Goal: Complete application form

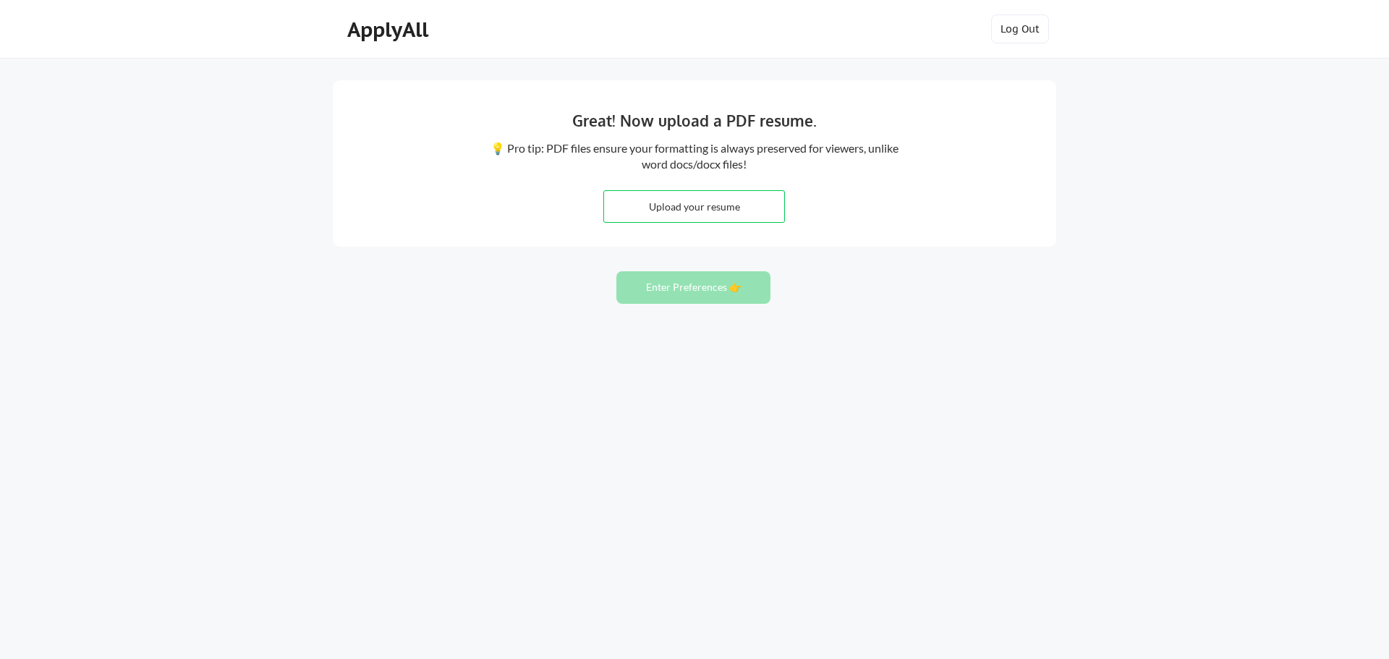
click at [752, 213] on input "file" at bounding box center [694, 206] width 180 height 31
type input "C:\fakepath\Martin Gill Coronado Resume.pdf"
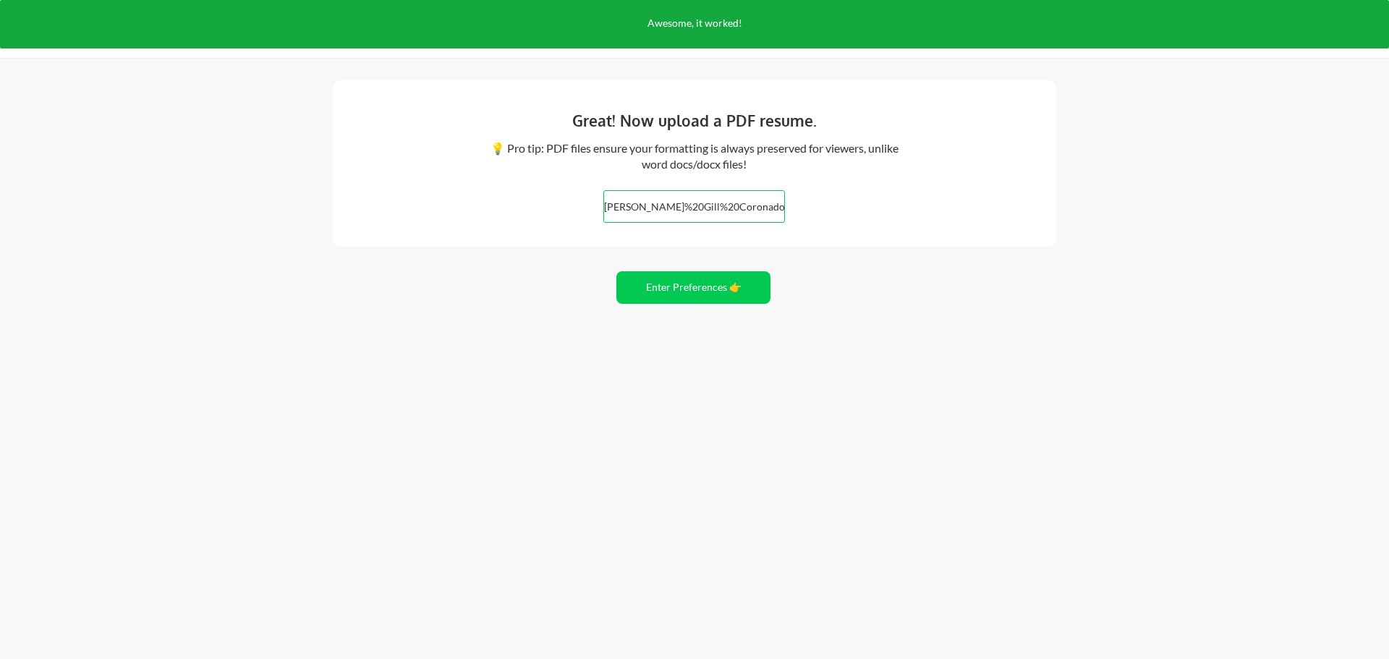
click at [717, 304] on div "Great! Now upload a PDF resume. 💡 Pro tip: PDF files ensure your formatting is …" at bounding box center [694, 329] width 1389 height 659
click at [721, 294] on button "Enter Preferences 👉" at bounding box center [693, 287] width 154 height 33
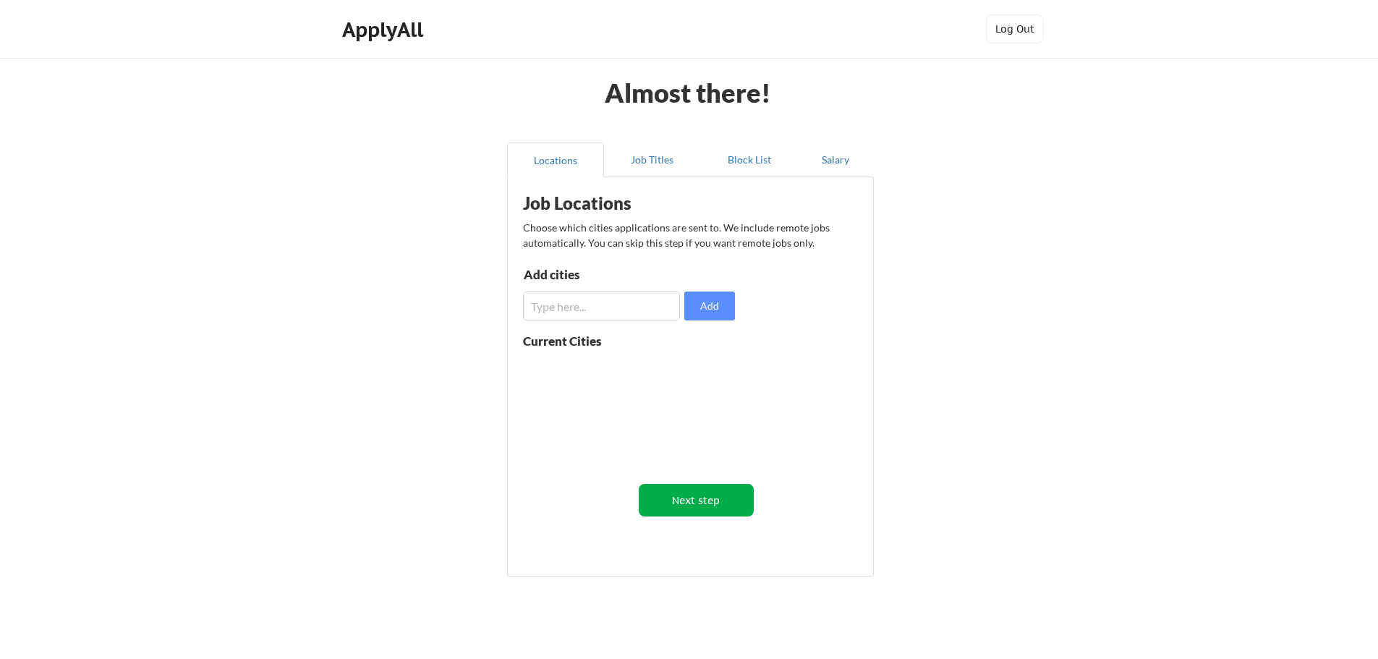
click at [732, 493] on button "Next step" at bounding box center [696, 500] width 115 height 33
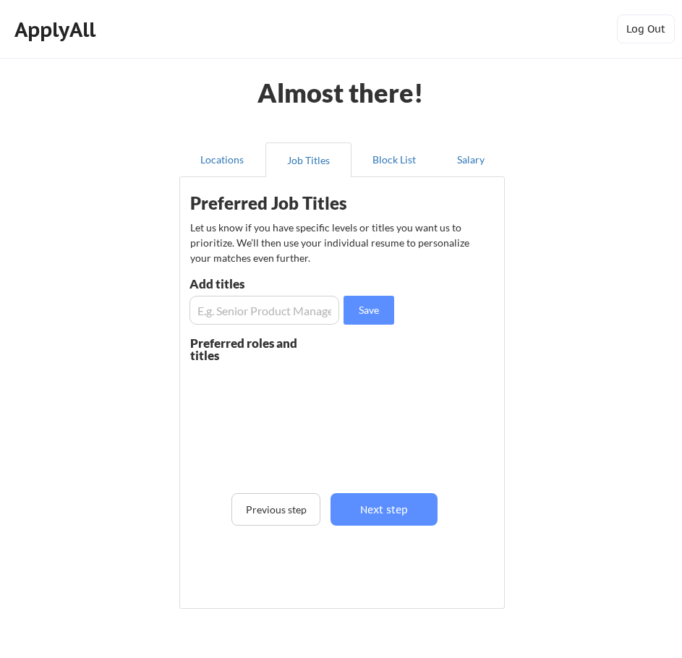
click at [306, 317] on input "input" at bounding box center [265, 310] width 150 height 29
paste input "Information Assurance Analyst"
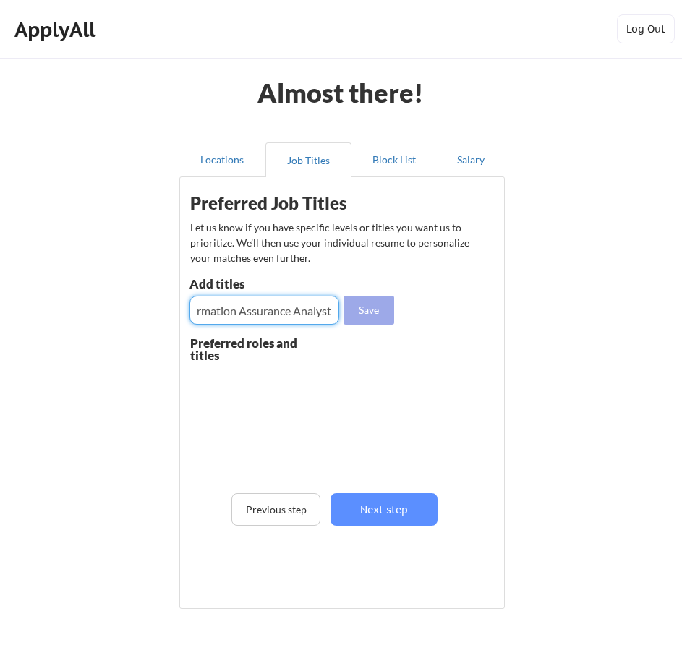
type input "Information Assurance Analyst"
click at [362, 310] on button "Save" at bounding box center [369, 310] width 51 height 29
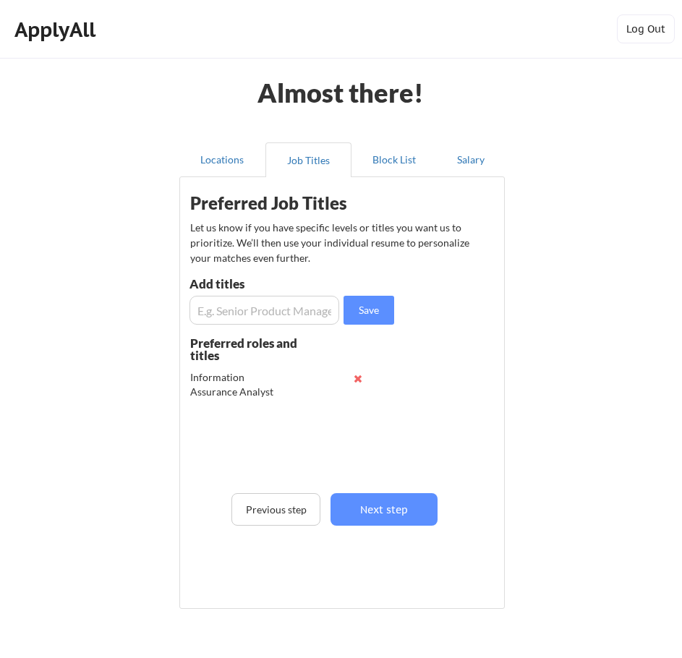
click at [329, 294] on div "Add titles" at bounding box center [267, 287] width 154 height 18
click at [311, 308] on input "input" at bounding box center [265, 310] width 150 height 29
paste input "IT Compliance Analyst"
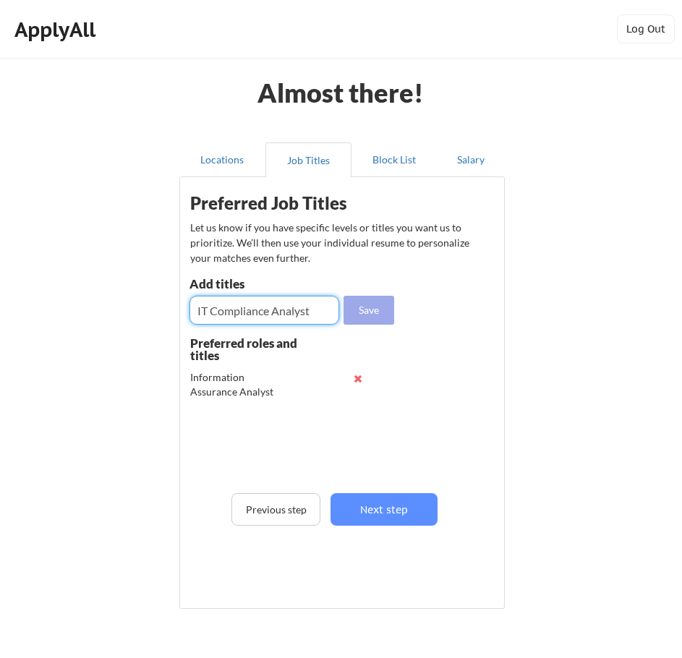
type input "IT Compliance Analyst"
click at [376, 313] on button "Save" at bounding box center [369, 310] width 51 height 29
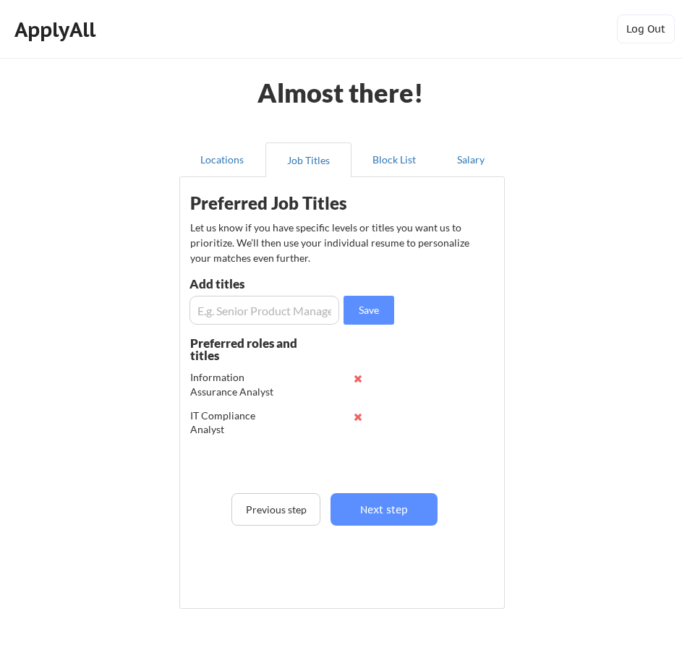
click at [261, 314] on input "input" at bounding box center [265, 310] width 150 height 29
paste input "IT Risk & Compliance Specialist"
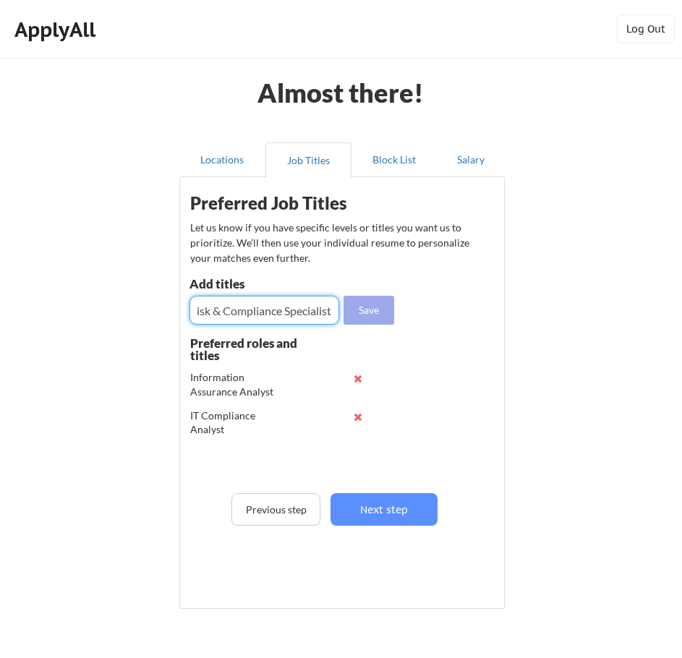
type input "IT Risk & Compliance Specialist"
click at [350, 312] on button "Save" at bounding box center [369, 310] width 51 height 29
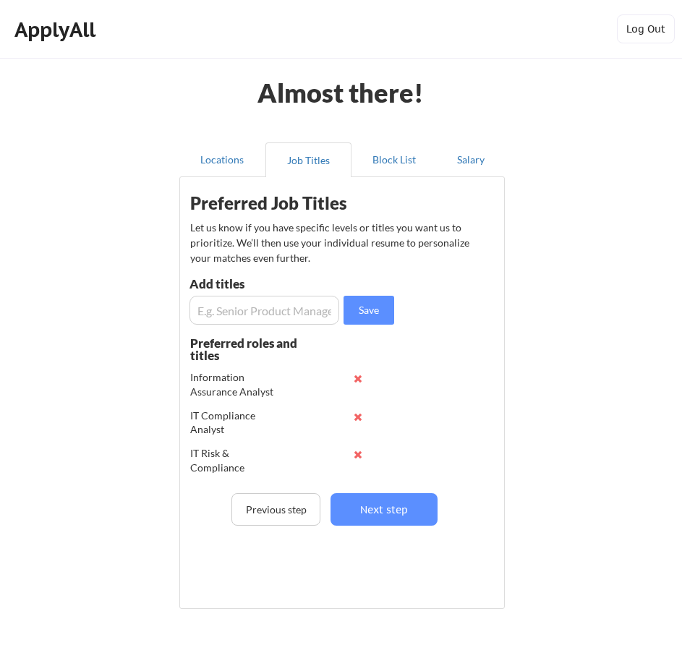
click at [290, 314] on input "input" at bounding box center [265, 310] width 150 height 29
paste input "Security Compliance Specialist"
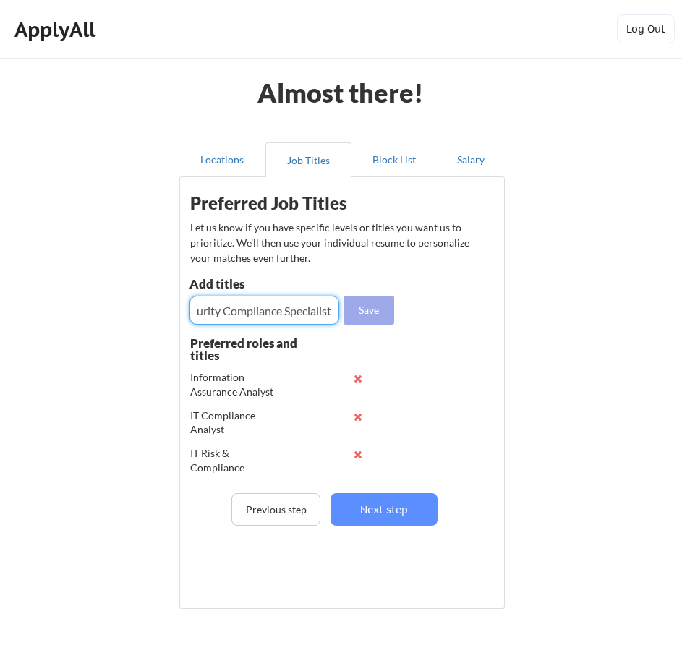
type input "Security Compliance Specialist"
click at [374, 313] on button "Save" at bounding box center [369, 310] width 51 height 29
click at [281, 315] on input "input" at bounding box center [265, 310] width 150 height 29
paste input "Technology Risk Analyst"
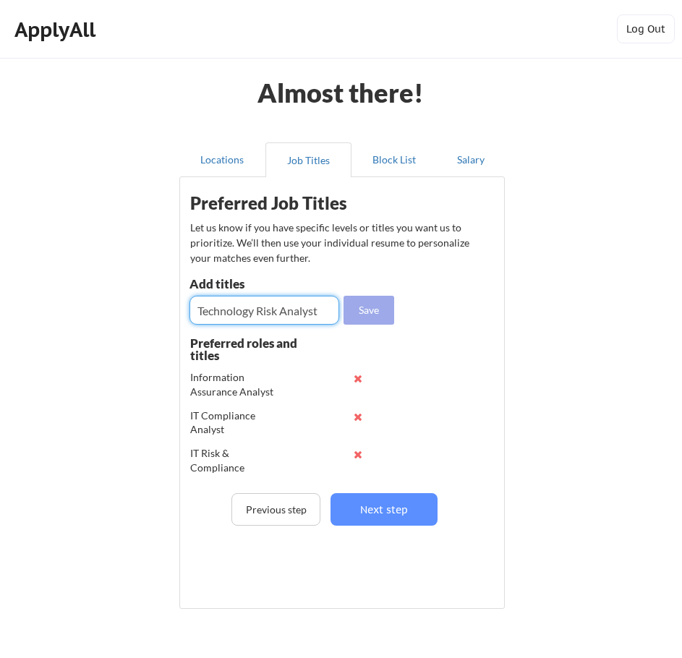
type input "Technology Risk Analyst"
click at [371, 314] on button "Save" at bounding box center [369, 310] width 51 height 29
click at [274, 310] on input "input" at bounding box center [265, 310] width 150 height 29
paste input "Access Control Analyst"
type input "Access Control Analyst"
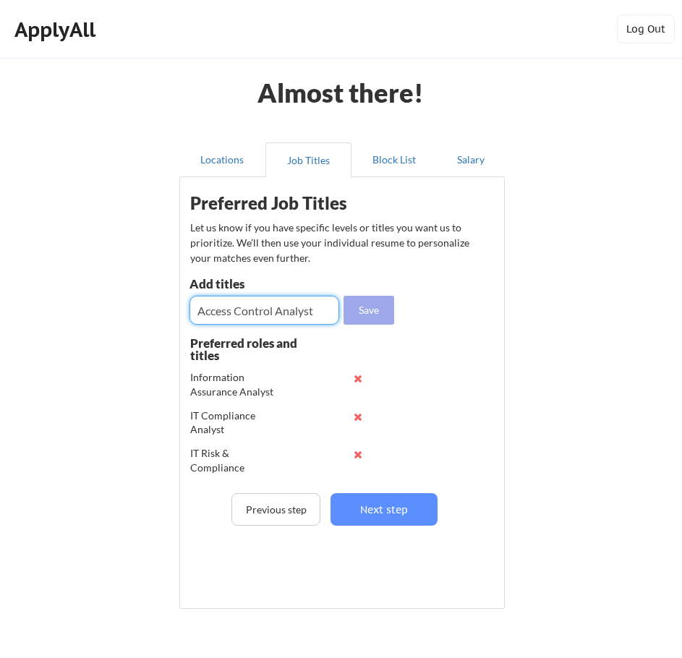
click at [357, 311] on button "Save" at bounding box center [369, 310] width 51 height 29
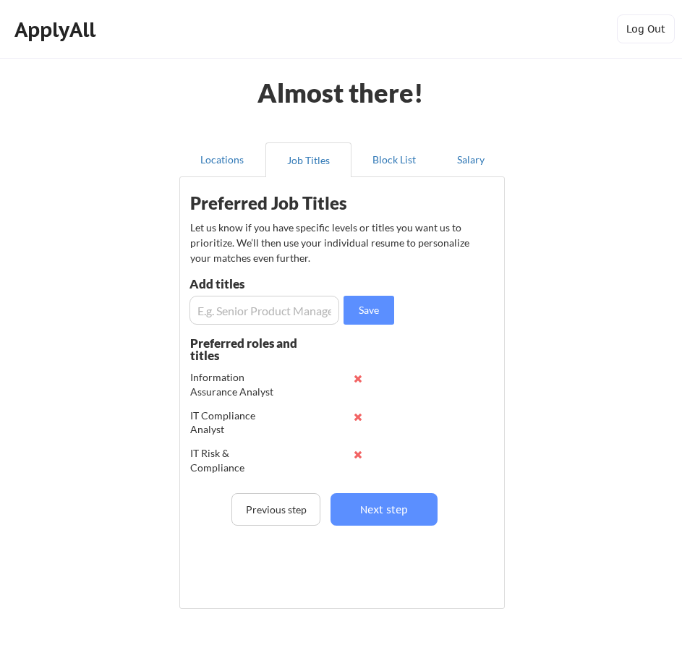
click at [308, 322] on input "input" at bounding box center [265, 310] width 150 height 29
paste input "Audit & Compliance Associate"
type input "Audit & Compliance Associate"
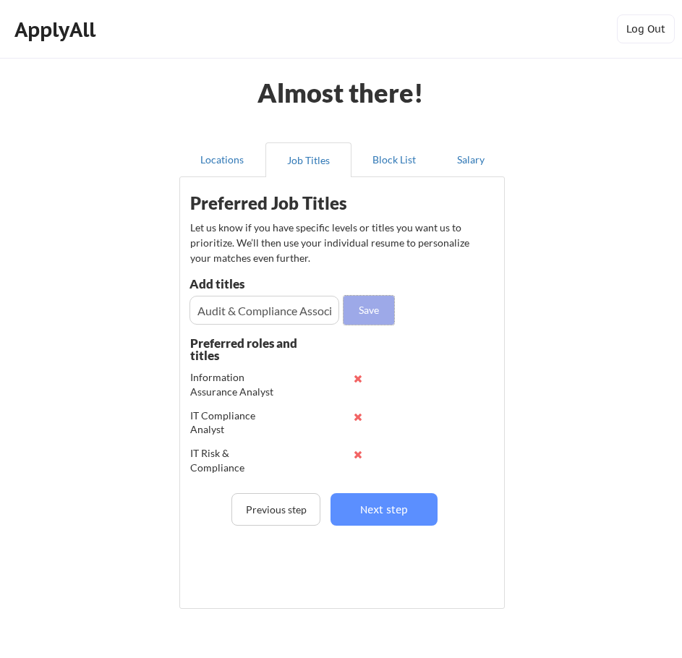
click at [394, 310] on button "Save" at bounding box center [369, 310] width 51 height 29
click at [288, 312] on input "input" at bounding box center [265, 310] width 150 height 29
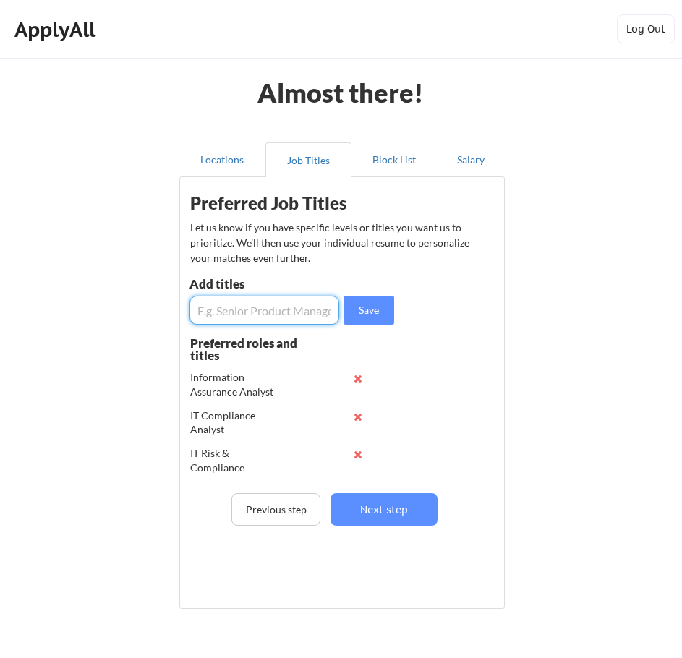
paste input "SOX IT Analyst"
type input "SOX IT Analyst"
click at [364, 305] on button "Save" at bounding box center [369, 310] width 51 height 29
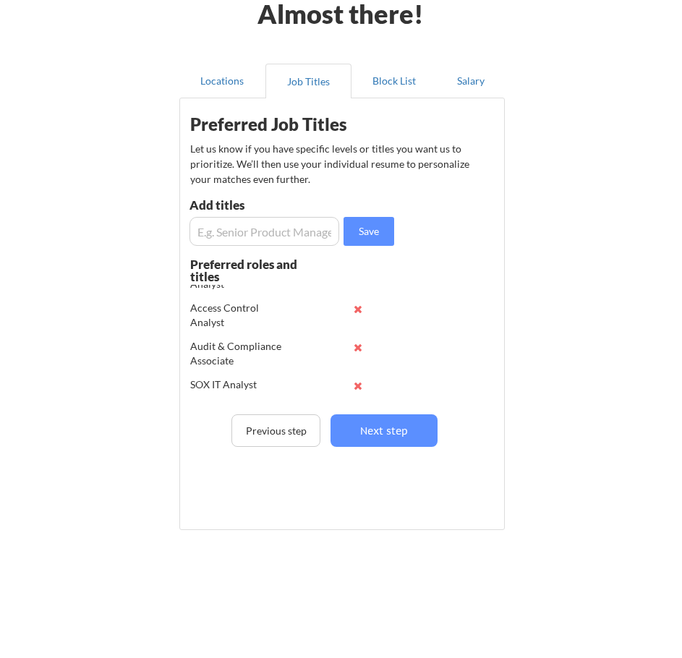
scroll to position [83, 0]
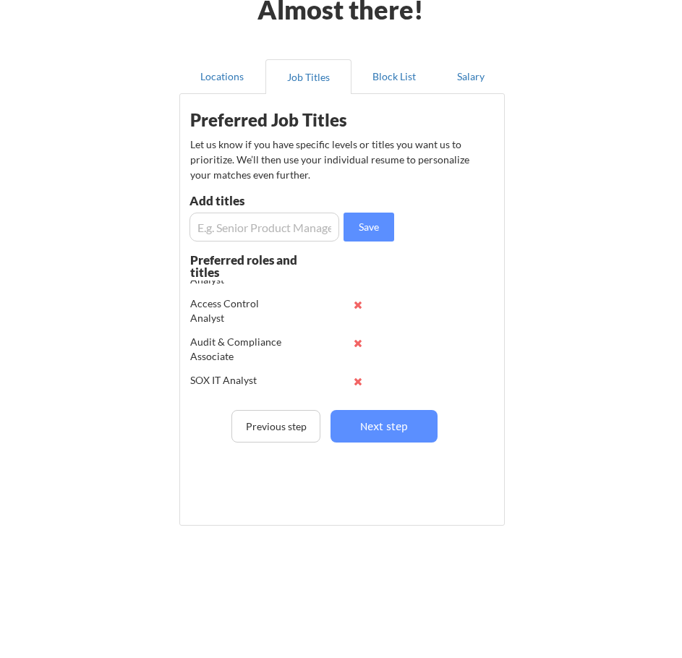
click at [312, 227] on input "input" at bounding box center [265, 227] width 150 height 29
paste input "Security Policy Analyst"
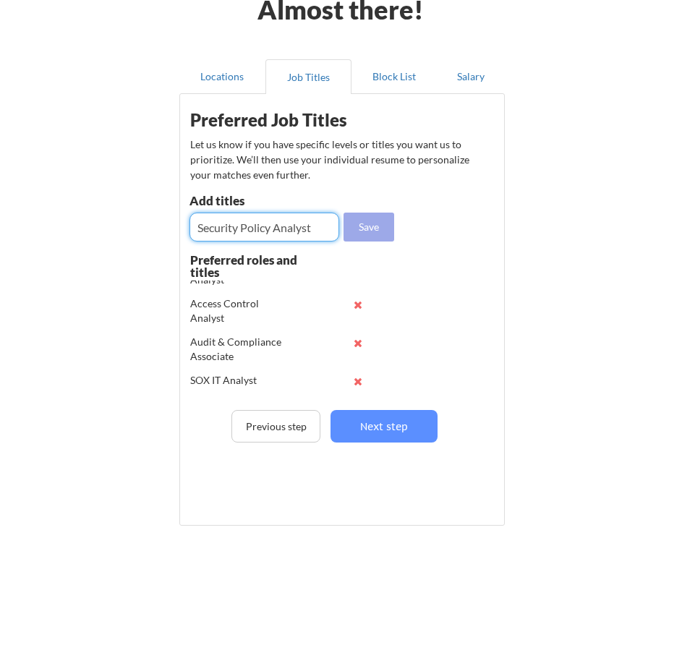
type input "Security Policy Analyst"
click at [378, 224] on button "Save" at bounding box center [369, 227] width 51 height 29
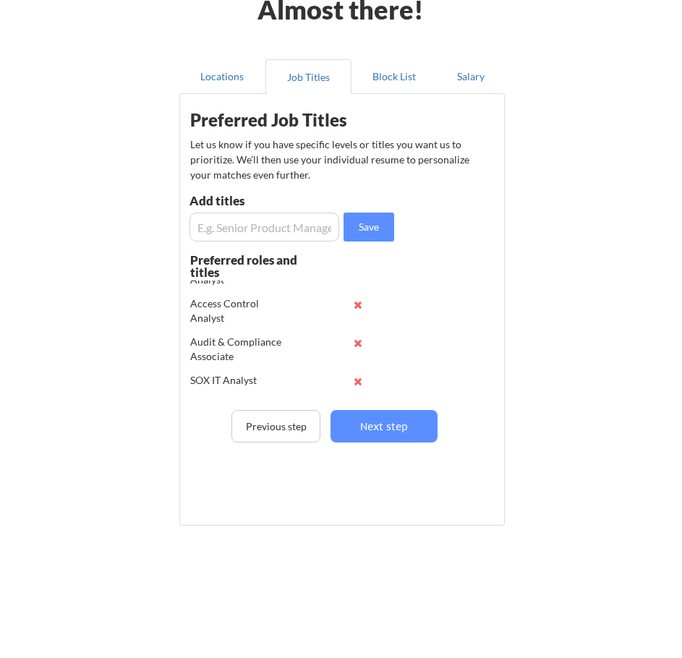
click at [263, 234] on input "input" at bounding box center [265, 227] width 150 height 29
paste input "Associate Security Engineer"
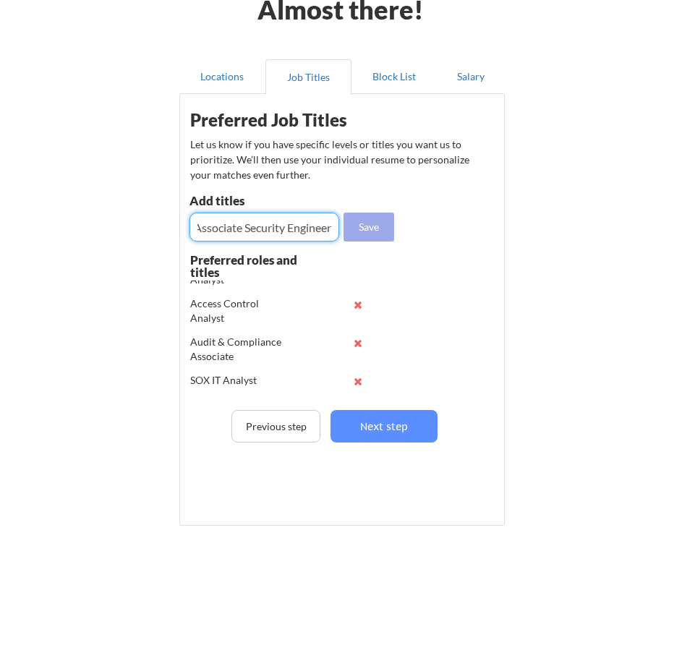
type input "Associate Security Engineer"
click at [394, 225] on button "Save" at bounding box center [369, 227] width 51 height 29
click at [299, 232] on input "input" at bounding box center [265, 227] width 150 height 29
paste input "Jr. Cybersecurity Engineer"
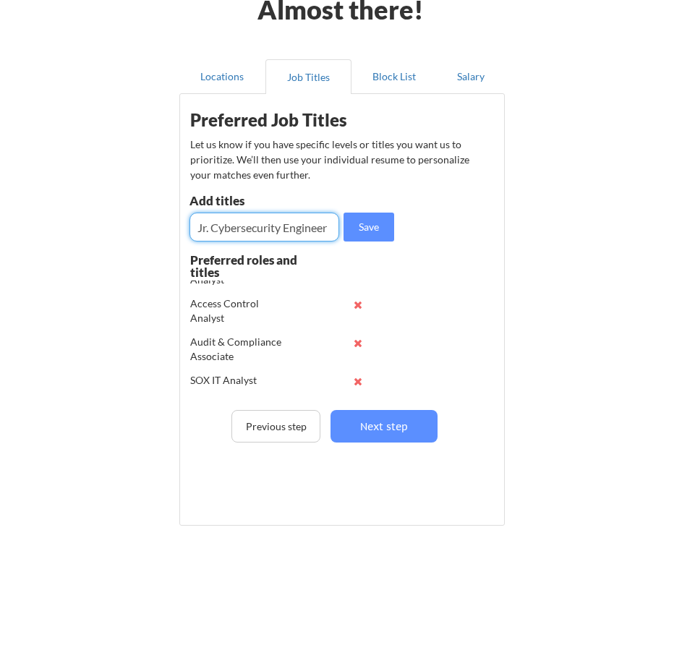
type input "Jr. Cybersecurity Engineer"
click at [357, 223] on button "Save" at bounding box center [369, 227] width 51 height 29
click at [325, 224] on input "input" at bounding box center [265, 227] width 150 height 29
paste input "Cybersecurity Compliance Specialist"
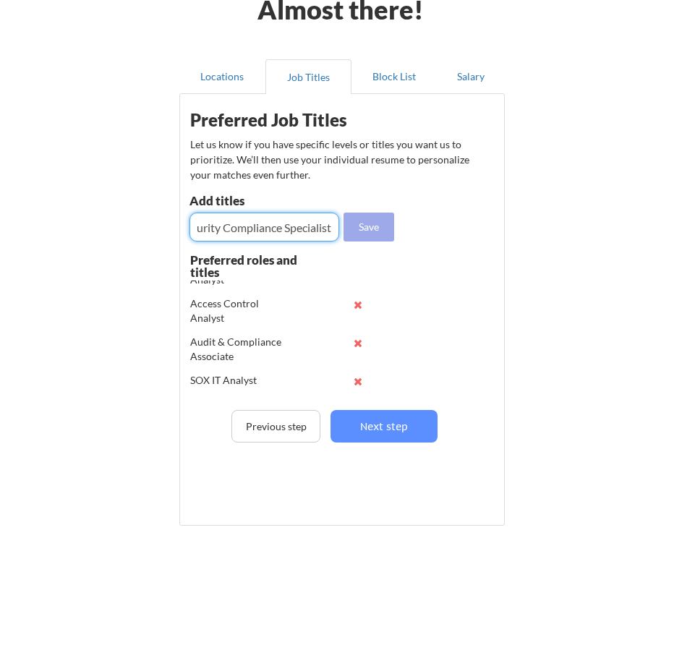
type input "Cybersecurity Compliance Specialist"
click at [381, 227] on button "Save" at bounding box center [369, 227] width 51 height 29
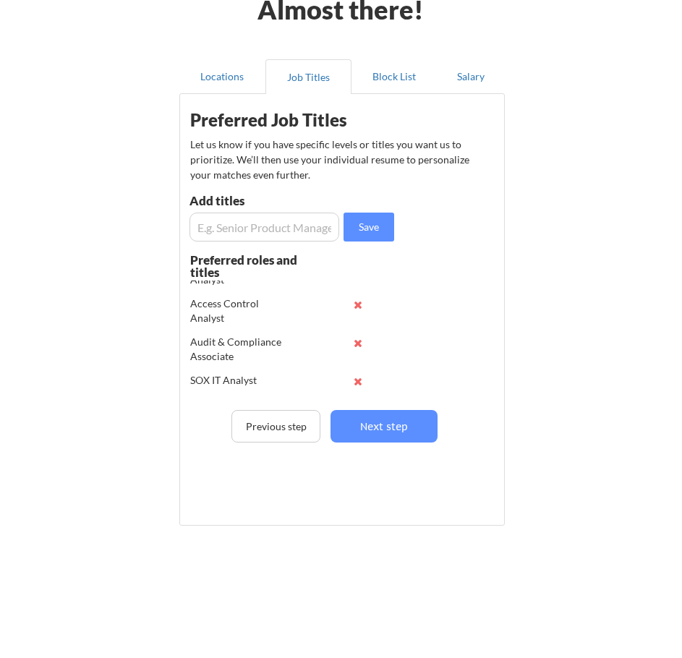
click at [297, 233] on input "input" at bounding box center [265, 227] width 150 height 29
paste input "Risk Management Specialist"
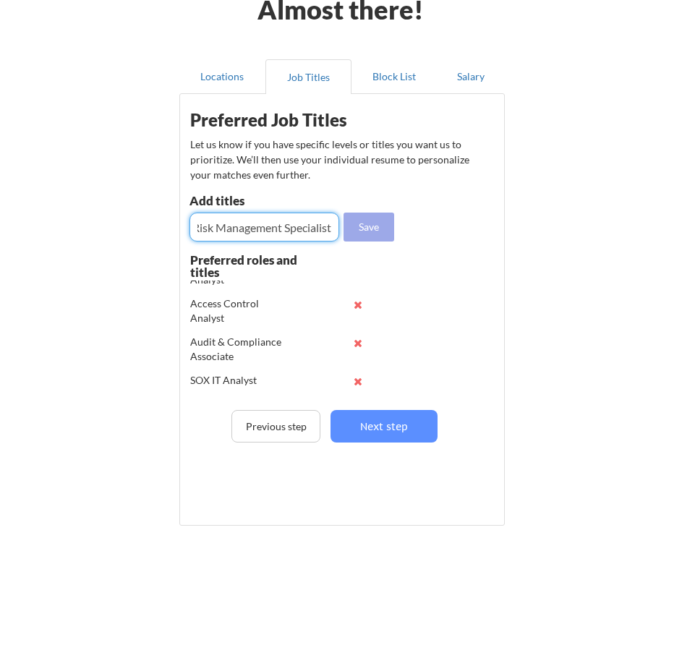
type input "Risk Management Specialist"
click at [365, 232] on button "Save" at bounding box center [369, 227] width 51 height 29
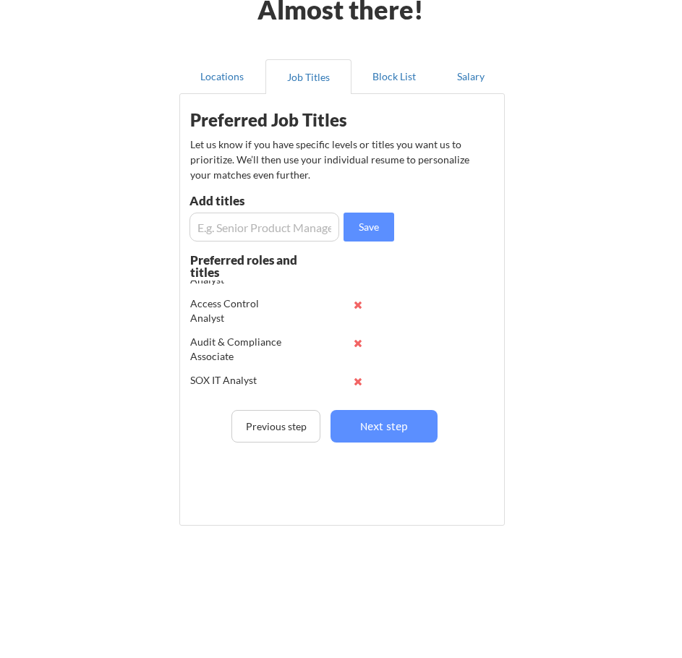
click at [299, 219] on input "input" at bounding box center [265, 227] width 150 height 29
paste input "Security Governance Analyst"
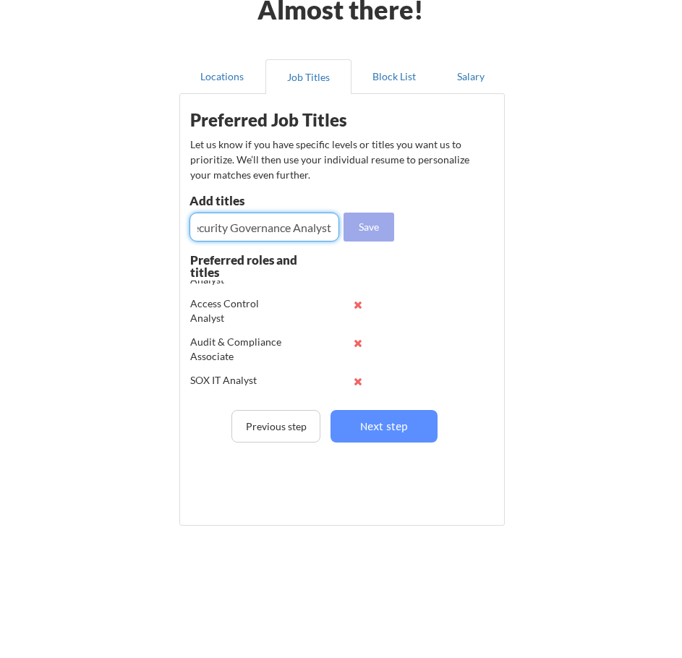
type input "Security Governance Analyst"
click at [354, 234] on button "Save" at bounding box center [369, 227] width 51 height 29
click at [329, 232] on input "input" at bounding box center [265, 227] width 150 height 29
paste input "Application Security Analyst"
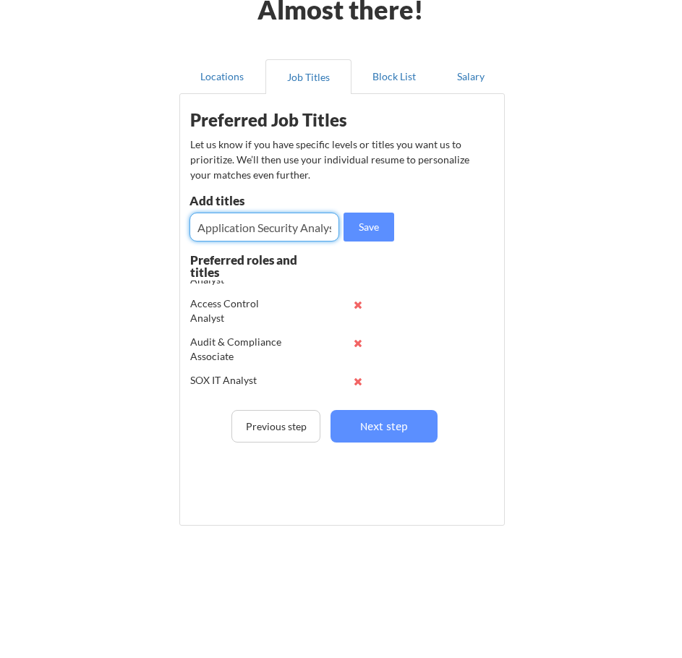
scroll to position [0, 9]
type input "Application Security Analyst"
click at [370, 232] on button "Save" at bounding box center [369, 227] width 51 height 29
click at [309, 232] on input "input" at bounding box center [265, 227] width 150 height 29
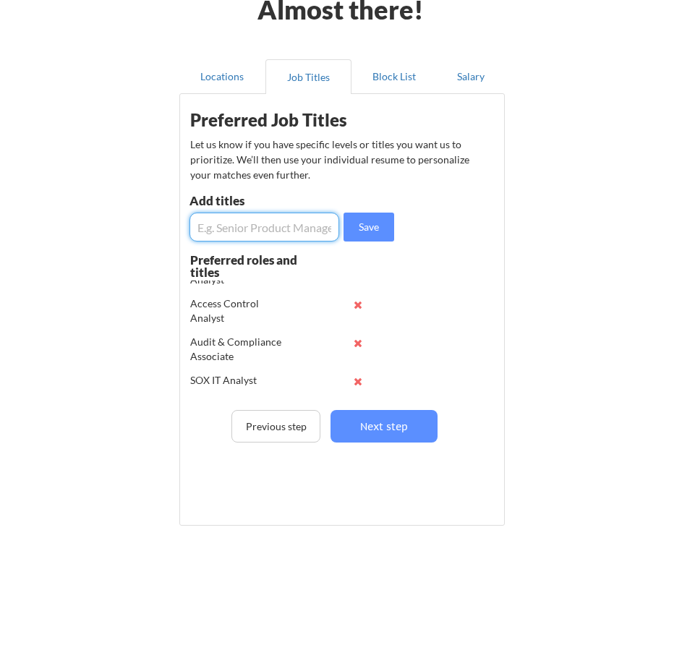
paste input "Cloud Security Support Analyst"
type input "Cloud Security Support Analyst"
click at [355, 227] on button "Save" at bounding box center [369, 227] width 51 height 29
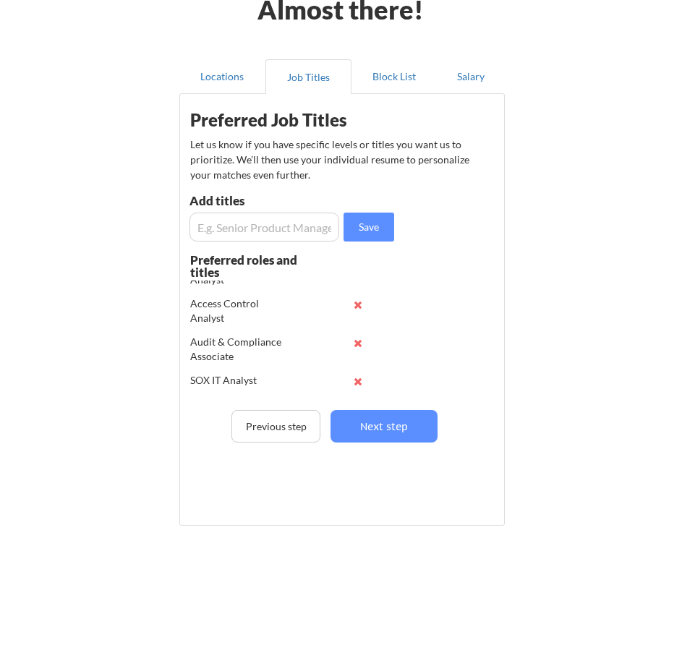
click at [279, 226] on input "input" at bounding box center [265, 227] width 150 height 29
paste input "Risk Data Analyst"
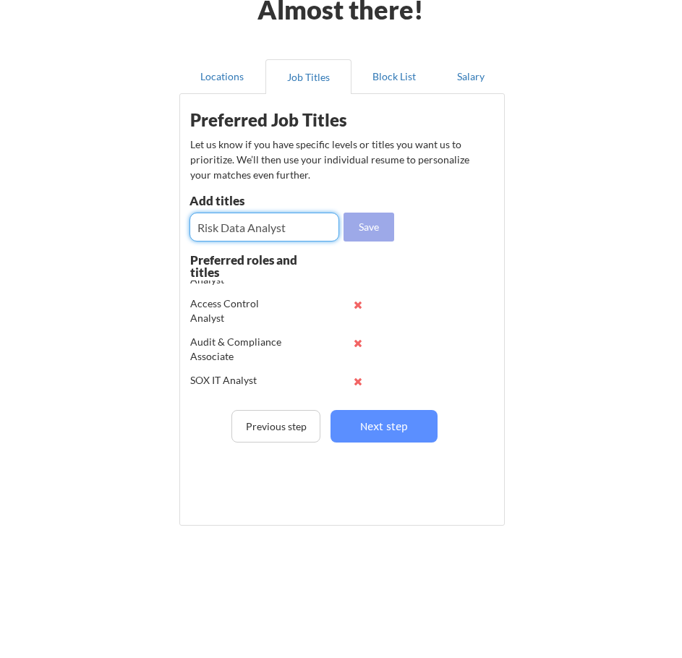
type input "Risk Data Analyst"
click at [364, 221] on button "Save" at bounding box center [369, 227] width 51 height 29
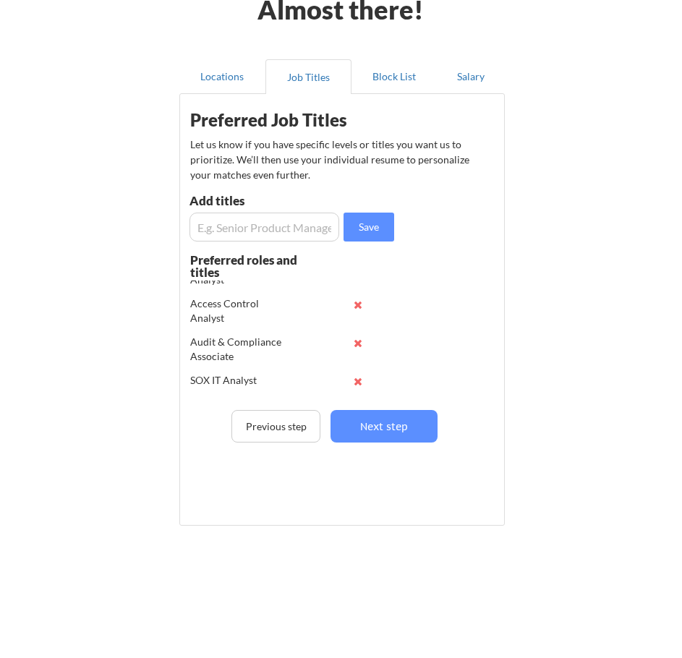
click at [303, 228] on input "input" at bounding box center [265, 227] width 150 height 29
paste input "Compliance Data Analyst"
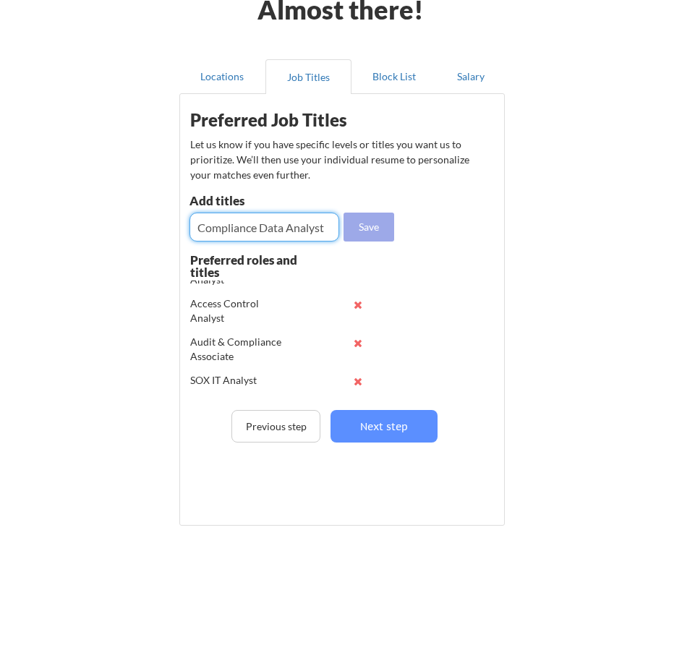
type input "Compliance Data Analyst"
click at [377, 230] on button "Save" at bounding box center [369, 227] width 51 height 29
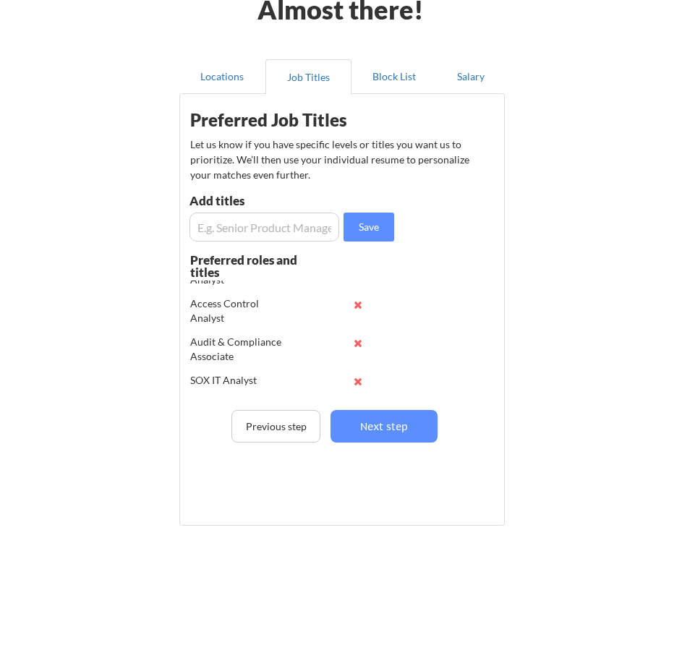
click at [306, 240] on input "input" at bounding box center [265, 227] width 150 height 29
paste input "Information Security Data Analyst"
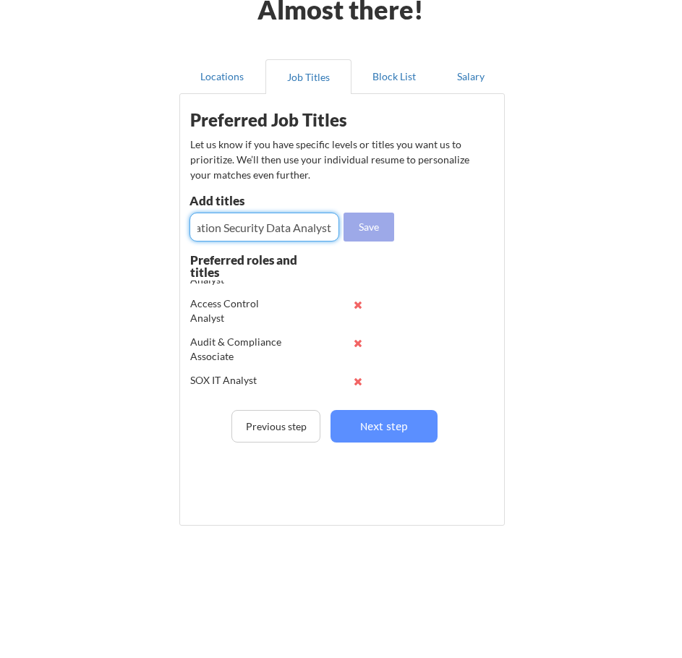
type input "Information Security Data Analyst"
click at [371, 229] on button "Save" at bounding box center [369, 227] width 51 height 29
click at [302, 229] on input "input" at bounding box center [265, 227] width 150 height 29
paste input "Fraud Data Analyst"
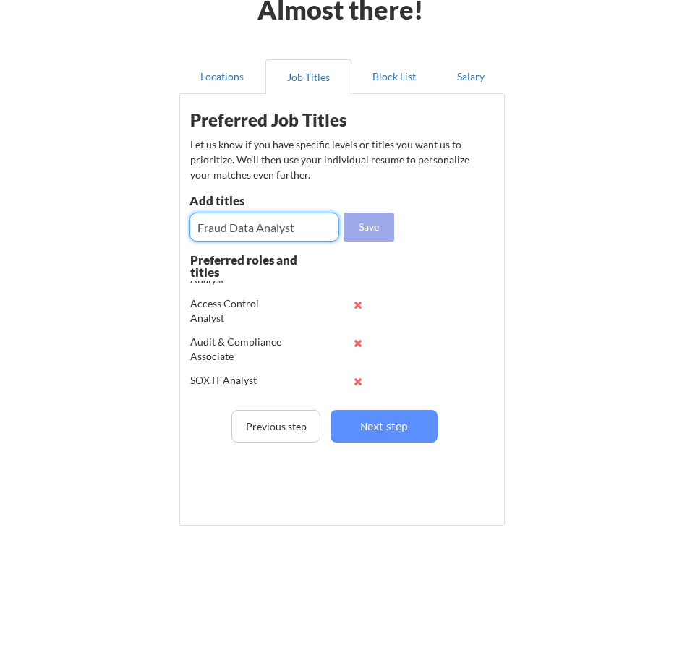
type input "Fraud Data Analyst"
click at [359, 238] on button "Save" at bounding box center [369, 227] width 51 height 29
click at [297, 221] on input "input" at bounding box center [265, 227] width 150 height 29
paste input "IT Data Analyst"
type input "IT Data Analyst"
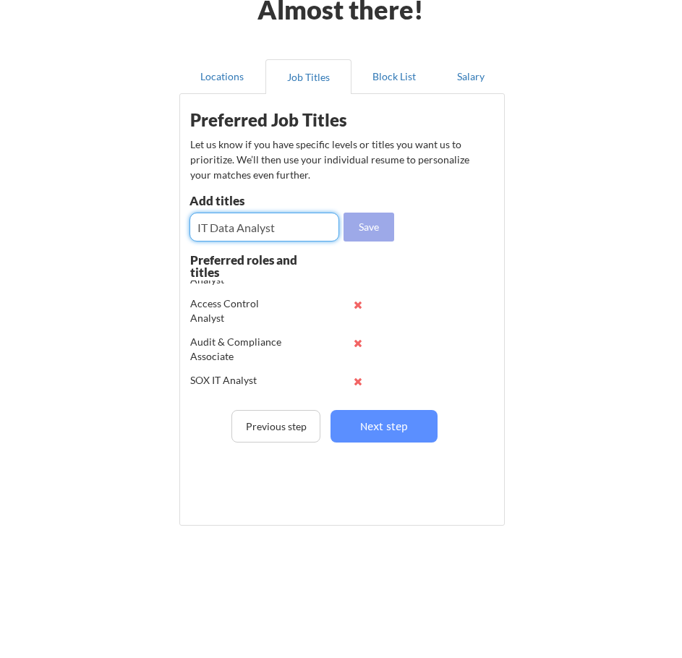
click at [378, 231] on button "Save" at bounding box center [369, 227] width 51 height 29
click at [294, 226] on input "input" at bounding box center [265, 227] width 150 height 29
paste input "Data Governance Specialist"
type input "Data Governance Specialist"
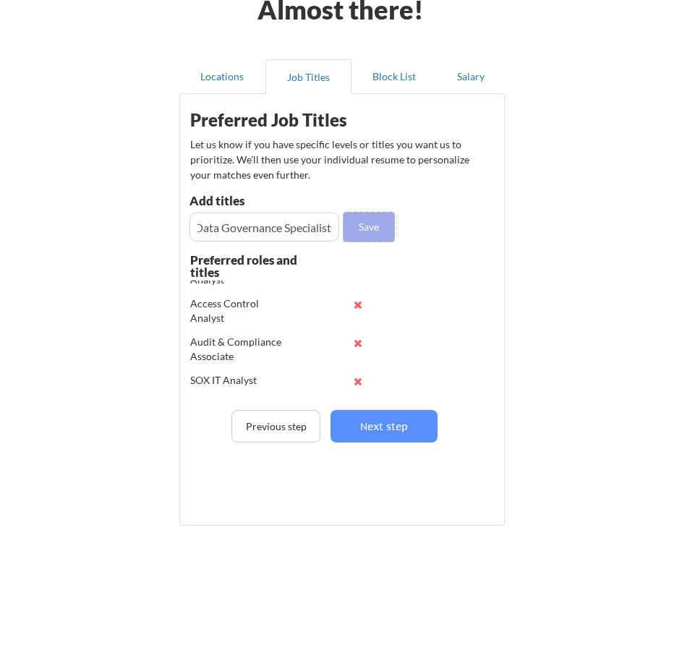
click at [350, 227] on button "Save" at bounding box center [369, 227] width 51 height 29
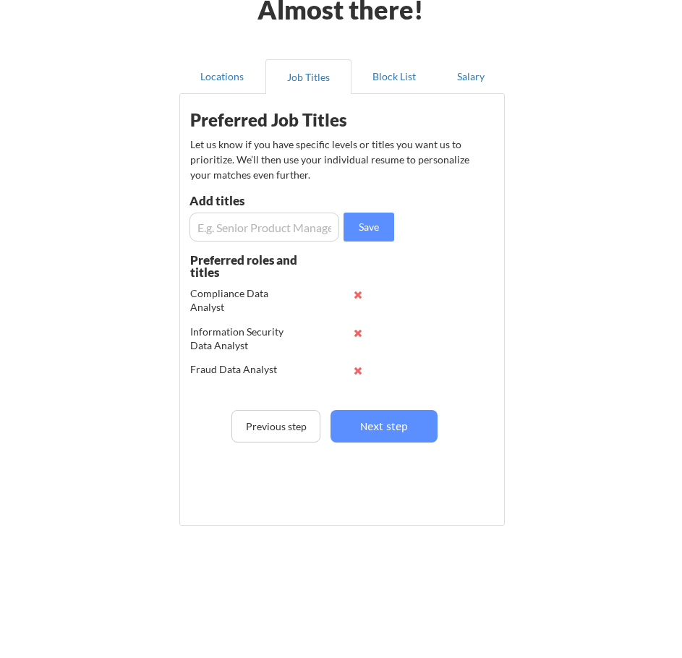
scroll to position [700, 0]
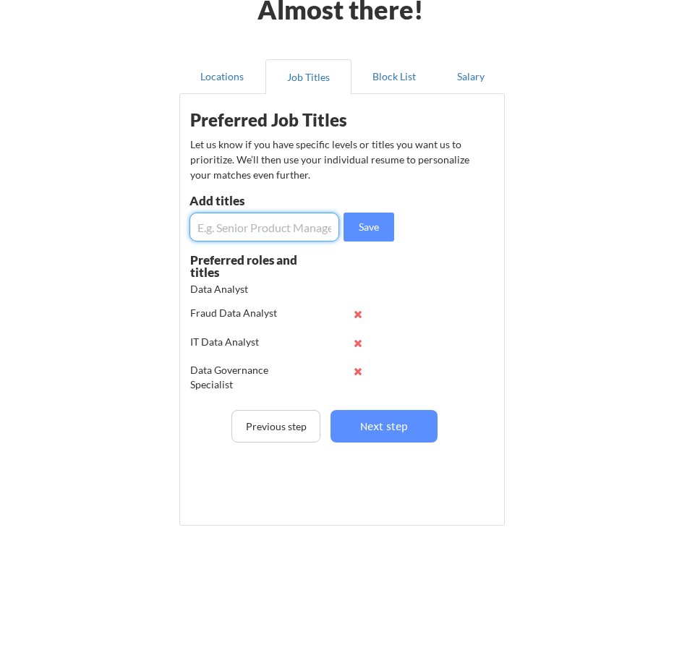
click at [291, 216] on input "input" at bounding box center [265, 227] width 150 height 29
paste input "Business Intelligence Analyst"
type input "Business Intelligence Analyst"
click at [368, 221] on button "Save" at bounding box center [369, 227] width 51 height 29
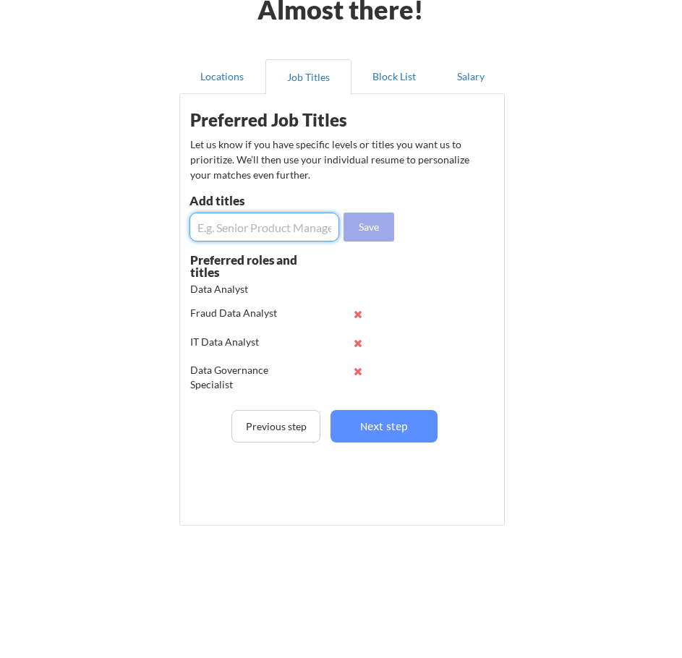
scroll to position [0, 0]
click at [269, 221] on input "input" at bounding box center [265, 227] width 150 height 29
paste input "AML Investigator / Analyst"
type input "AML Investigator / Analyst"
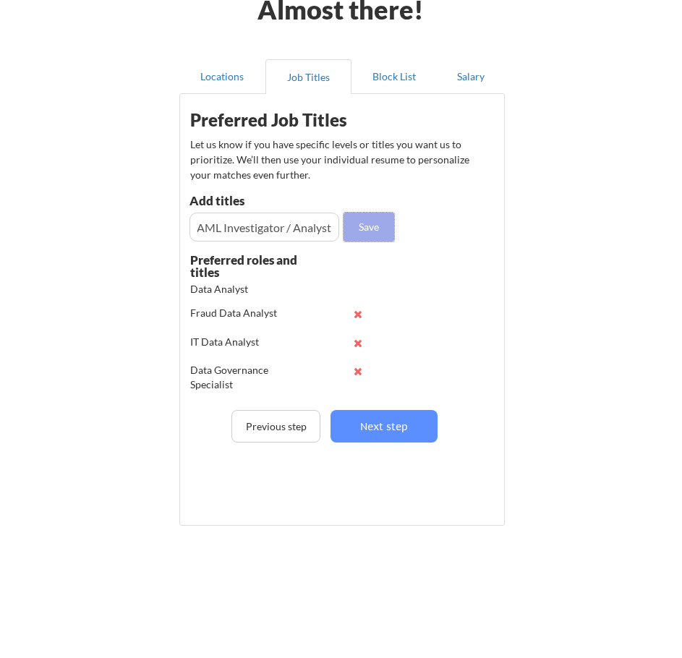
click at [353, 231] on button "Save" at bounding box center [369, 227] width 51 height 29
click at [310, 235] on input "input" at bounding box center [265, 227] width 150 height 29
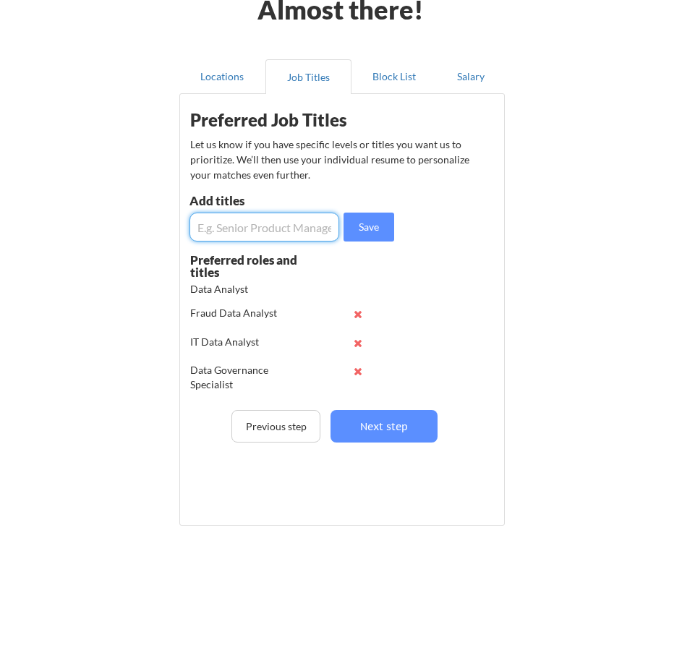
paste input "Fraud Analyst"
type input "Fraud Analyst"
click at [370, 233] on button "Save" at bounding box center [369, 227] width 51 height 29
click at [322, 232] on input "input" at bounding box center [265, 227] width 150 height 29
paste input "Financial Crimes Analyst"
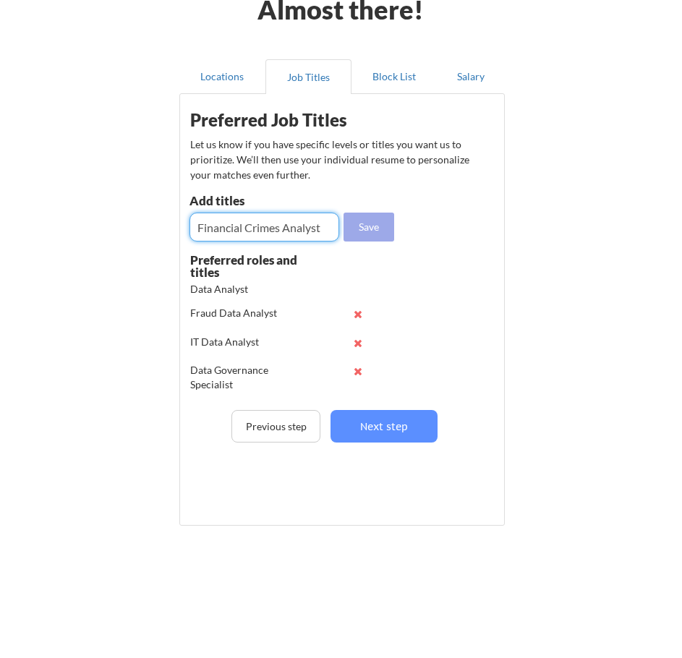
type input "Financial Crimes Analyst"
click at [368, 220] on button "Save" at bounding box center [369, 227] width 51 height 29
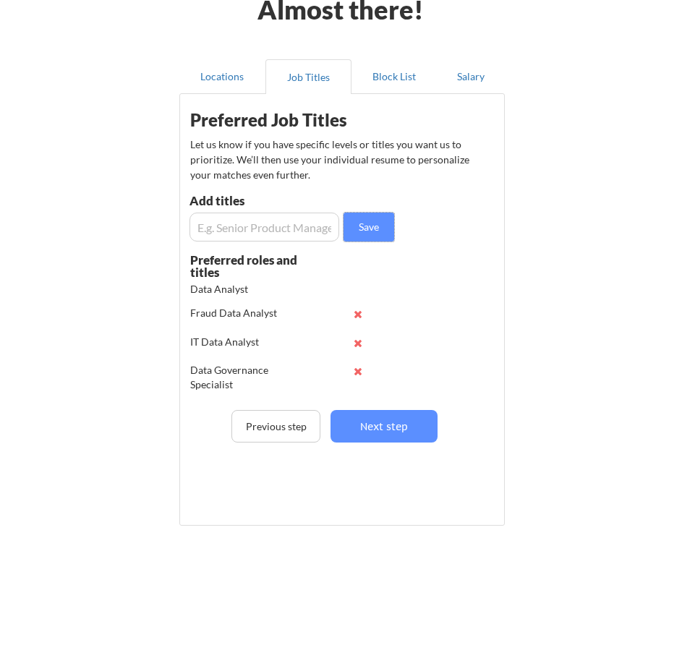
click at [318, 232] on input "input" at bounding box center [265, 227] width 150 height 29
paste input "OFAC Sanctions Analyst"
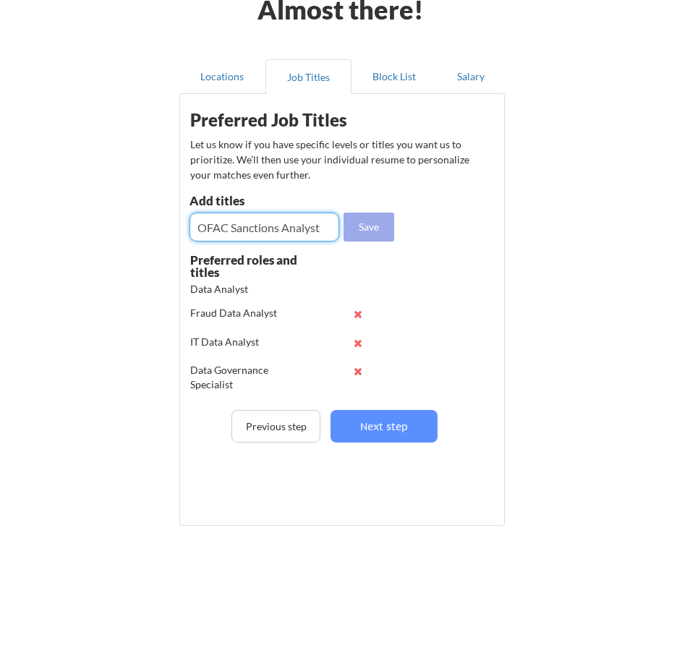
type input "OFAC Sanctions Analyst"
click at [360, 224] on button "Save" at bounding box center [369, 227] width 51 height 29
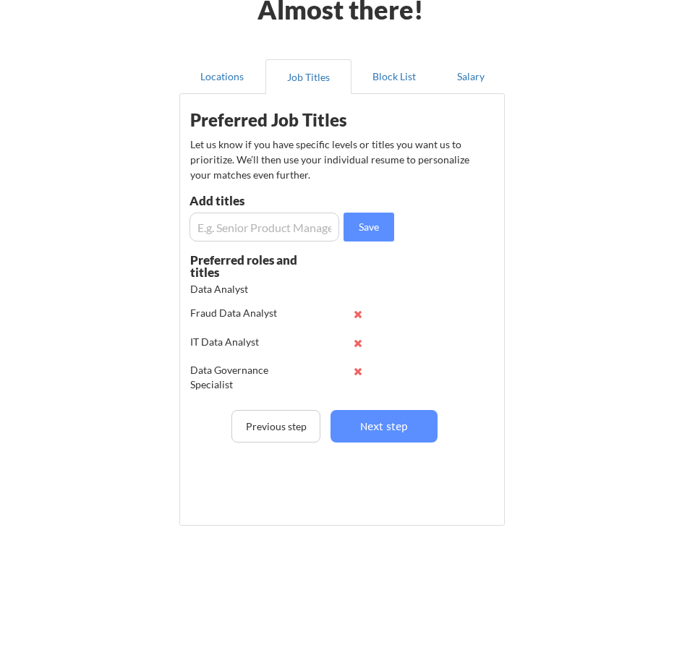
click at [298, 234] on input "input" at bounding box center [265, 227] width 150 height 29
paste input "Transaction Monitoring Analyst"
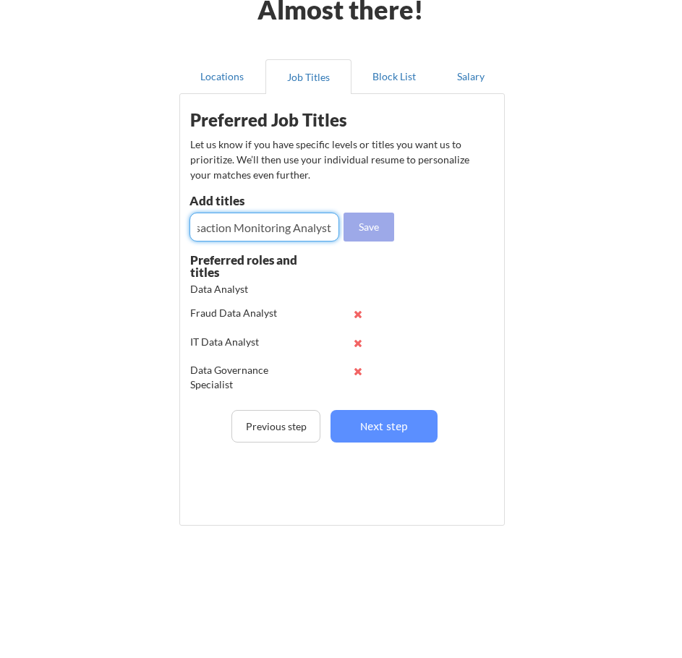
type input "Transaction Monitoring Analyst"
click at [360, 227] on button "Save" at bounding box center [369, 227] width 51 height 29
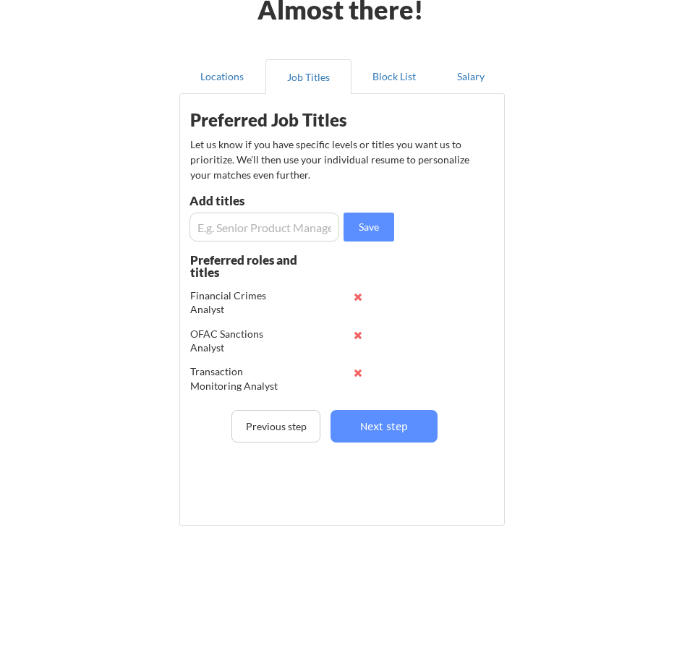
scroll to position [920, 0]
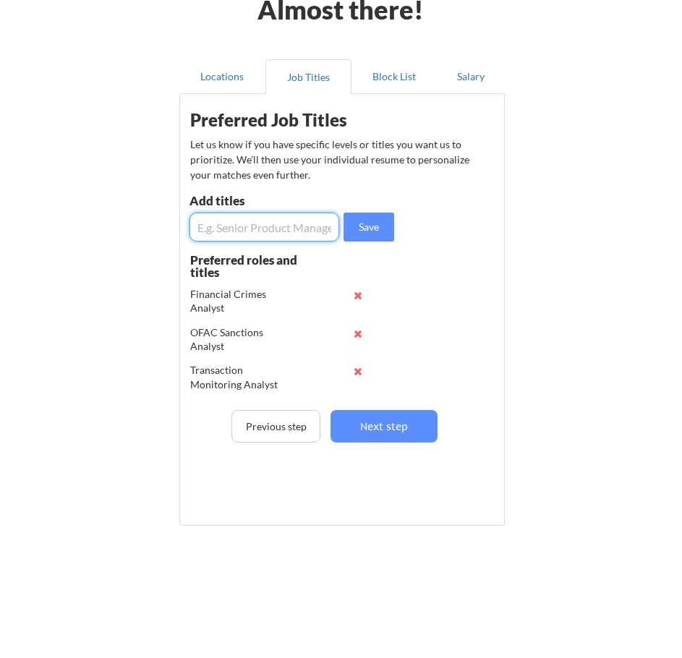
click at [308, 231] on input "input" at bounding box center [265, 227] width 150 height 29
paste input "Compliance Risk Investigator"
type input "Compliance Risk Investigator"
click at [363, 229] on button "Save" at bounding box center [369, 227] width 51 height 29
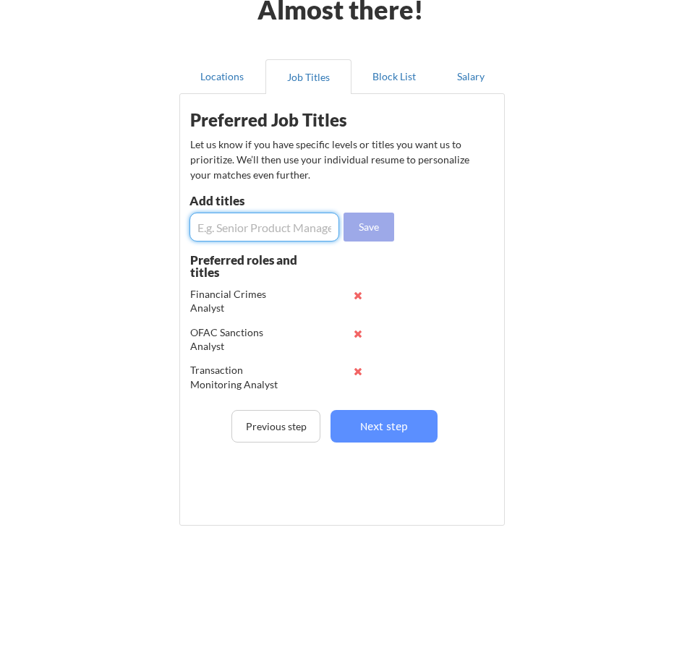
scroll to position [0, 0]
click at [302, 240] on input "input" at bounding box center [265, 227] width 150 height 29
paste input "Anti-Money Laundering (AML) Specialist"
type input "Anti-Money Laundering (AML) Specialist"
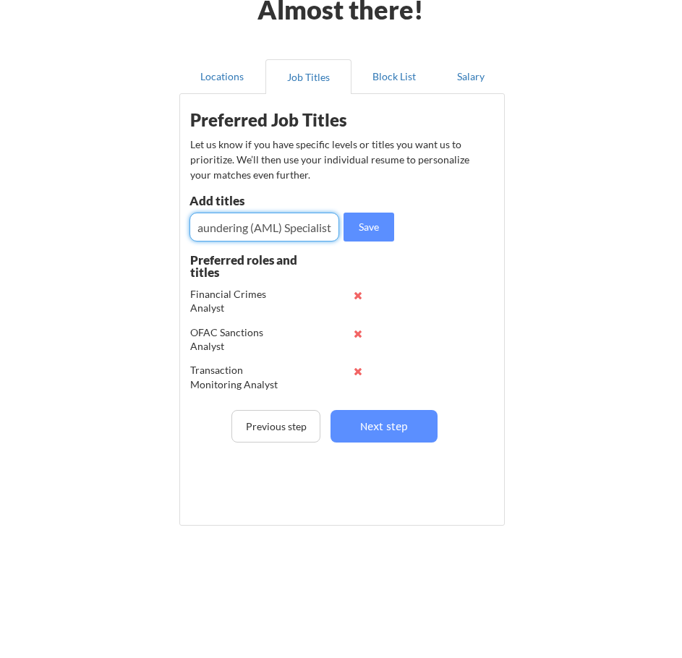
click at [358, 232] on button "Save" at bounding box center [369, 227] width 51 height 29
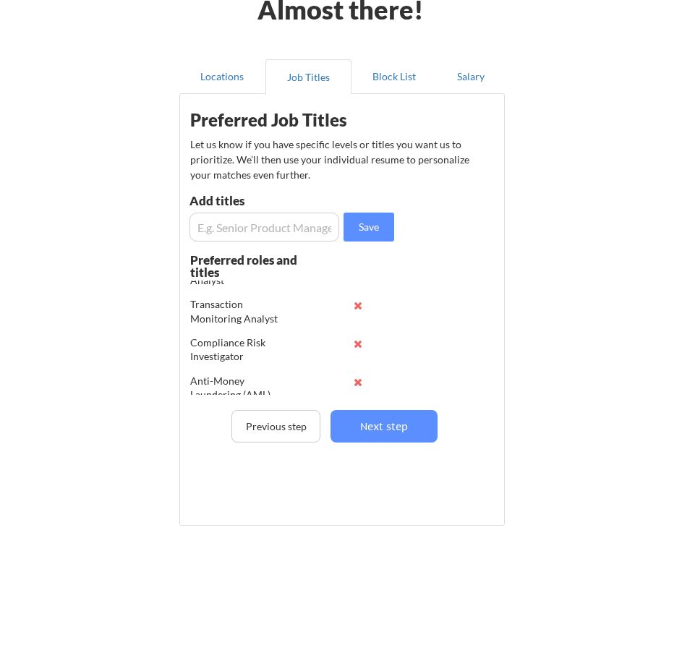
scroll to position [1010, 0]
click at [247, 231] on input "input" at bounding box center [265, 227] width 150 height 29
paste input "Regulatory Reporting Analyst"
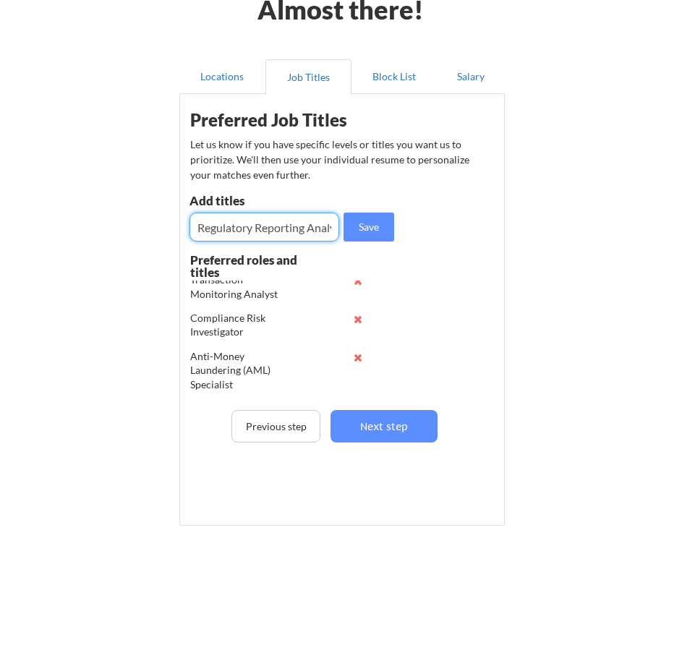
scroll to position [0, 15]
type input "Regulatory Reporting Analyst"
click at [384, 229] on button "Save" at bounding box center [369, 227] width 51 height 29
click at [270, 227] on input "input" at bounding box center [265, 227] width 150 height 29
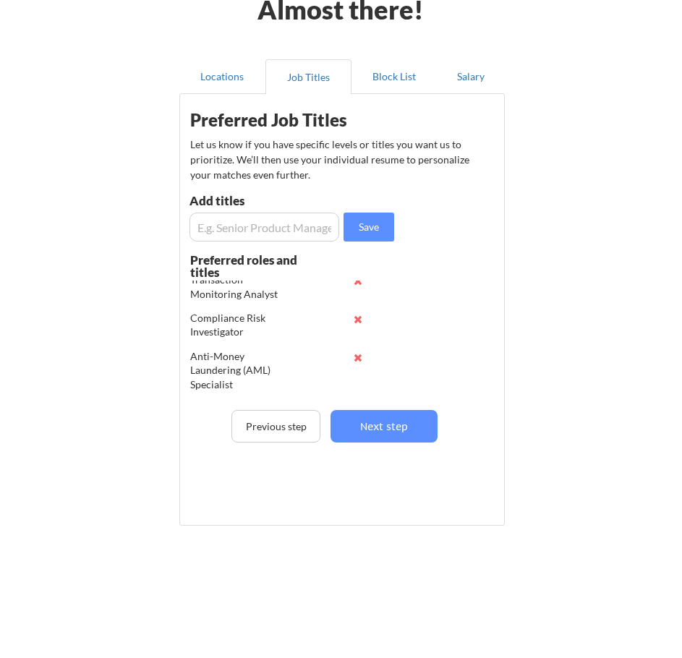
paste input "IT Support Analyst"
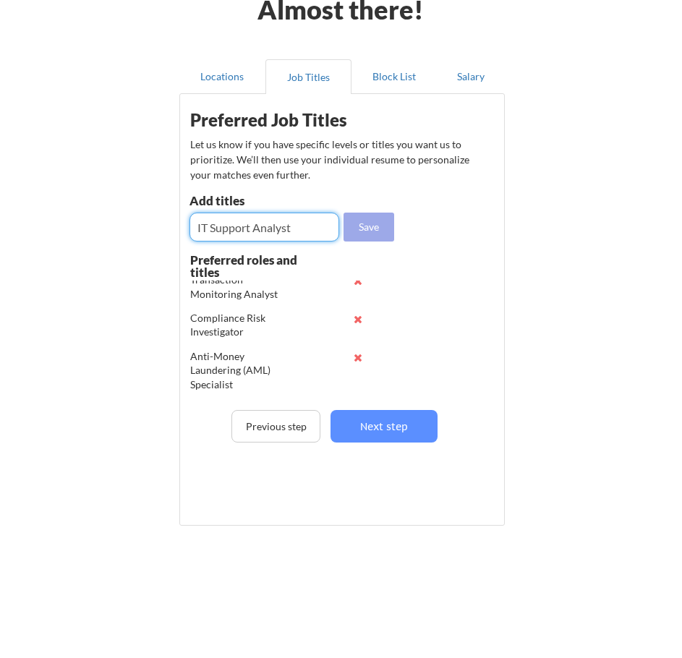
type input "IT Support Analyst"
click at [364, 232] on button "Save" at bounding box center [369, 227] width 51 height 29
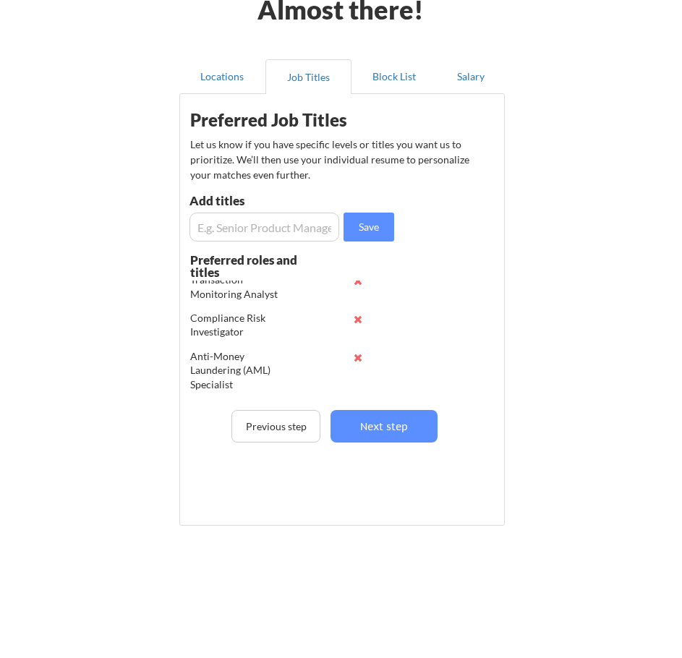
click at [321, 231] on input "input" at bounding box center [265, 227] width 150 height 29
paste input "Systems Support Specialist"
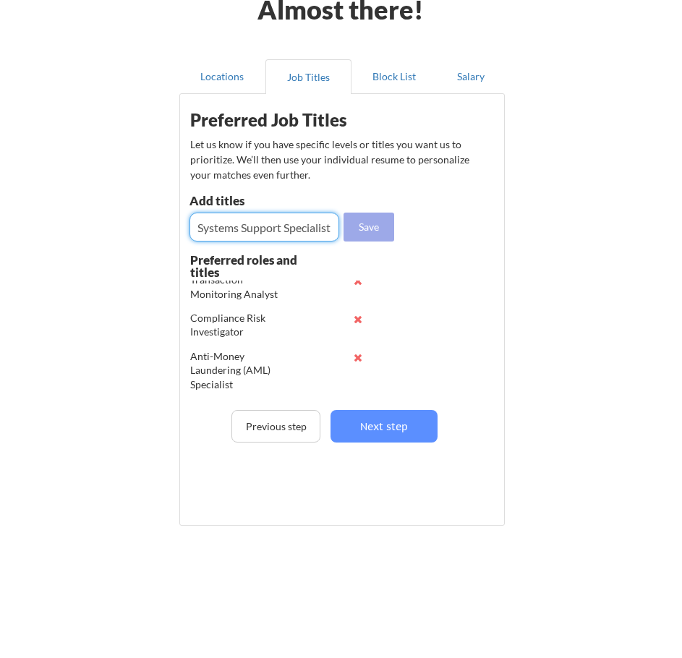
type input "Systems Support Specialist"
click at [373, 230] on button "Save" at bounding box center [369, 227] width 51 height 29
click at [280, 226] on input "input" at bounding box center [265, 227] width 150 height 29
paste input "IT Operations Analyst"
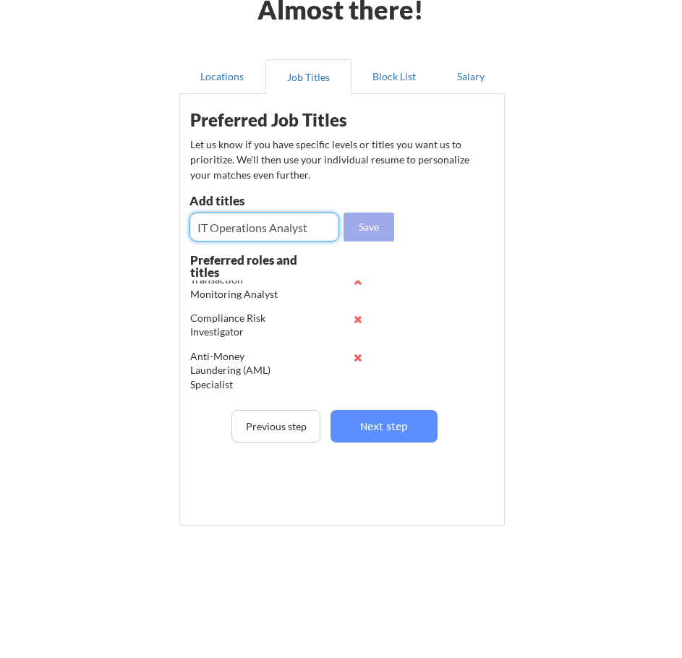
type input "IT Operations Analyst"
click at [380, 224] on button "Save" at bounding box center [369, 227] width 51 height 29
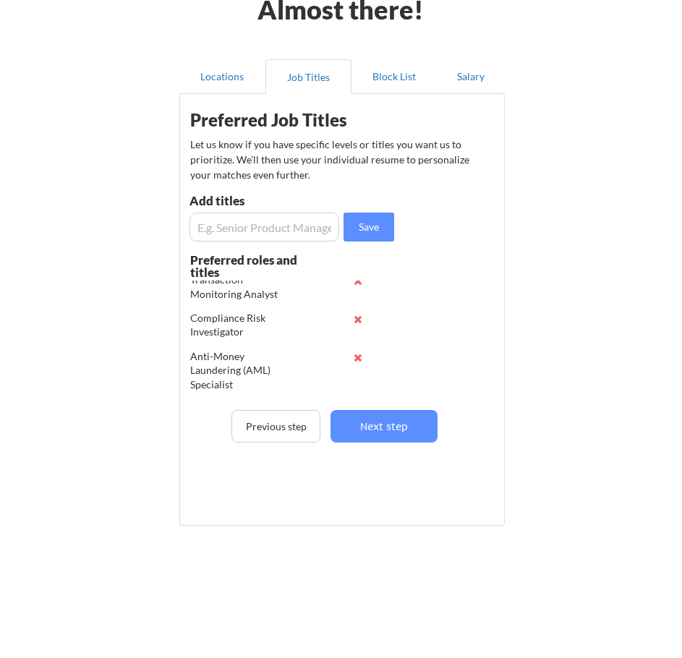
click at [282, 234] on input "input" at bounding box center [265, 227] width 150 height 29
paste input "Desktop Support Analyst"
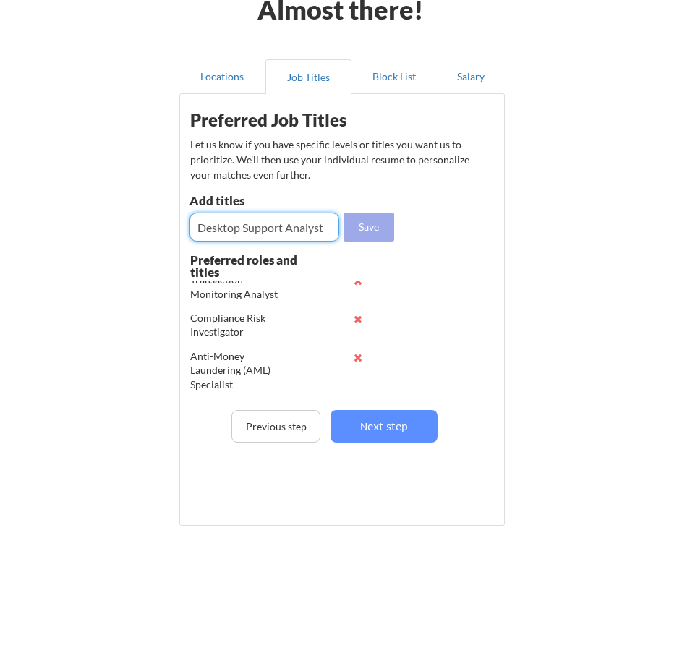
type input "Desktop Support Analyst"
click at [396, 225] on div "Save" at bounding box center [294, 227] width 208 height 29
click at [393, 231] on button "Save" at bounding box center [369, 227] width 51 height 29
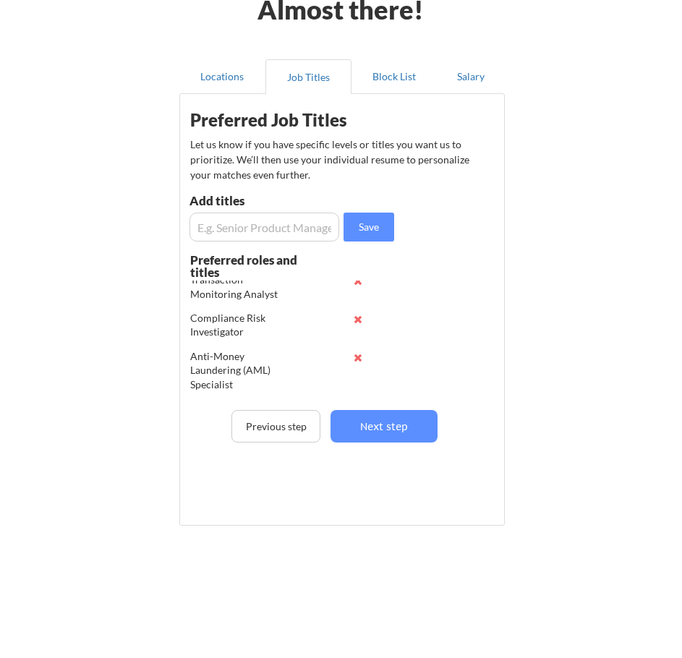
click at [266, 230] on input "input" at bounding box center [265, 227] width 150 height 29
paste input "Infrastructure Analyst"
type input "Infrastructure Analyst"
click at [379, 226] on button "Save" at bounding box center [369, 227] width 51 height 29
click at [300, 221] on input "input" at bounding box center [265, 227] width 150 height 29
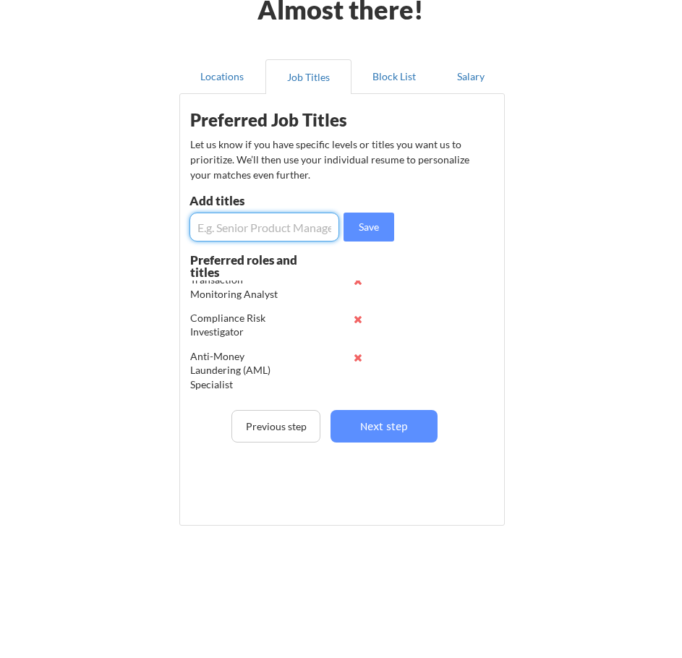
paste input "Technical Support Engineer"
type input "Technical Support Engineer"
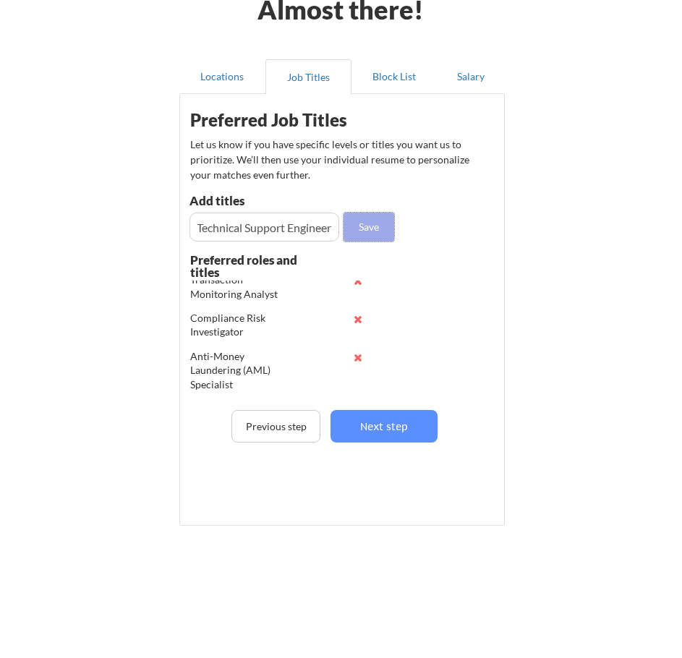
click at [370, 223] on button "Save" at bounding box center [369, 227] width 51 height 29
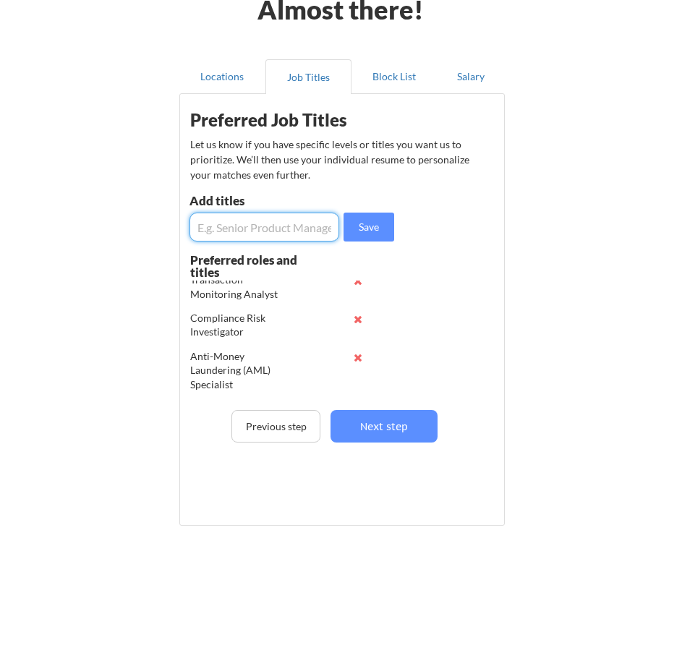
click at [270, 230] on input "input" at bounding box center [265, 227] width 150 height 29
paste input "Risk & Compliance Associate"
type input "Risk & Compliance Associate"
click at [370, 226] on button "Save" at bounding box center [369, 227] width 51 height 29
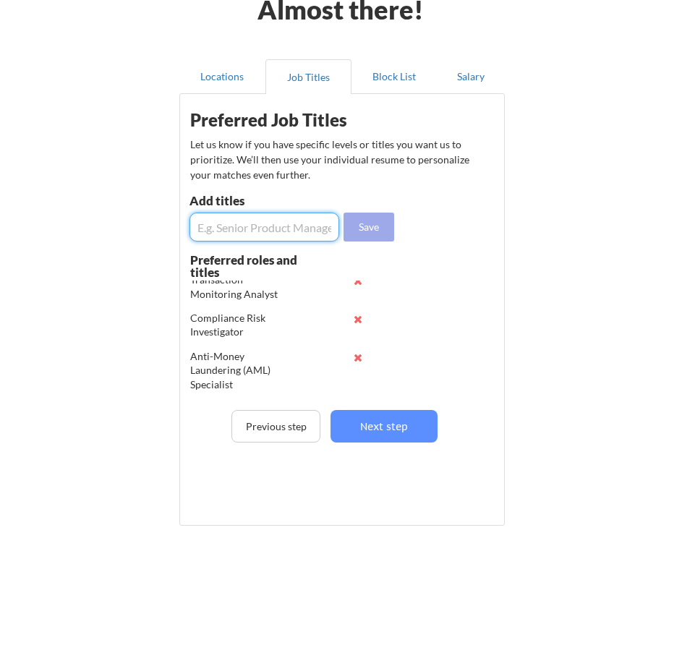
scroll to position [0, 0]
click at [318, 226] on input "input" at bounding box center [265, 227] width 150 height 29
paste input "IT Risk Analyst"
type input "IT Risk Analyst"
click at [364, 226] on button "Save" at bounding box center [369, 227] width 51 height 29
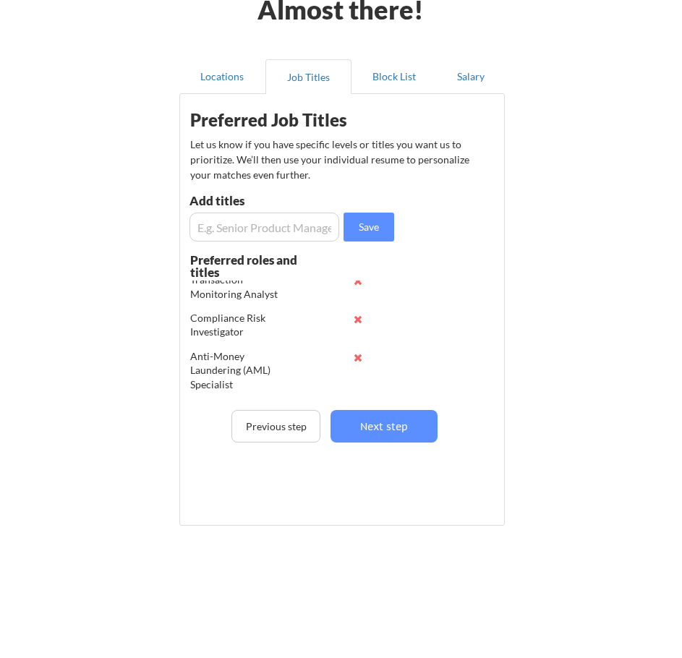
click at [249, 229] on input "input" at bounding box center [265, 227] width 150 height 29
paste input "Compliance Analyst"
type input "Compliance Analyst"
click at [373, 224] on button "Save" at bounding box center [369, 227] width 51 height 29
click at [281, 226] on input "input" at bounding box center [265, 227] width 150 height 29
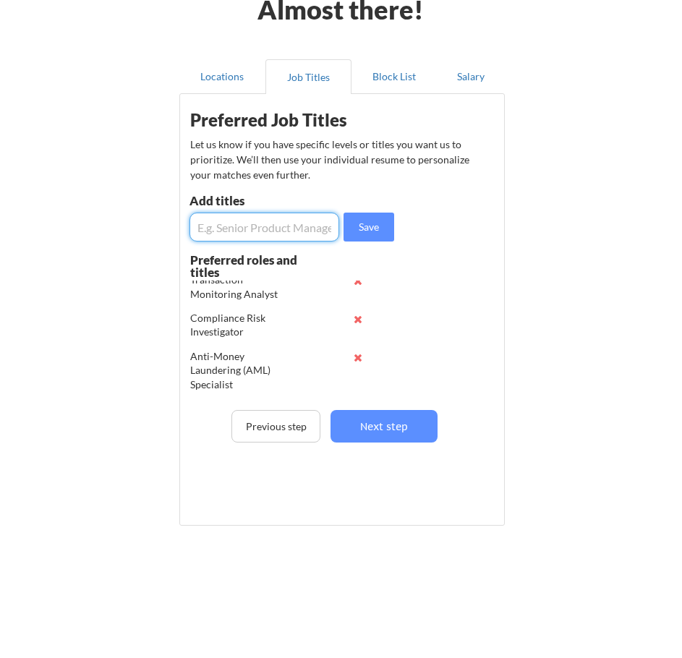
paste input "Third-Party Risk Analyst"
type input "Third-Party Risk Analyst"
click at [364, 226] on button "Save" at bounding box center [369, 227] width 51 height 29
click at [289, 229] on input "input" at bounding box center [265, 227] width 150 height 29
paste input "Vendor Risk Analyst"
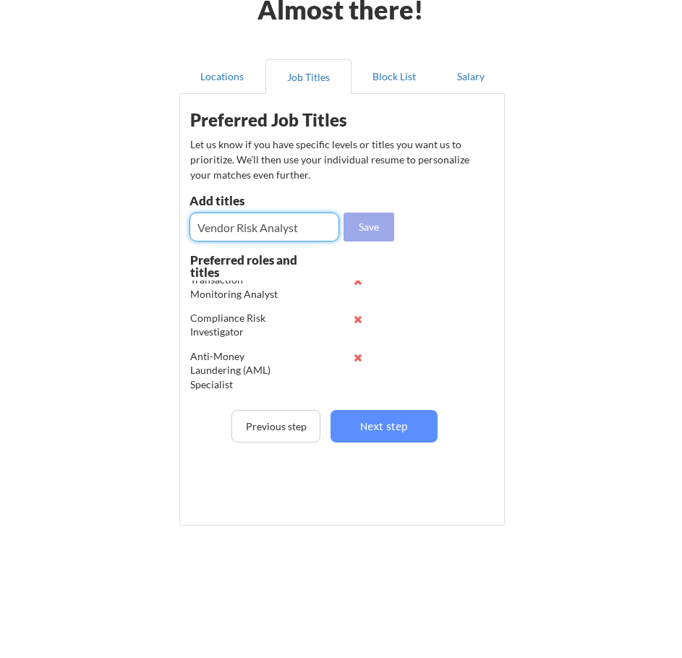
type input "Vendor Risk Analyst"
click at [363, 229] on button "Save" at bounding box center [369, 227] width 51 height 29
drag, startPoint x: 292, startPoint y: 232, endPoint x: 300, endPoint y: 232, distance: 8.0
click at [292, 232] on input "input" at bounding box center [265, 227] width 150 height 29
paste input "Risk & Controls Analyst"
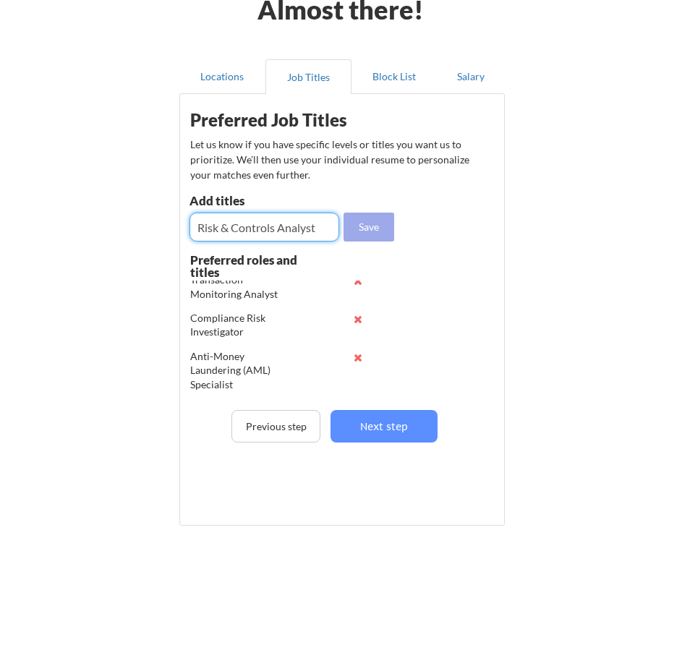
type input "Risk & Controls Analyst"
click at [381, 228] on button "Save" at bounding box center [369, 227] width 51 height 29
click at [297, 224] on input "input" at bounding box center [265, 227] width 150 height 29
paste input "IT Audit Analyst"
type input "IT Audit Analyst"
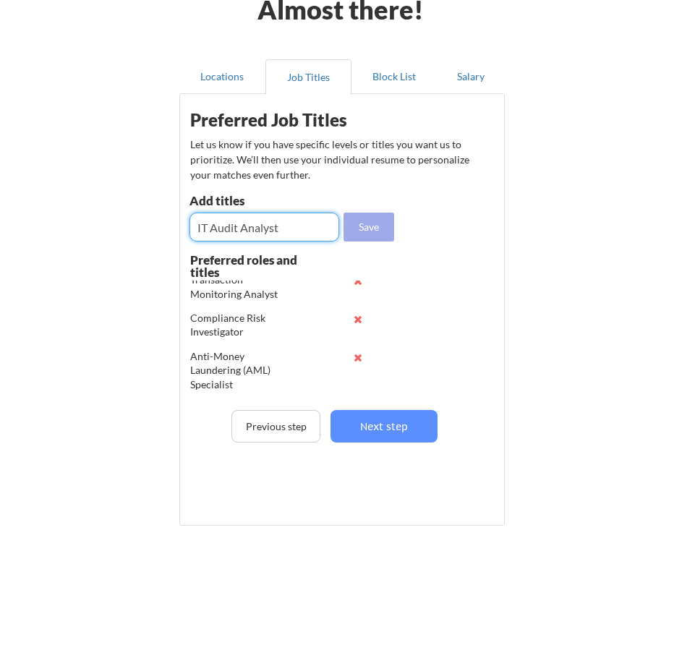
click at [352, 223] on button "Save" at bounding box center [369, 227] width 51 height 29
click at [318, 231] on input "input" at bounding box center [265, 227] width 150 height 29
paste input "Regulatory Compliance Analyst"
type input "Regulatory Compliance Analyst"
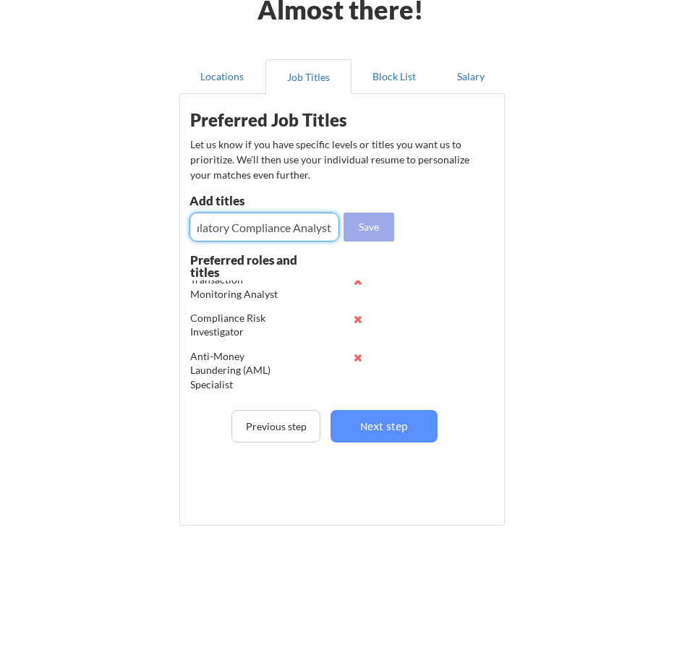
click at [355, 226] on button "Save" at bounding box center [369, 227] width 51 height 29
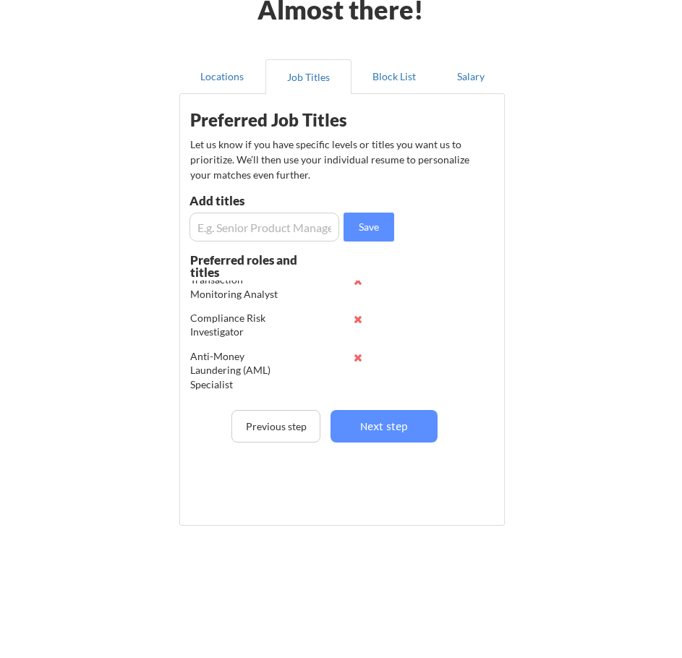
drag, startPoint x: 308, startPoint y: 228, endPoint x: 320, endPoint y: 228, distance: 12.3
click at [308, 228] on input "input" at bounding box center [265, 227] width 150 height 29
paste input "Governance, Risk & Compliance"
type input "Governance, Risk & Compliance"
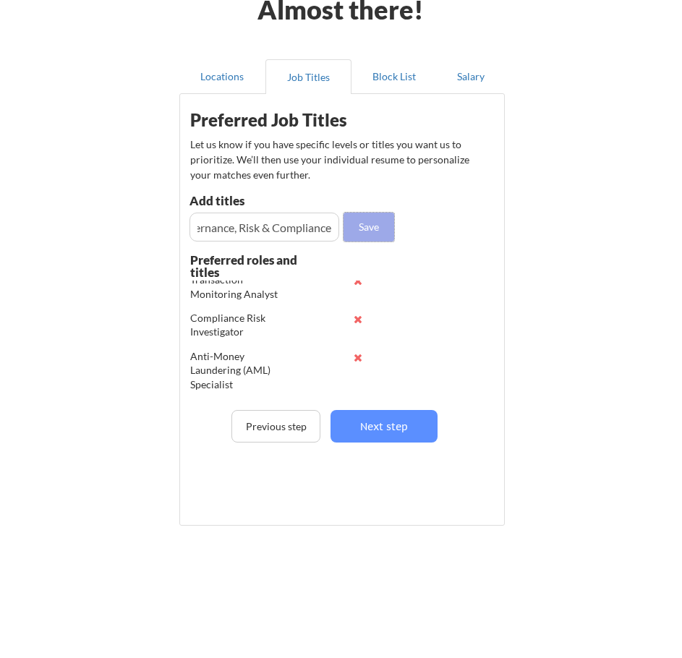
click at [363, 228] on button "Save" at bounding box center [369, 227] width 51 height 29
click at [318, 235] on input "input" at bounding box center [265, 227] width 150 height 29
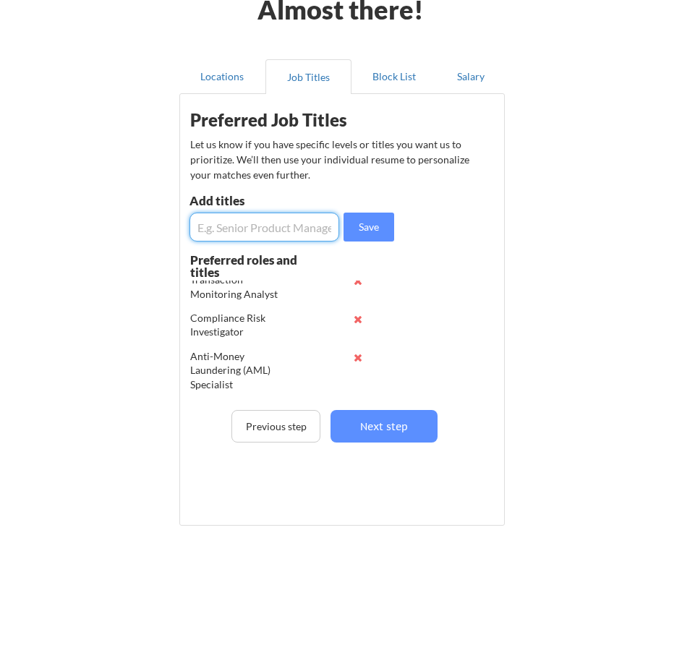
paste input "Data Governance Analyst"
type input "Data Governance Analyst"
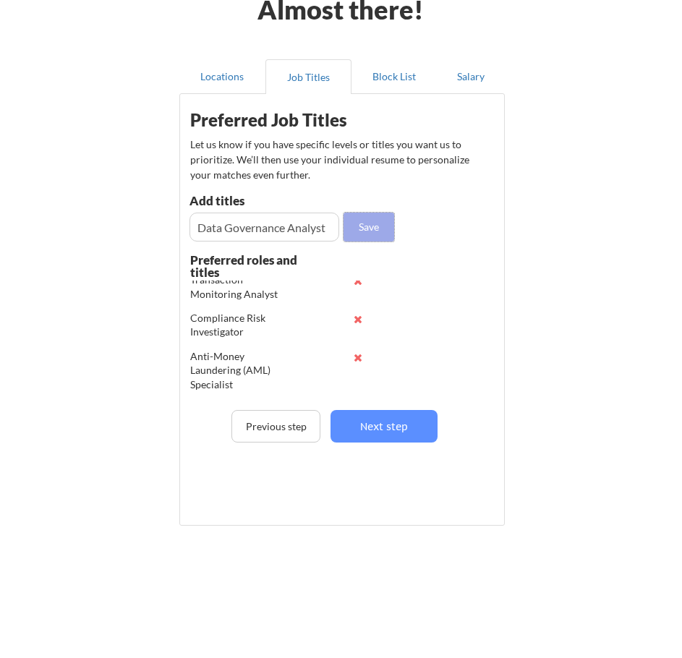
click at [365, 233] on button "Save" at bounding box center [369, 227] width 51 height 29
click at [300, 230] on input "input" at bounding box center [265, 227] width 150 height 29
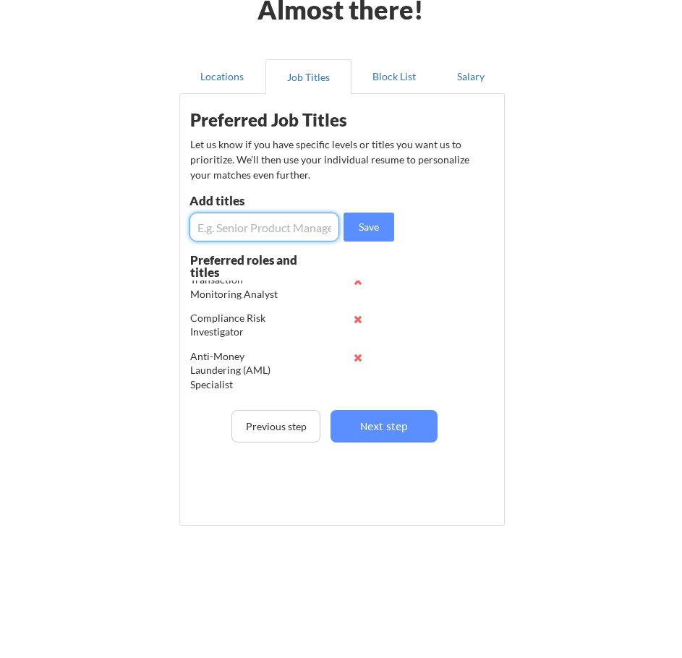
paste input "Privacy Analyst"
type input "Privacy Analyst"
click at [386, 229] on button "Save" at bounding box center [369, 227] width 51 height 29
click at [302, 226] on input "input" at bounding box center [265, 227] width 150 height 29
paste input "Internal Controls Analyst"
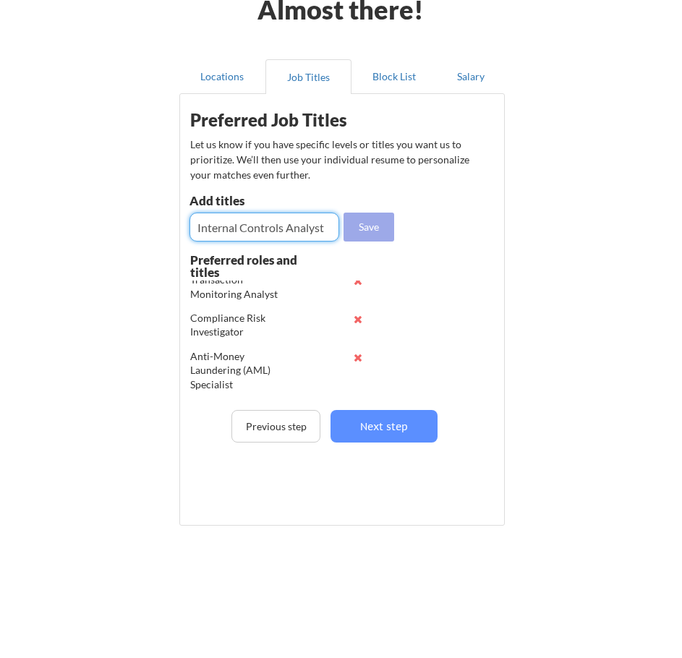
type input "Internal Controls Analyst"
click at [377, 226] on button "Save" at bounding box center [369, 227] width 51 height 29
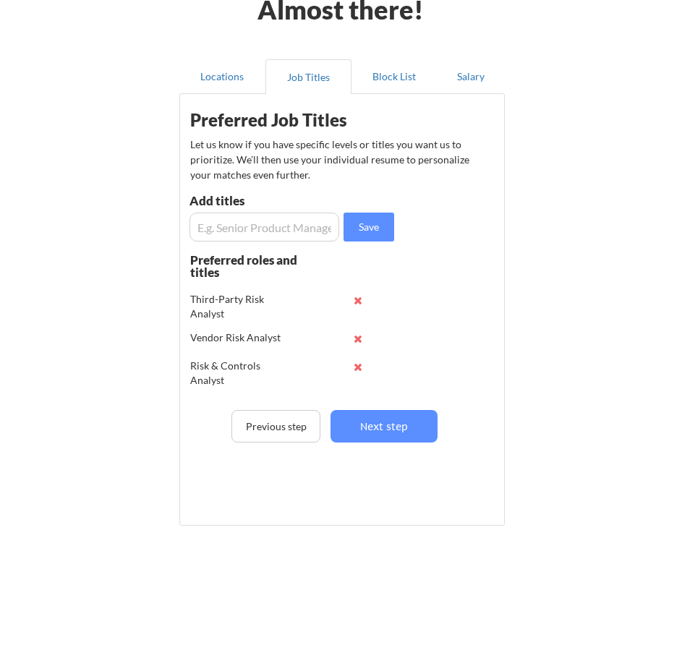
scroll to position [1677, 0]
click at [305, 222] on input "input" at bounding box center [265, 227] width 150 height 29
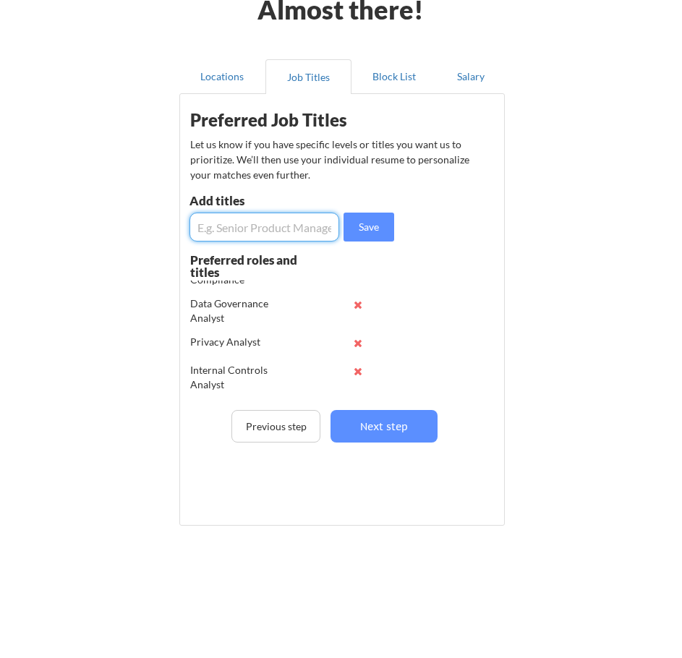
paste input "Operational Risk Analyst"
type input "Operational Risk Analyst"
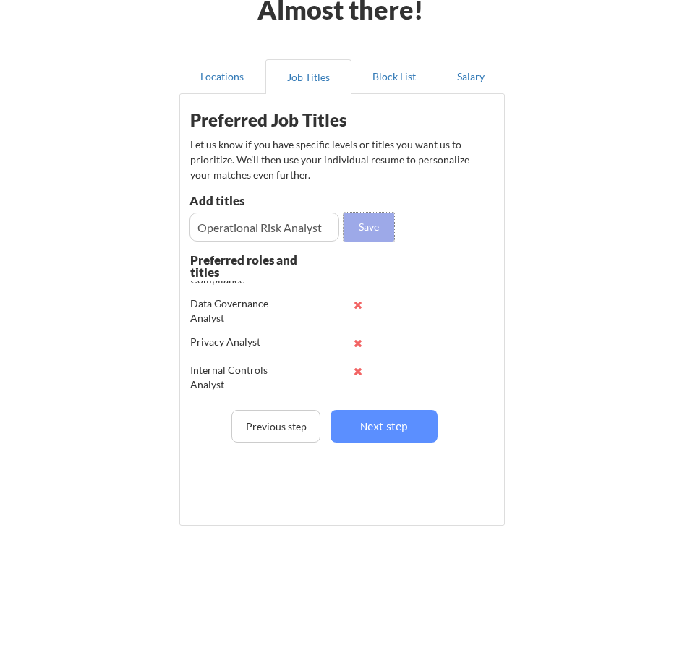
click at [377, 226] on button "Save" at bounding box center [369, 227] width 51 height 29
click at [261, 223] on input "input" at bounding box center [265, 227] width 150 height 29
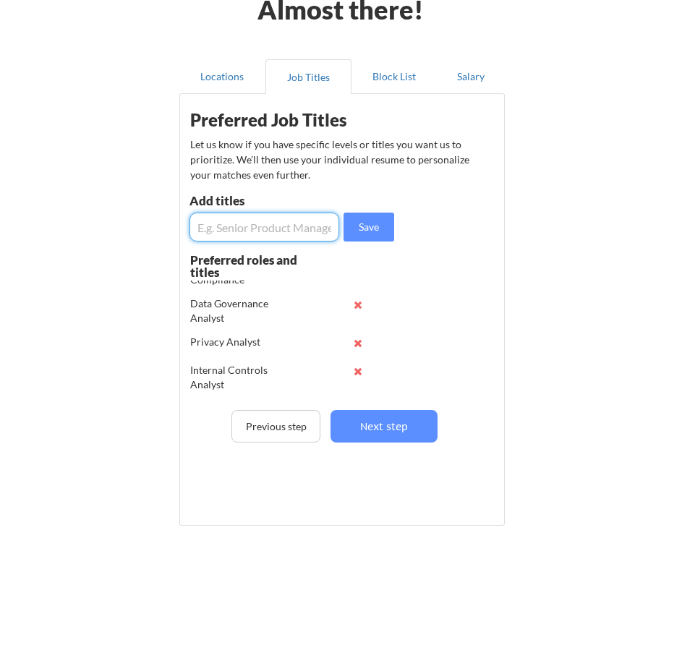
paste input "Information Security Analyst"
type input "Information Security Analyst"
click at [368, 217] on button "Save" at bounding box center [369, 227] width 51 height 29
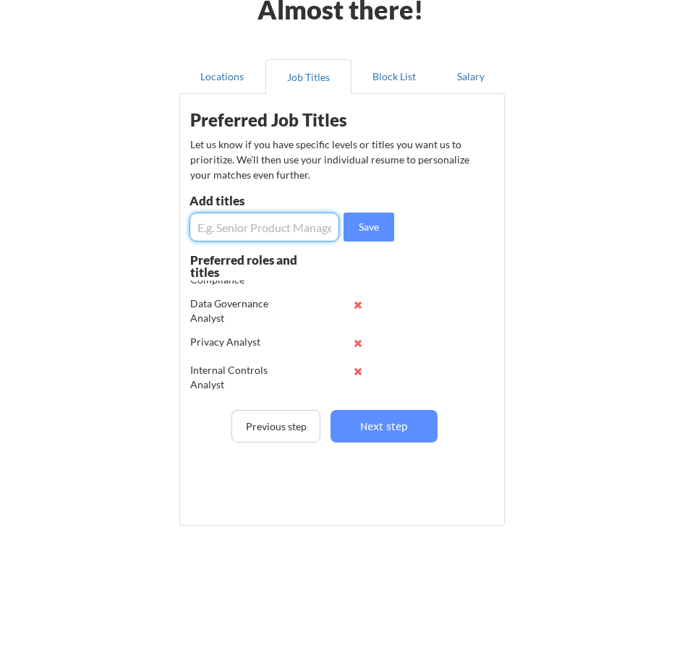
click at [288, 216] on input "input" at bounding box center [265, 227] width 150 height 29
paste input "Security Operations Center"
type input "Security Operations Center"
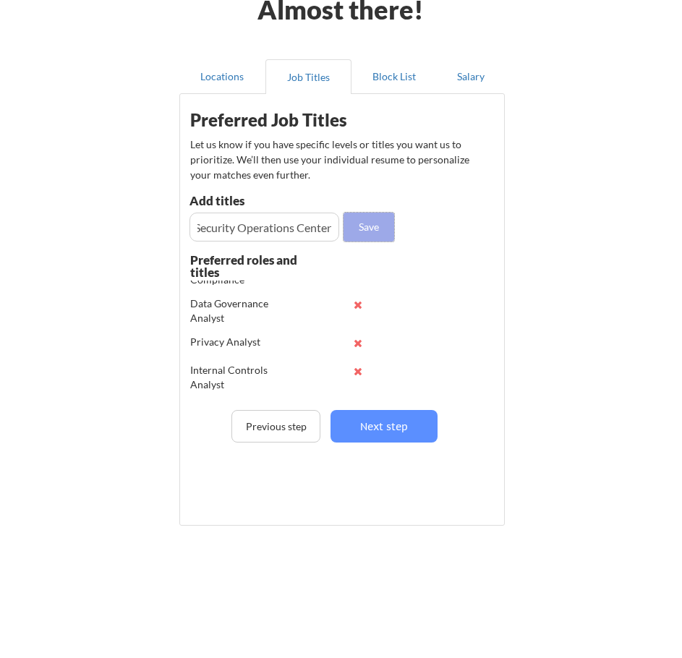
click at [372, 226] on button "Save" at bounding box center [369, 227] width 51 height 29
click at [316, 216] on input "input" at bounding box center [265, 227] width 150 height 29
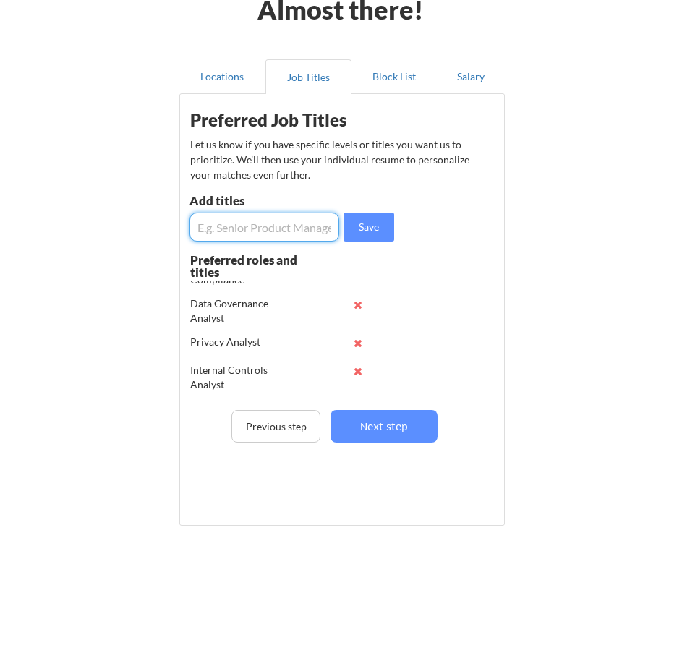
paste input "Incident Response Analyst"
type input "Incident Response Analyst"
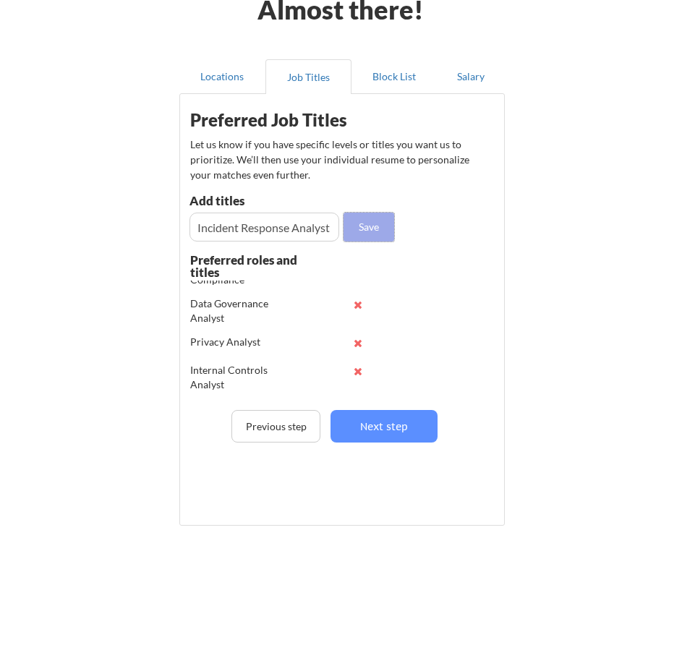
click at [383, 229] on button "Save" at bounding box center [369, 227] width 51 height 29
click at [318, 223] on input "input" at bounding box center [265, 227] width 150 height 29
paste input "Cybersecurity Analyst"
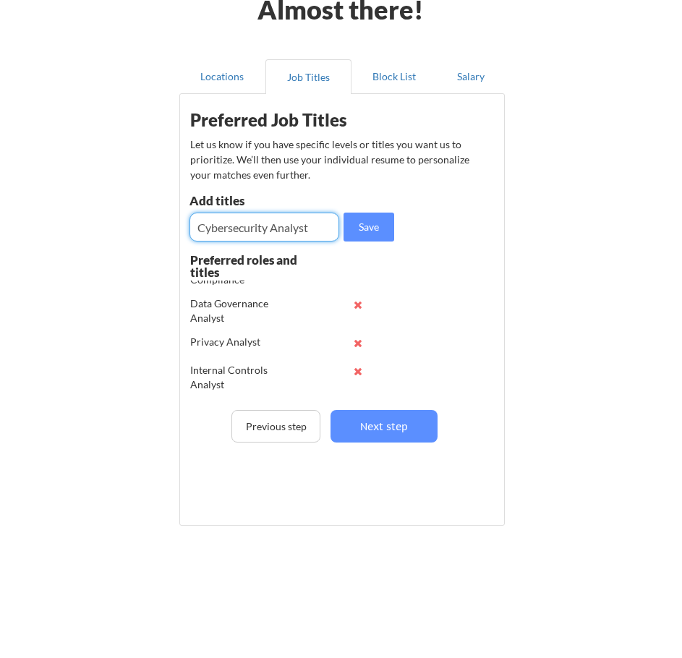
type input "Cybersecurity Analyst"
click at [378, 228] on button "Save" at bounding box center [369, 227] width 51 height 29
click at [312, 226] on input "input" at bounding box center [265, 227] width 150 height 29
paste input "Vulnerability Management Analyst"
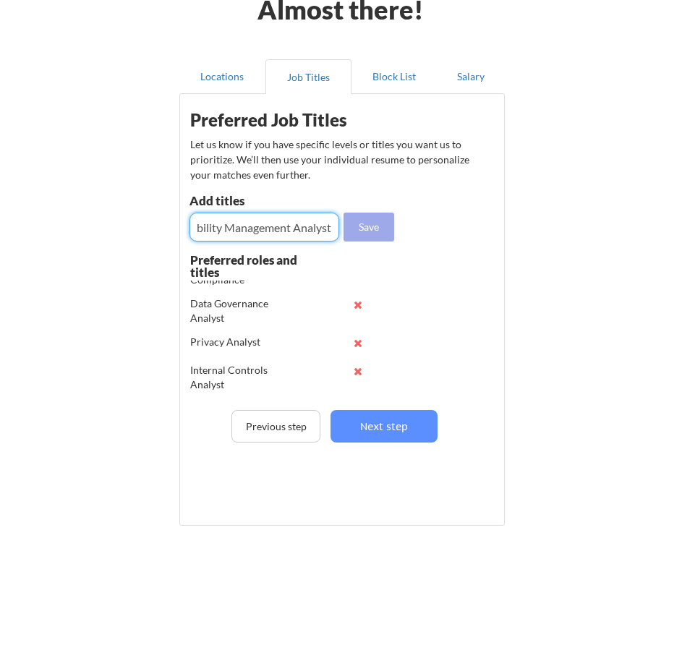
type input "Vulnerability Management Analyst"
click at [370, 228] on button "Save" at bounding box center [369, 227] width 51 height 29
click at [308, 226] on input "input" at bounding box center [265, 227] width 150 height 29
paste input "Security Monitoring Analyst"
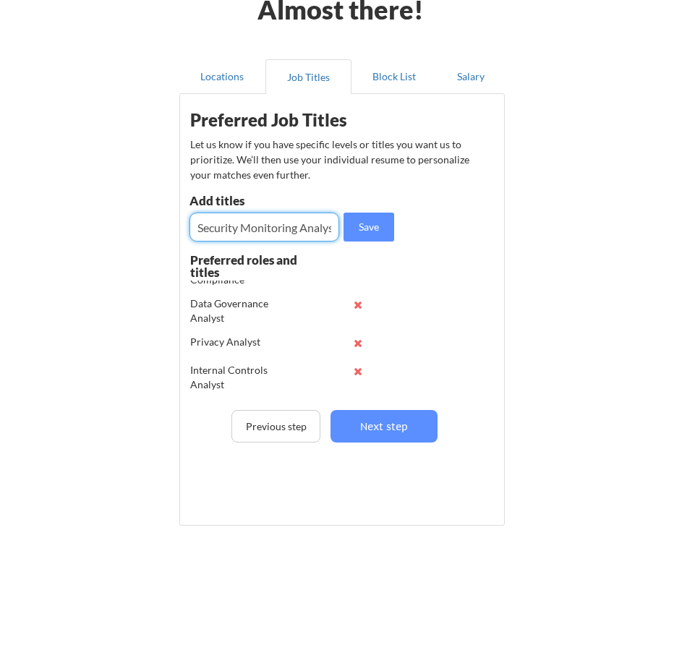
scroll to position [0, 8]
type input "Security Monitoring Analyst"
click at [374, 226] on button "Save" at bounding box center [369, 227] width 51 height 29
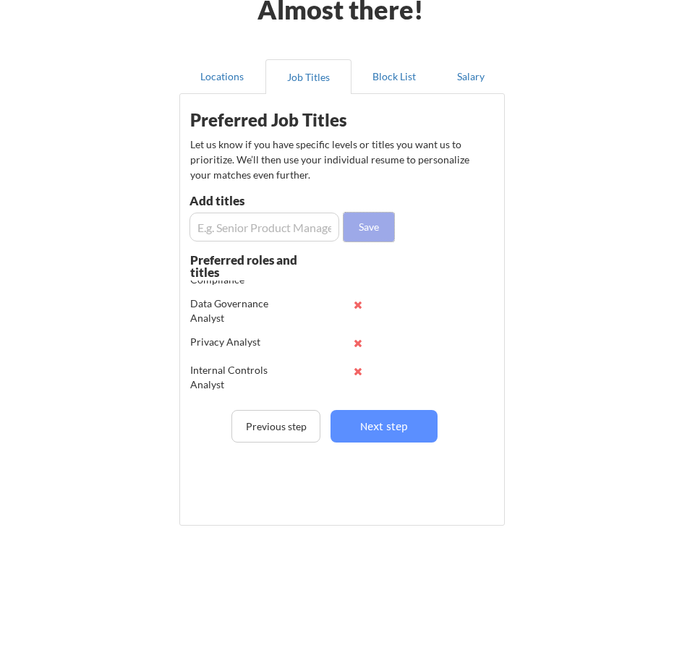
scroll to position [0, 0]
click at [320, 219] on input "input" at bounding box center [265, 227] width 150 height 29
paste input "Threat Intelligence Analyst"
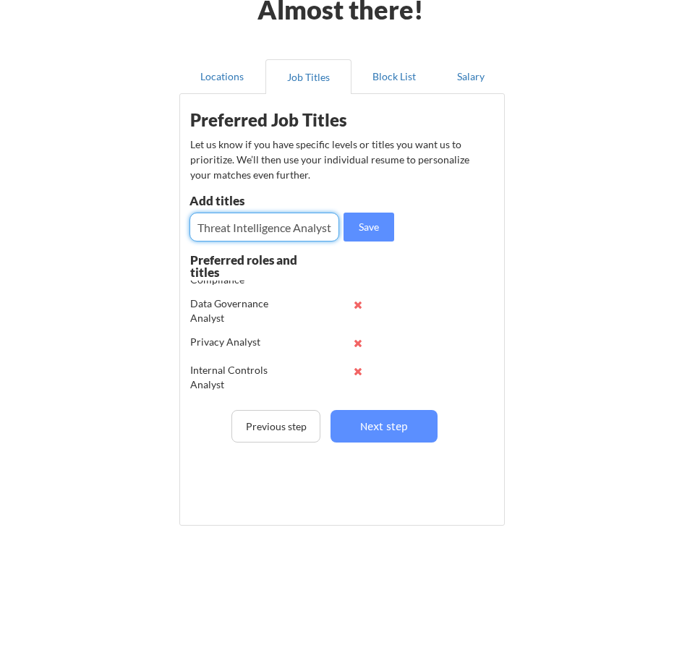
scroll to position [0, 2]
type input "Threat Intelligence Analyst"
click at [368, 224] on button "Save" at bounding box center [369, 227] width 51 height 29
click at [319, 221] on input "input" at bounding box center [265, 227] width 150 height 29
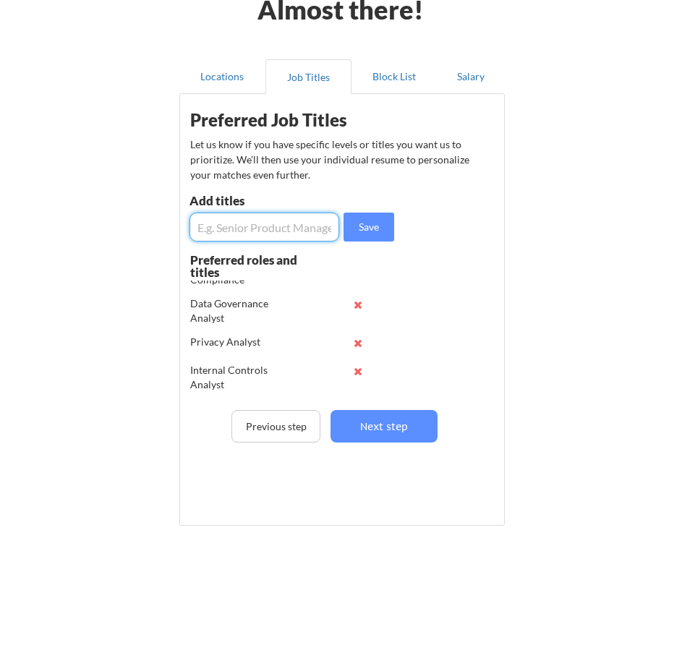
paste input "Network Security Analyst"
type input "Network Security Analyst"
click at [356, 224] on button "Save" at bounding box center [369, 227] width 51 height 29
click at [277, 228] on input "input" at bounding box center [265, 227] width 150 height 29
paste input "IT Security Specialist"
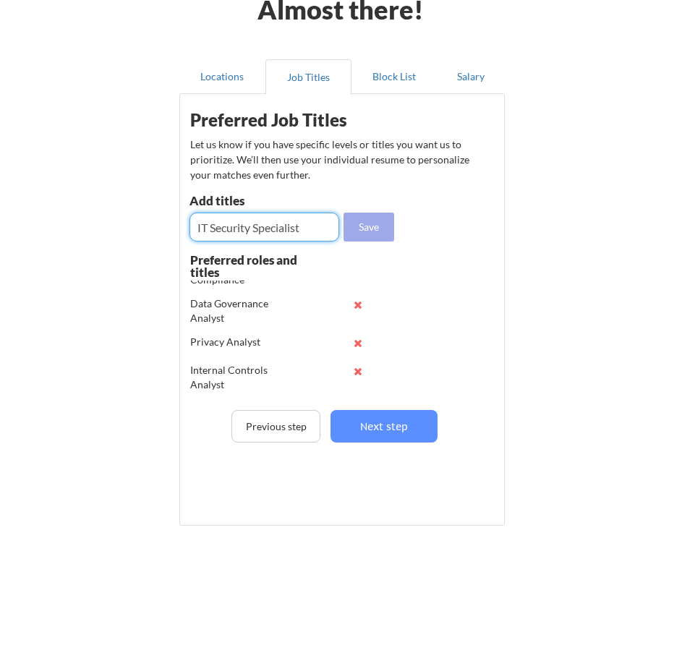
type input "IT Security Specialist"
drag, startPoint x: 365, startPoint y: 224, endPoint x: 457, endPoint y: 254, distance: 95.9
click at [367, 224] on button "Save" at bounding box center [369, 227] width 51 height 29
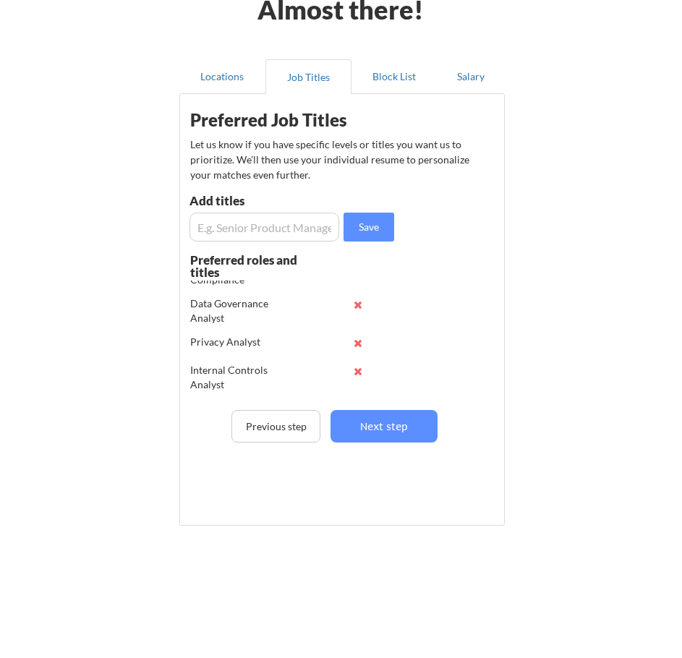
drag, startPoint x: 279, startPoint y: 229, endPoint x: 287, endPoint y: 229, distance: 8.0
click at [279, 229] on input "input" at bounding box center [265, 227] width 150 height 29
paste input "Security Compliance Analyst"
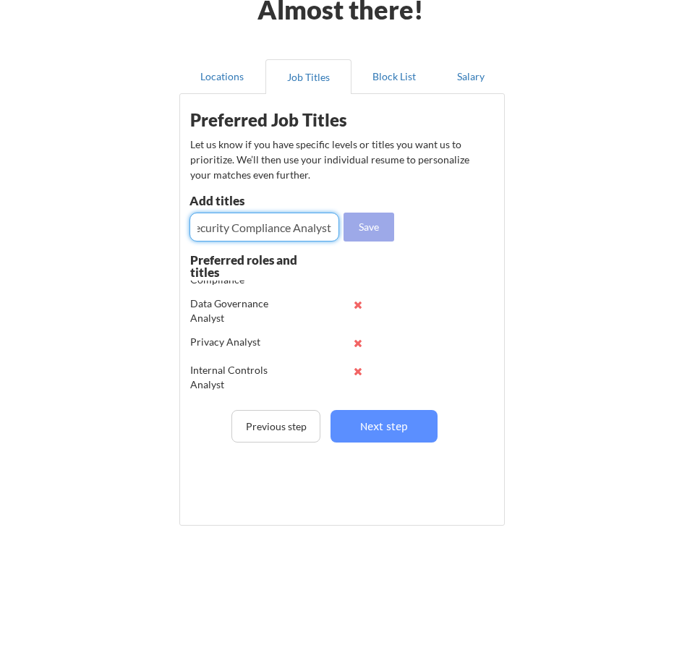
type input "Security Compliance Analyst"
click at [379, 227] on button "Save" at bounding box center [369, 227] width 51 height 29
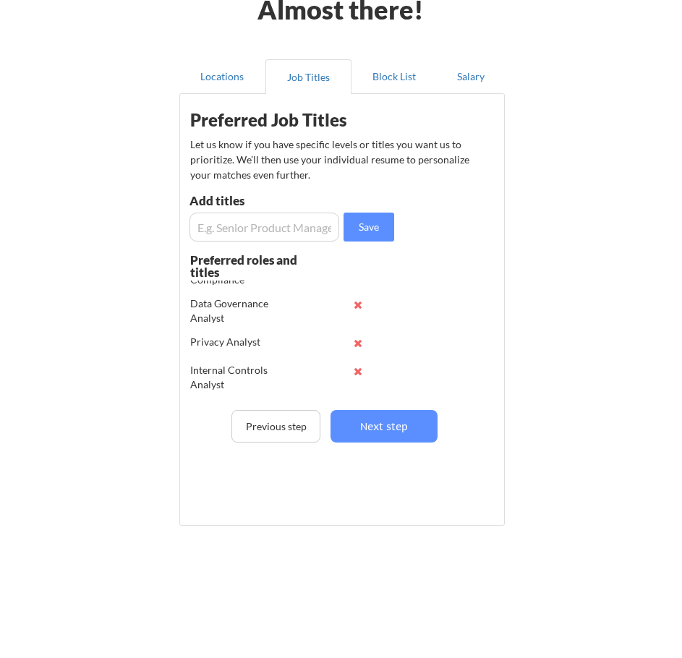
click at [250, 237] on input "input" at bounding box center [265, 227] width 150 height 29
paste input "Identity & Access Management (IAM) Analyst"
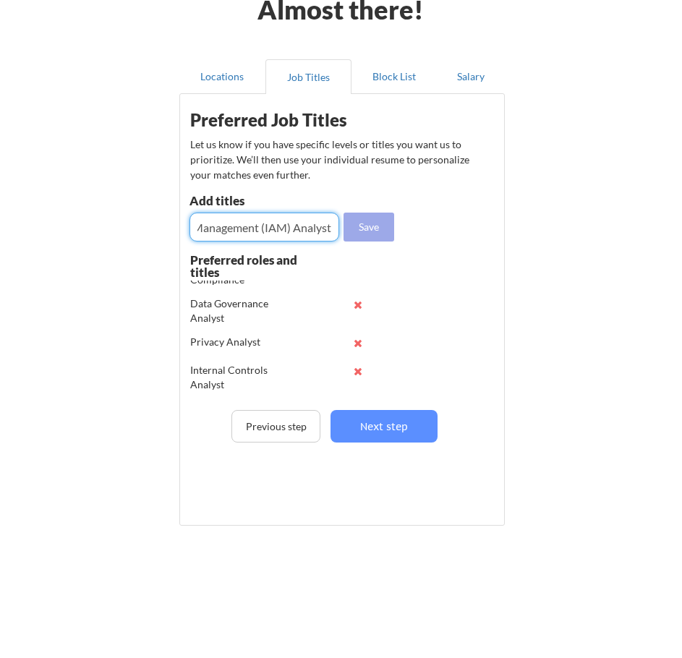
type input "Identity & Access Management (IAM) Analyst"
click at [378, 234] on button "Save" at bounding box center [369, 227] width 51 height 29
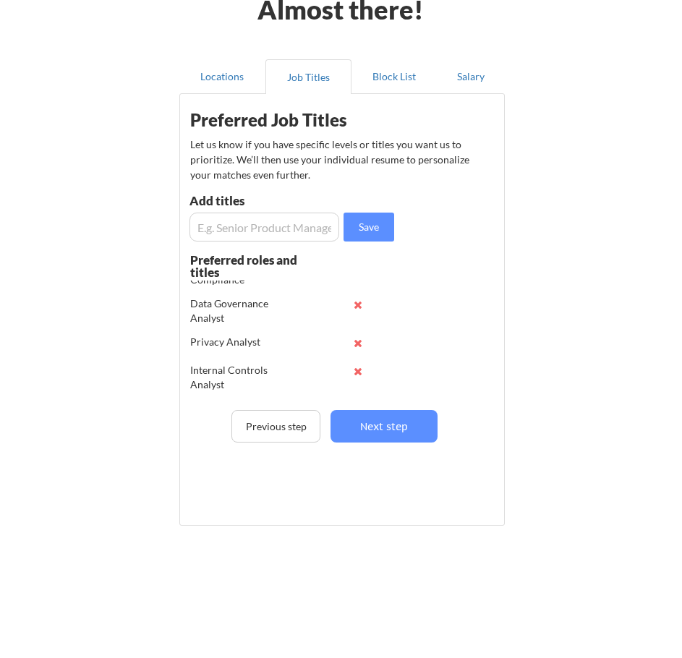
click at [311, 223] on input "input" at bounding box center [265, 227] width 150 height 29
paste input "Endpoint Security Analyst"
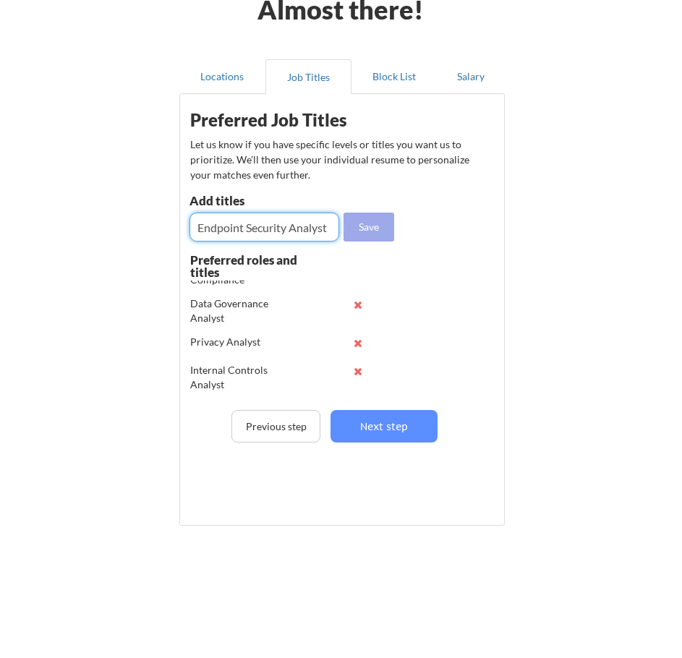
type input "Endpoint Security Analyst"
click at [368, 228] on button "Save" at bounding box center [369, 227] width 51 height 29
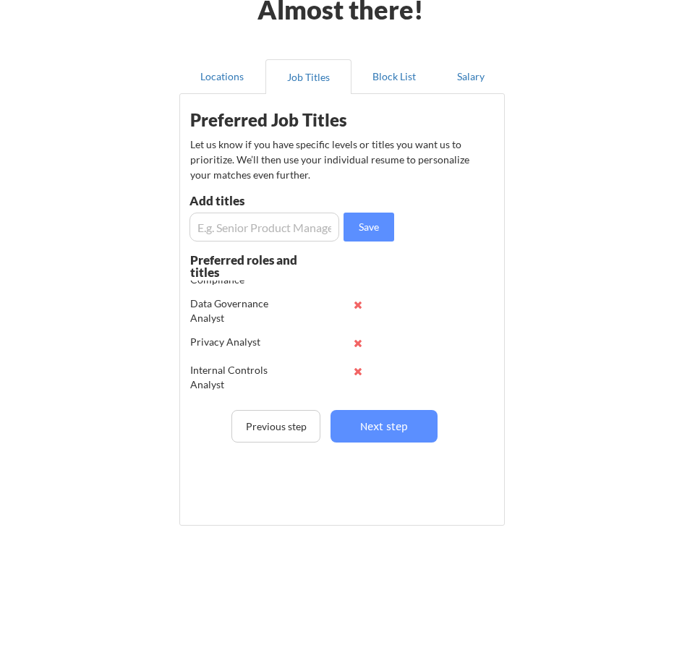
click at [298, 221] on input "input" at bounding box center [265, 227] width 150 height 29
paste input "Security Awareness Program Coordinator"
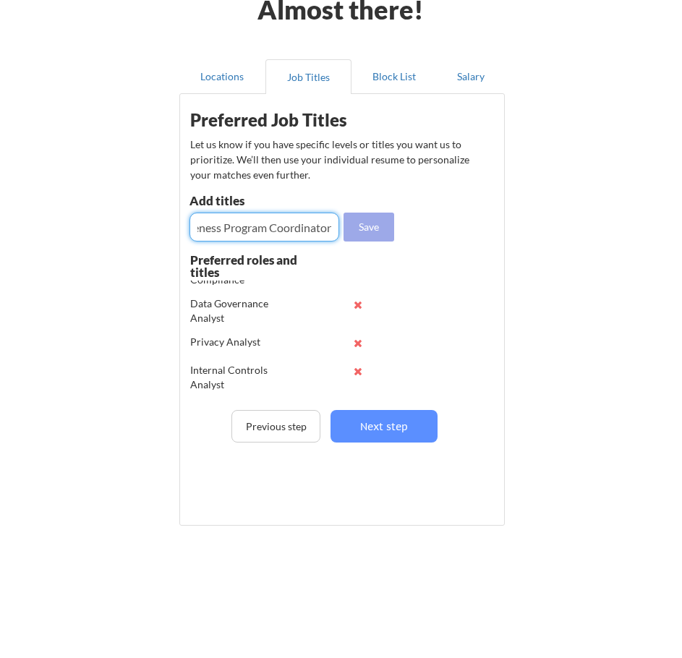
type input "Security Awareness Program Coordinator"
click at [352, 226] on button "Save" at bounding box center [369, 227] width 51 height 29
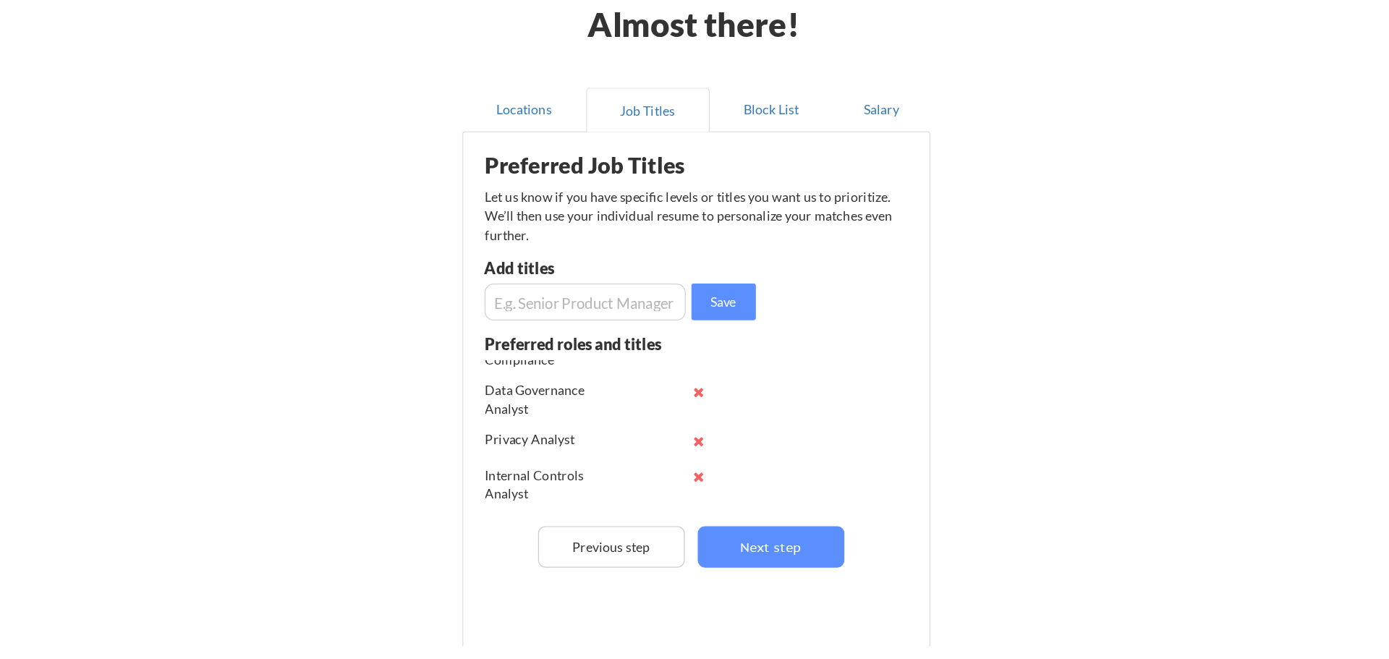
scroll to position [75, 0]
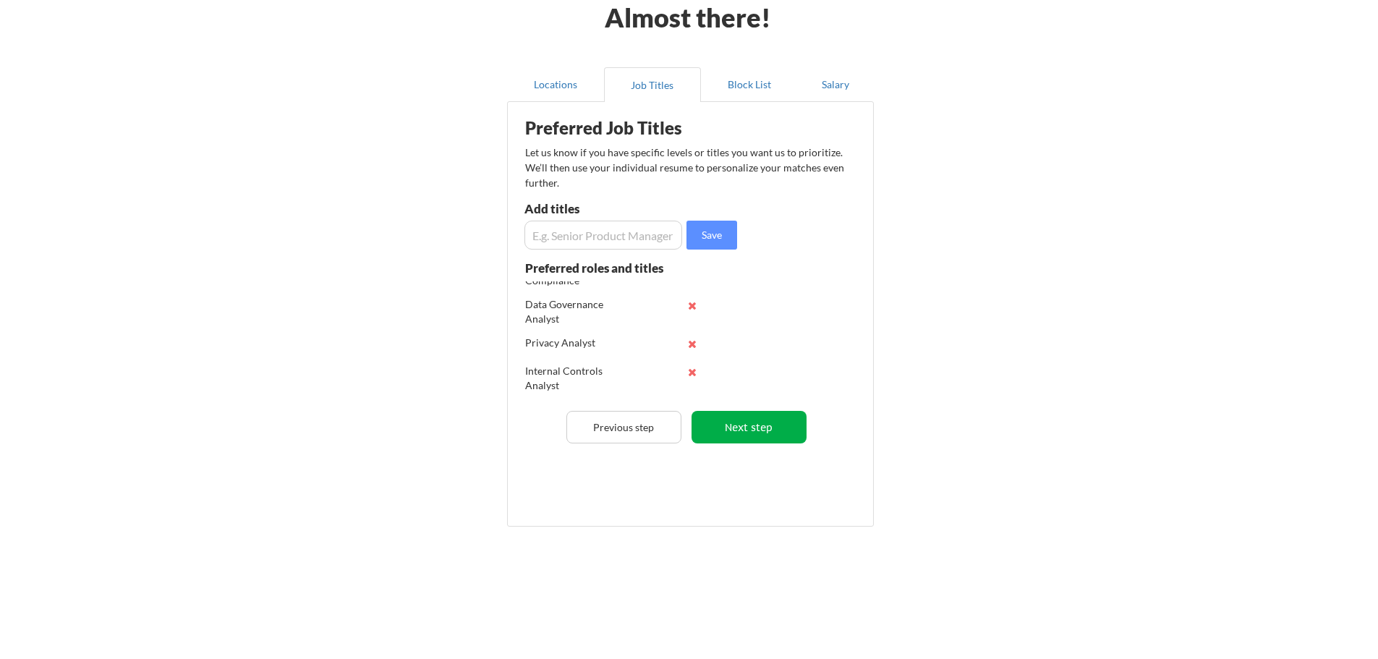
click at [783, 418] on button "Next step" at bounding box center [749, 427] width 115 height 33
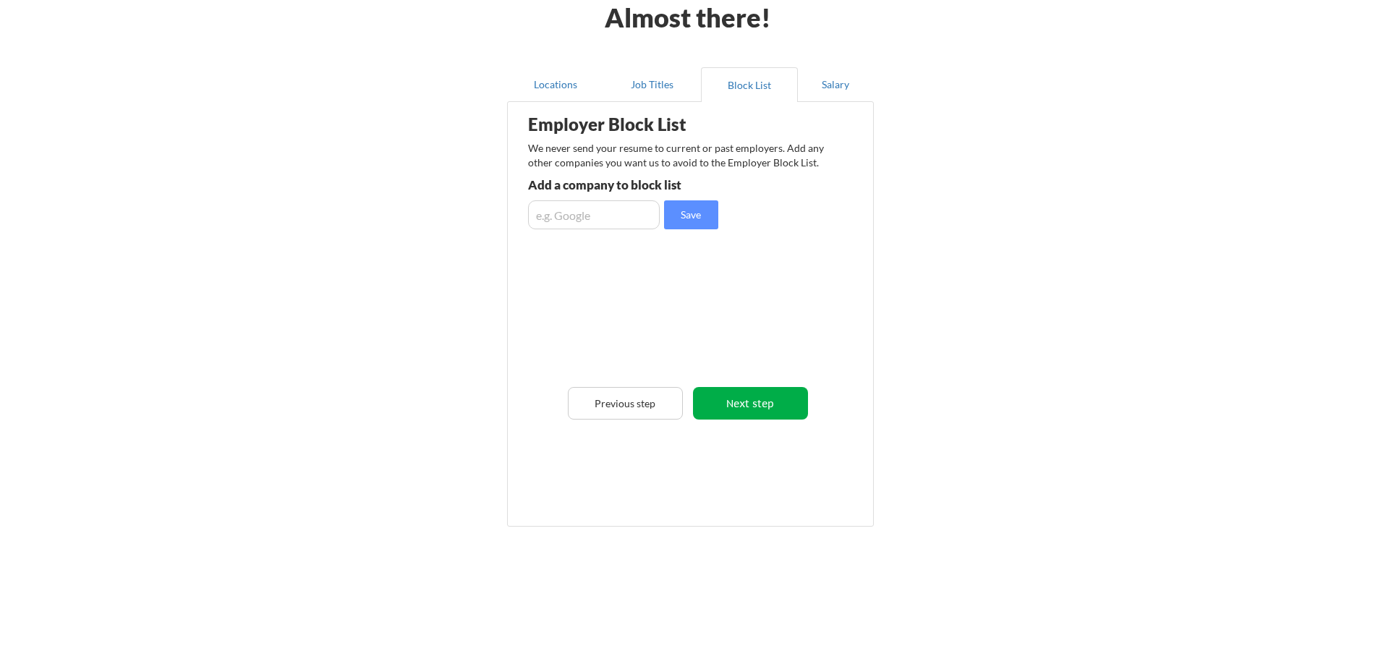
click at [768, 407] on button "Next step" at bounding box center [750, 403] width 115 height 33
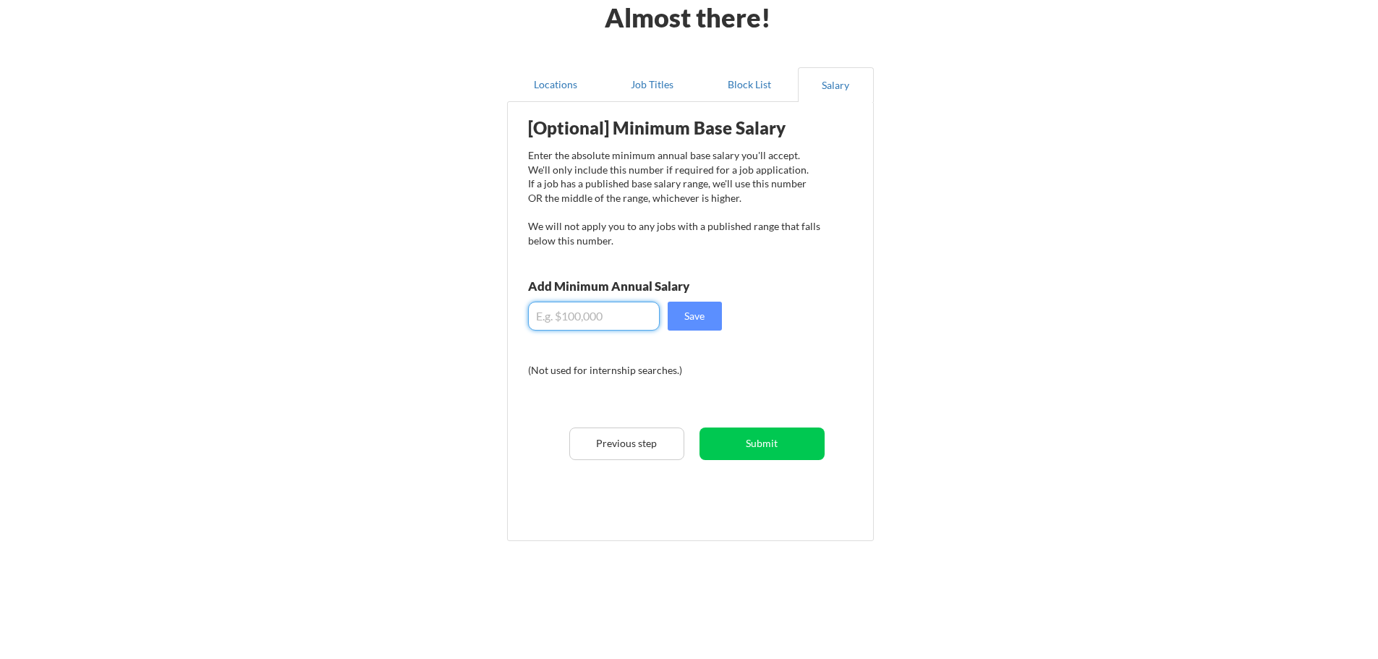
click at [567, 319] on input "input" at bounding box center [594, 316] width 132 height 29
type input "$80,000"
click at [706, 309] on button "Save" at bounding box center [695, 316] width 54 height 29
click at [786, 431] on button "Submit" at bounding box center [762, 444] width 125 height 33
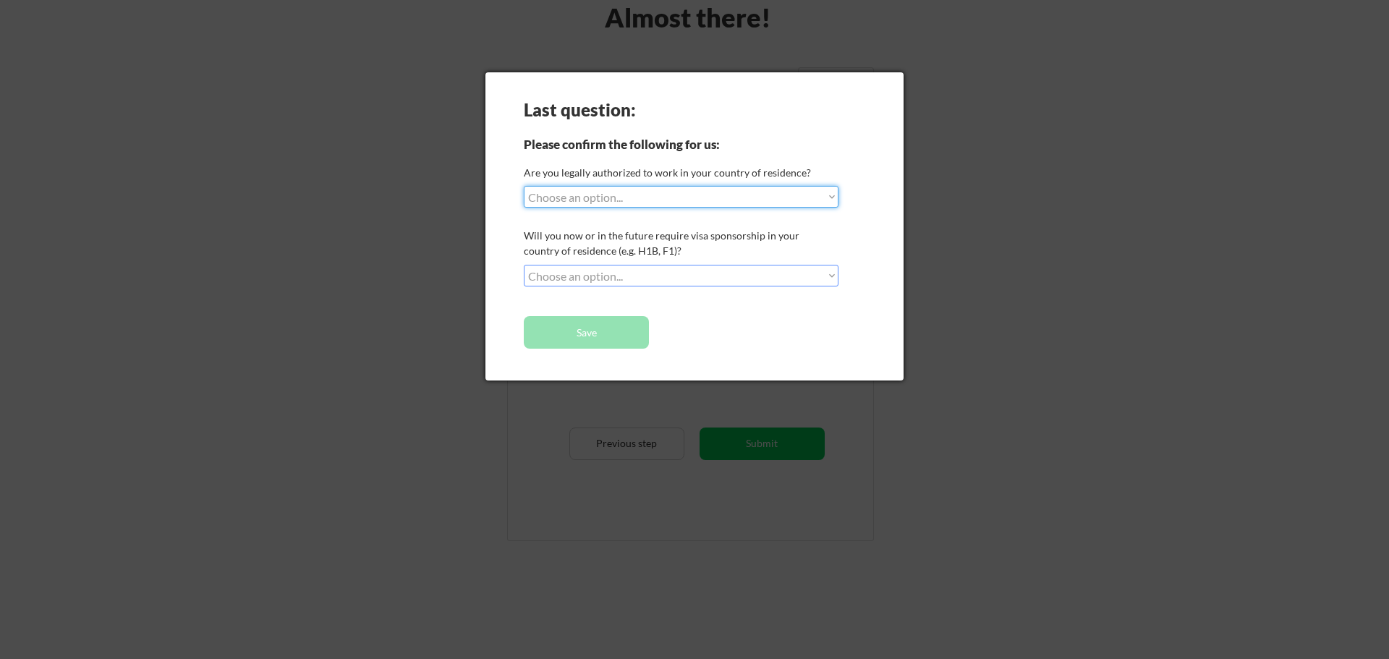
click at [663, 200] on select "Choose an option... Yes, I am a [DEMOGRAPHIC_DATA] Citizen Yes, I am a [DEMOGRA…" at bounding box center [681, 197] width 315 height 22
click at [524, 186] on select "Choose an option... Yes, I am a [DEMOGRAPHIC_DATA] Citizen Yes, I am a [DEMOGRA…" at bounding box center [681, 197] width 315 height 22
click at [683, 192] on select "Choose an option... Yes, I am a [DEMOGRAPHIC_DATA] Citizen Yes, I am a [DEMOGRA…" at bounding box center [681, 197] width 315 height 22
click at [524, 186] on select "Choose an option... Yes, I am a [DEMOGRAPHIC_DATA] Citizen Yes, I am a [DEMOGRA…" at bounding box center [681, 197] width 315 height 22
select select ""PLACEHOLDER_1427118222253""
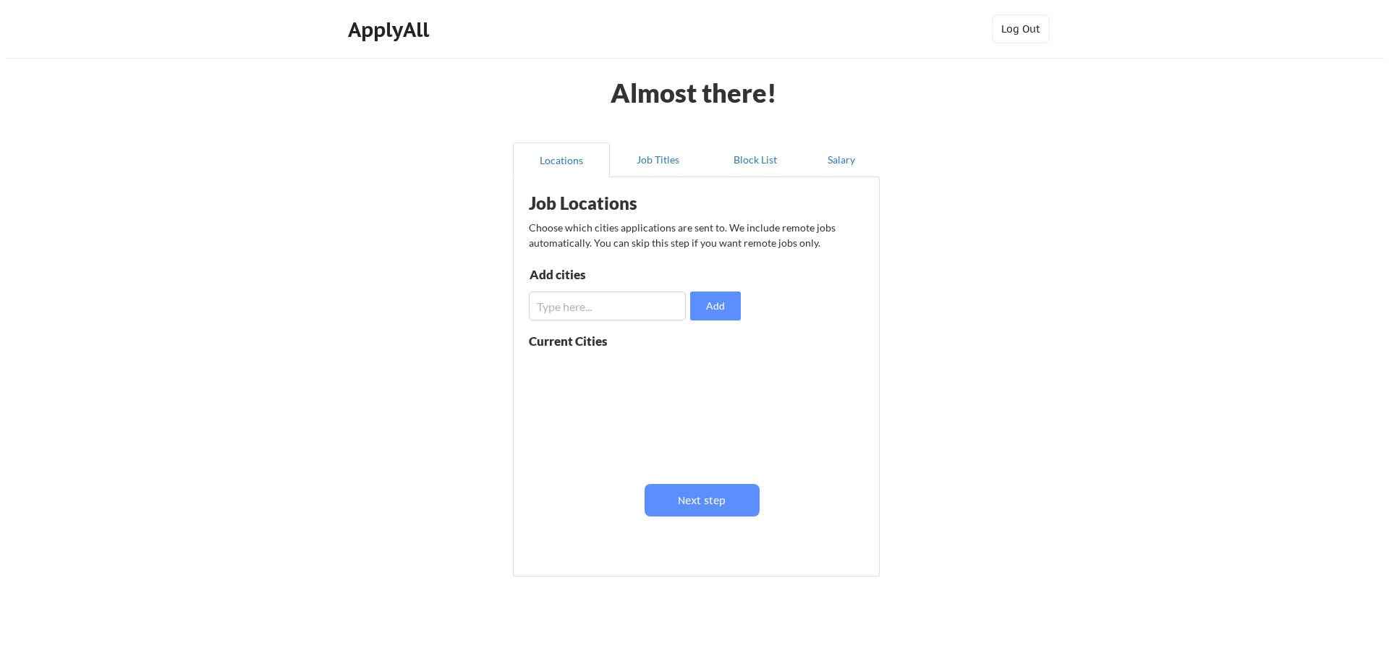
scroll to position [50, 0]
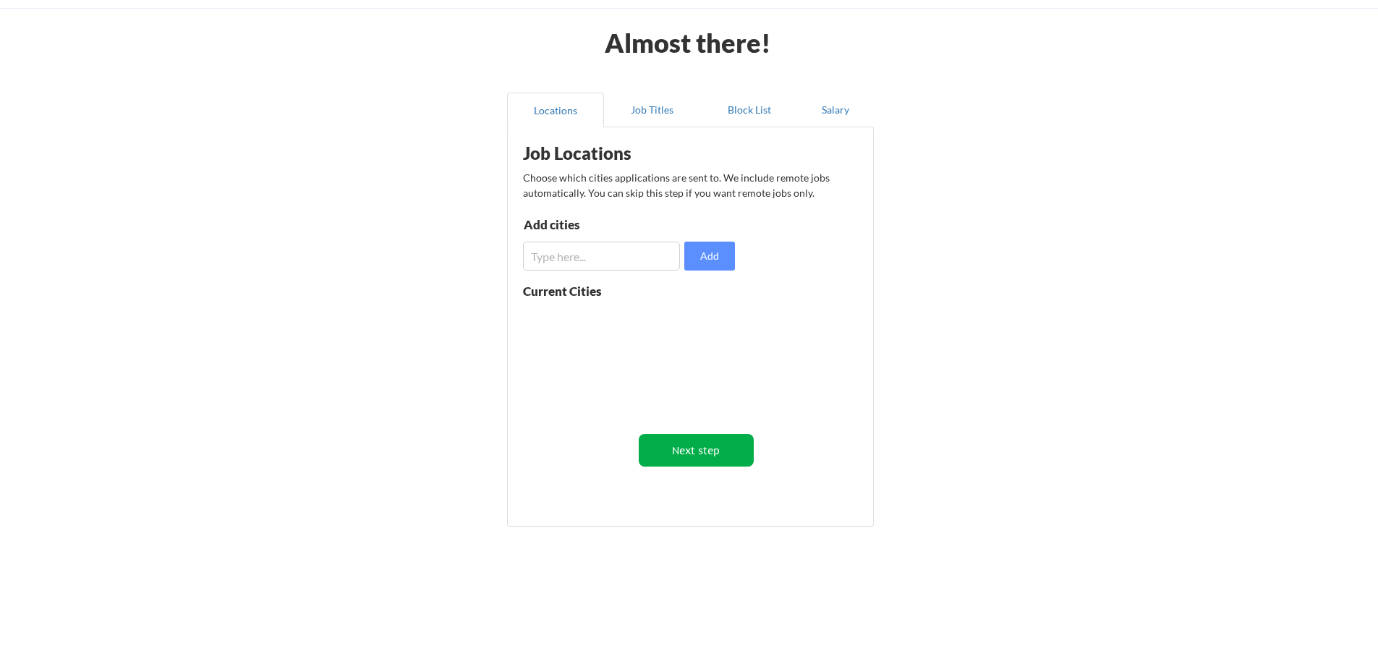
click at [702, 455] on button "Next step" at bounding box center [696, 450] width 115 height 33
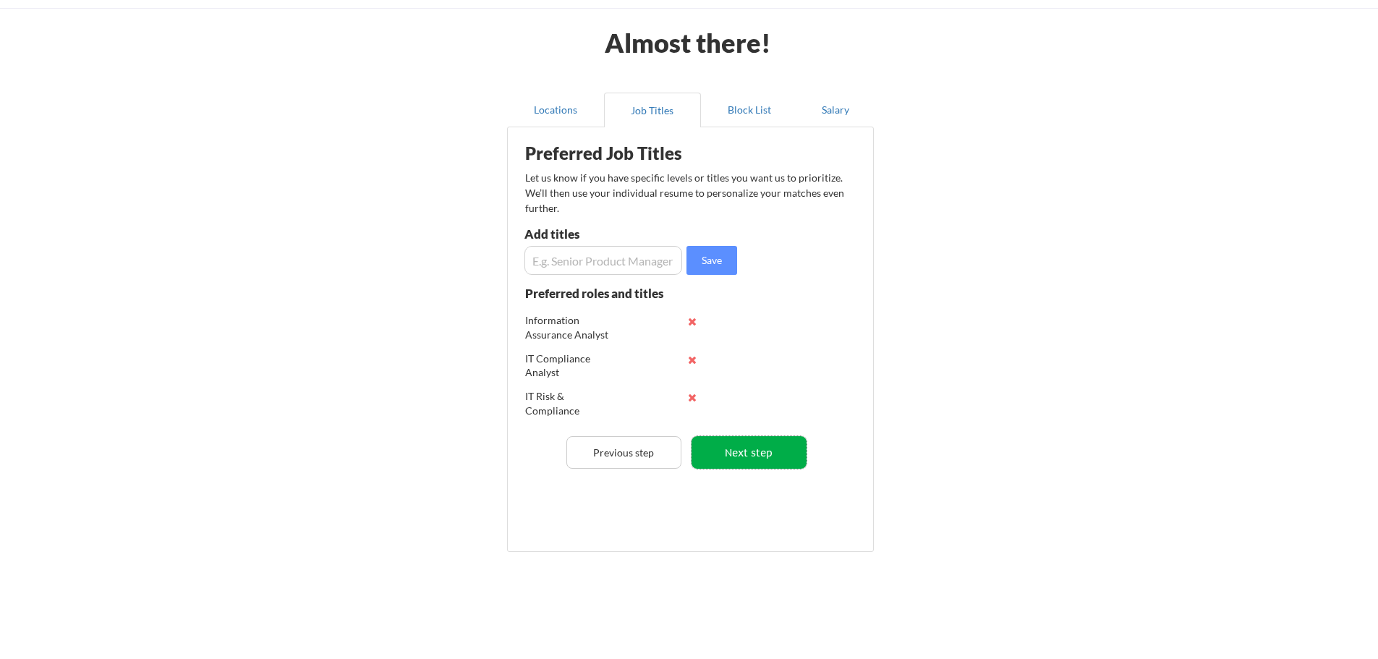
click at [792, 454] on button "Next step" at bounding box center [749, 452] width 115 height 33
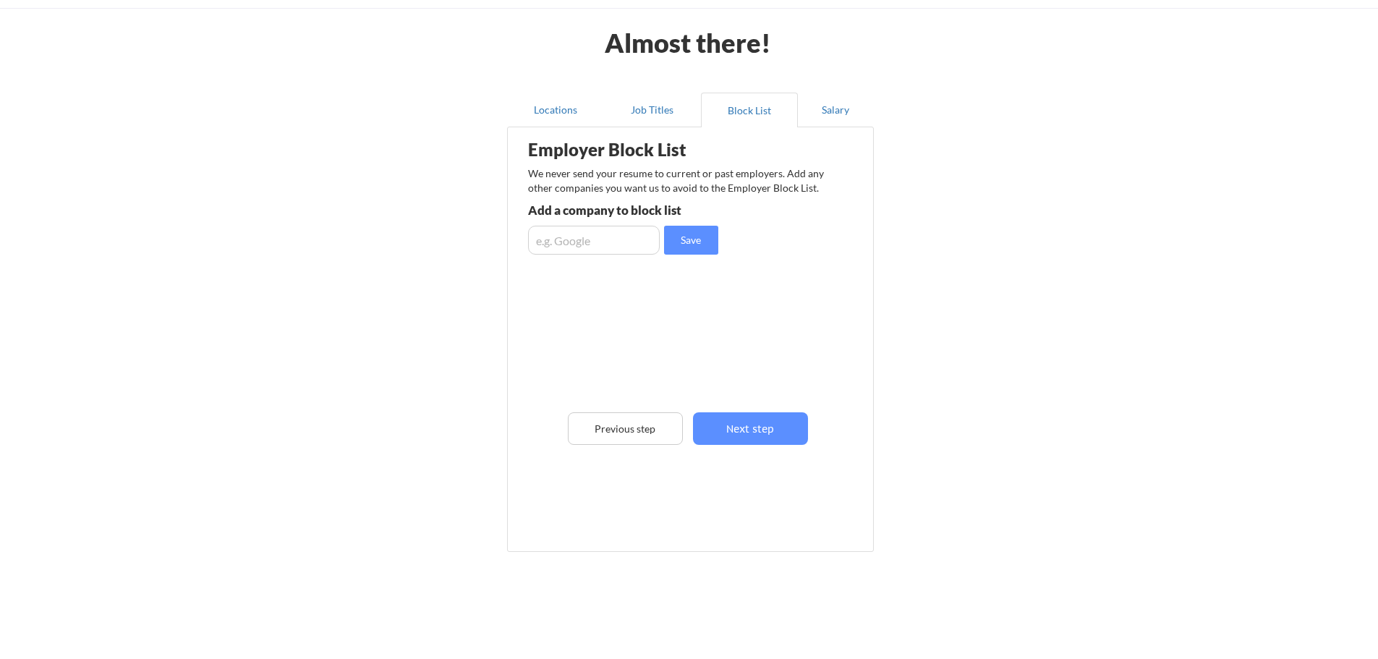
click at [790, 431] on button "Next step" at bounding box center [750, 428] width 115 height 33
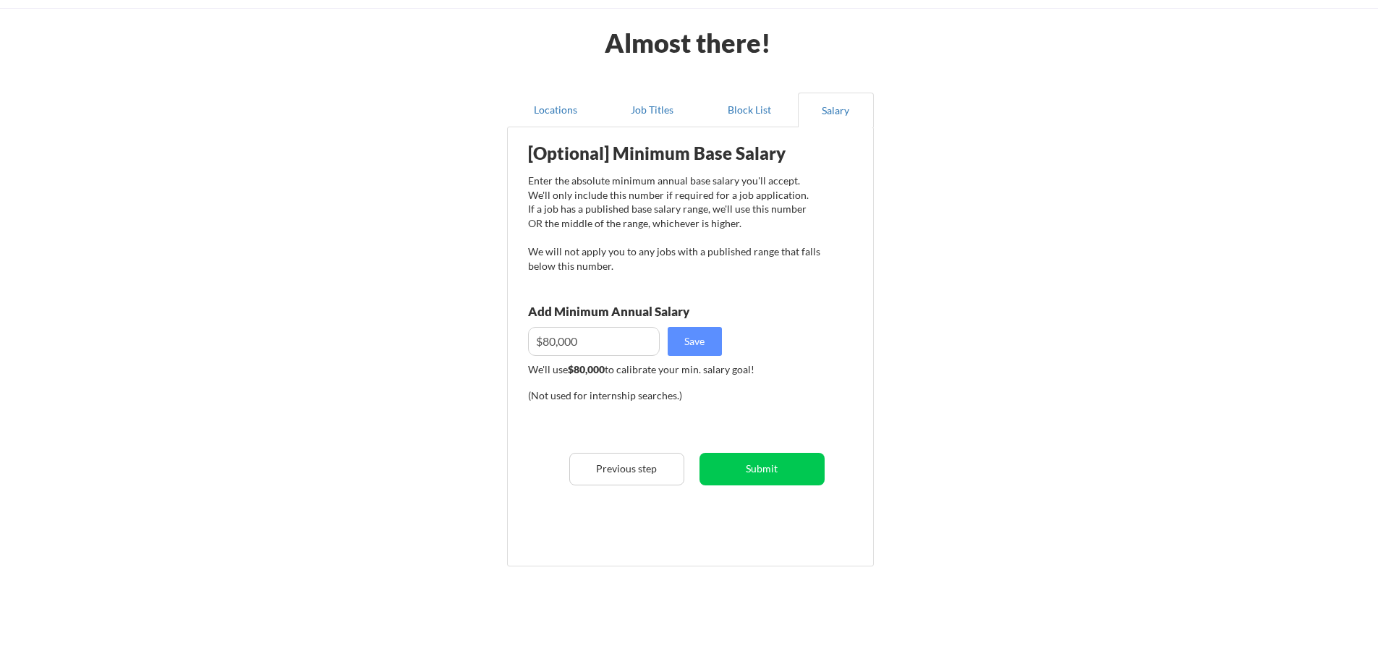
click at [776, 454] on button "Submit" at bounding box center [762, 469] width 125 height 33
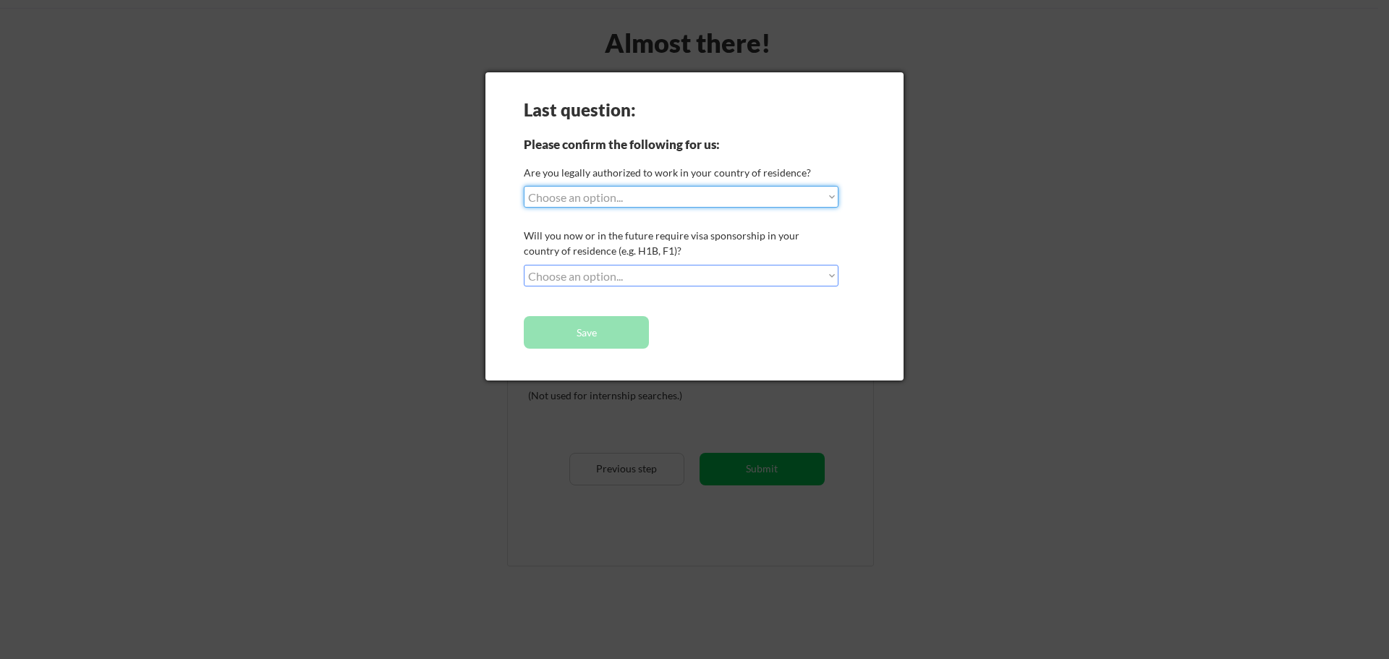
drag, startPoint x: 750, startPoint y: 200, endPoint x: 737, endPoint y: 204, distance: 13.7
click at [750, 200] on select "Choose an option... Yes, I am a [DEMOGRAPHIC_DATA] Citizen Yes, I am a [DEMOGRA…" at bounding box center [681, 197] width 315 height 22
click at [524, 186] on select "Choose an option... Yes, I am a [DEMOGRAPHIC_DATA] Citizen Yes, I am a [DEMOGRA…" at bounding box center [681, 197] width 315 height 22
click at [797, 198] on select "Choose an option... Yes, I am a [DEMOGRAPHIC_DATA] Citizen Yes, I am a [DEMOGRA…" at bounding box center [681, 197] width 315 height 22
click at [797, 195] on select "Choose an option... Yes, I am a [DEMOGRAPHIC_DATA] Citizen Yes, I am a [DEMOGRA…" at bounding box center [681, 197] width 315 height 22
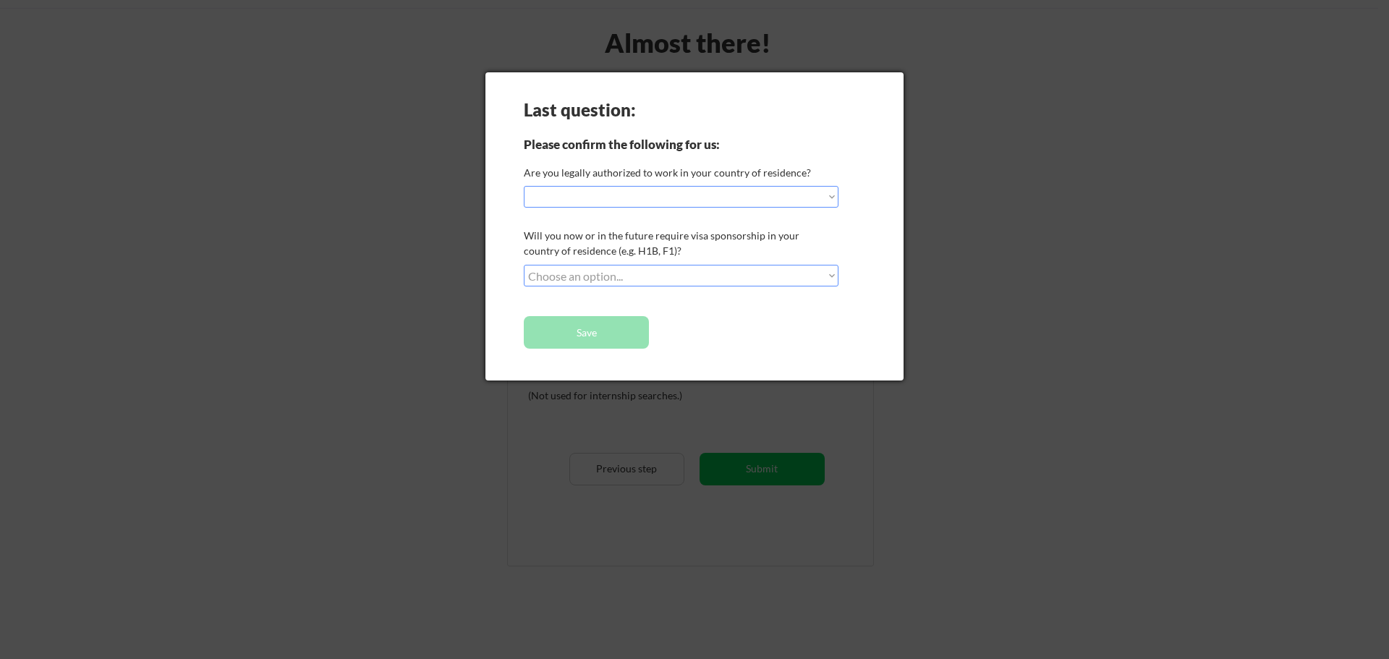
select select ""PLACEHOLDER_1427118222253""
click at [701, 274] on select "Choose an option... No, I will not need sponsorship Yes, I will need sponsorship" at bounding box center [681, 276] width 315 height 22
select select ""no__i_will_not_need_sponsorship""
click at [524, 265] on select "Choose an option... No, I will not need sponsorship Yes, I will need sponsorship" at bounding box center [681, 276] width 315 height 22
click at [735, 229] on div "Will you now or in the future require visa sponsorship in your country of resid…" at bounding box center [679, 243] width 311 height 30
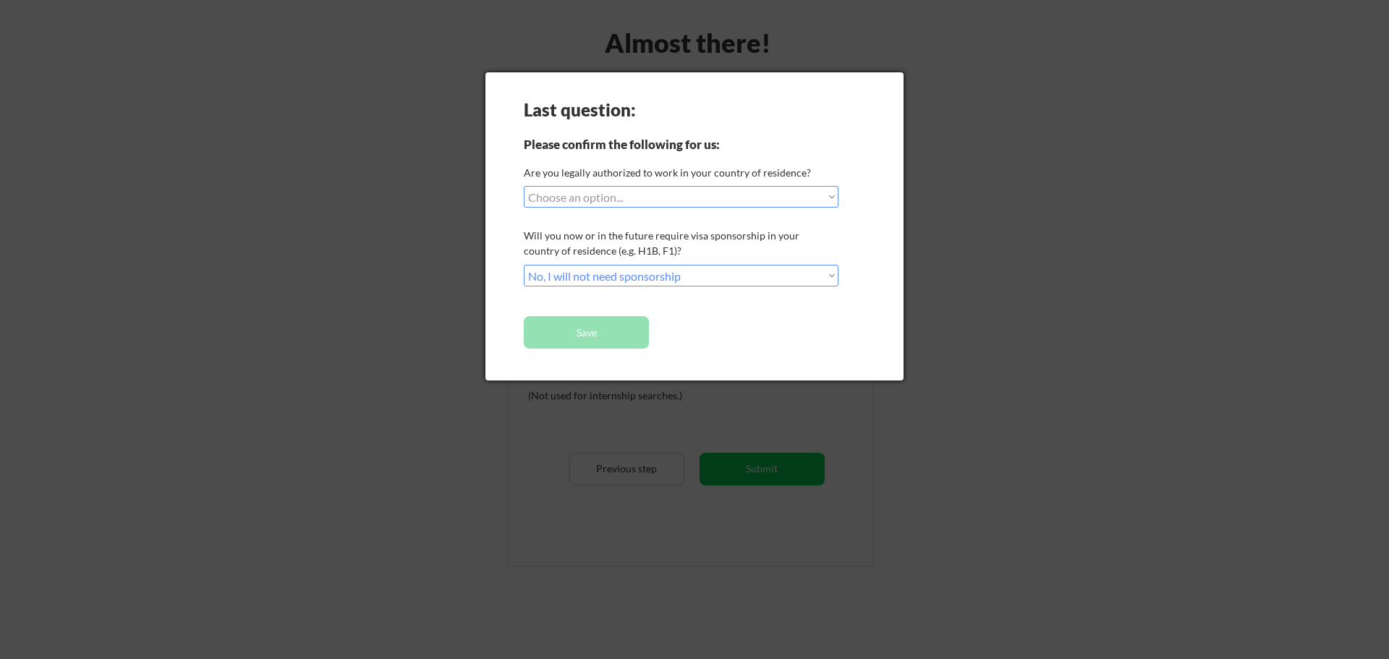
click at [736, 197] on select "Choose an option... Yes, I am a [DEMOGRAPHIC_DATA] Citizen Yes, I am a [DEMOGRA…" at bounding box center [681, 197] width 315 height 22
click at [708, 192] on select "Choose an option... Yes, I am a [DEMOGRAPHIC_DATA] Citizen Yes, I am a [DEMOGRA…" at bounding box center [681, 197] width 315 height 22
click at [524, 186] on select "Choose an option... Yes, I am a [DEMOGRAPHIC_DATA] Citizen Yes, I am a [DEMOGRA…" at bounding box center [681, 197] width 315 height 22
select select ""PLACEHOLDER_1427118222253""
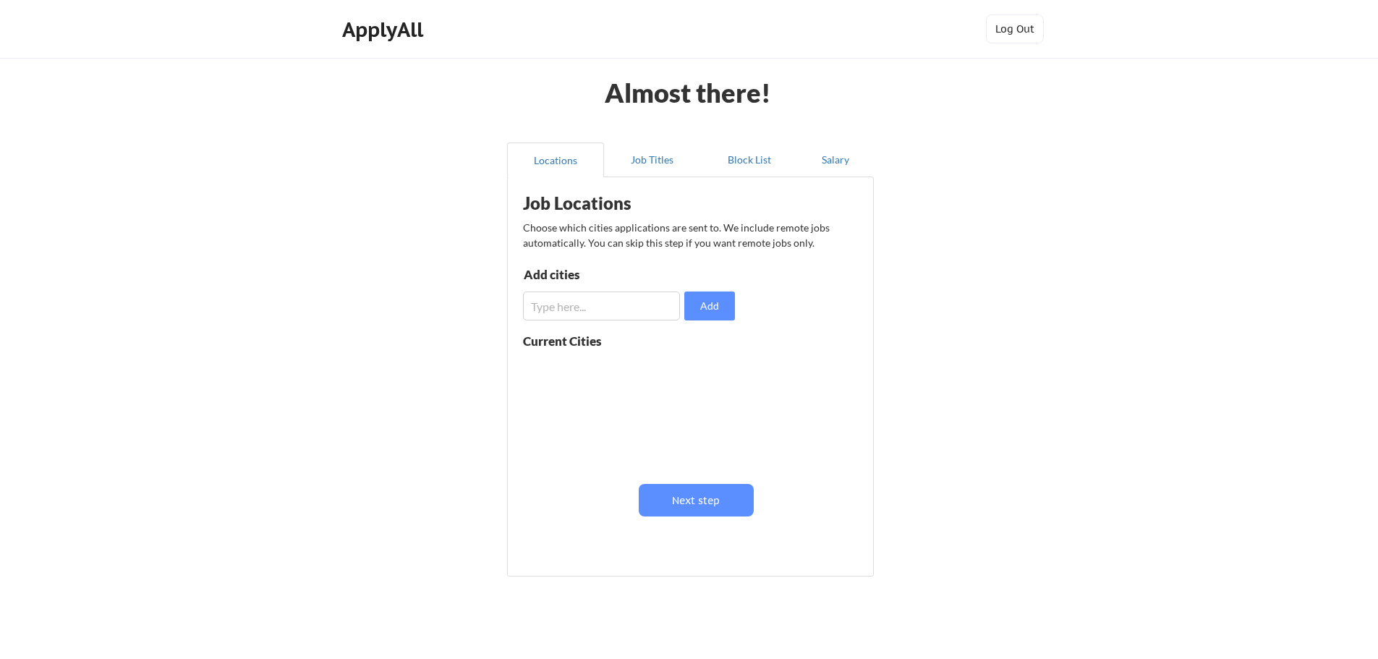
scroll to position [50, 0]
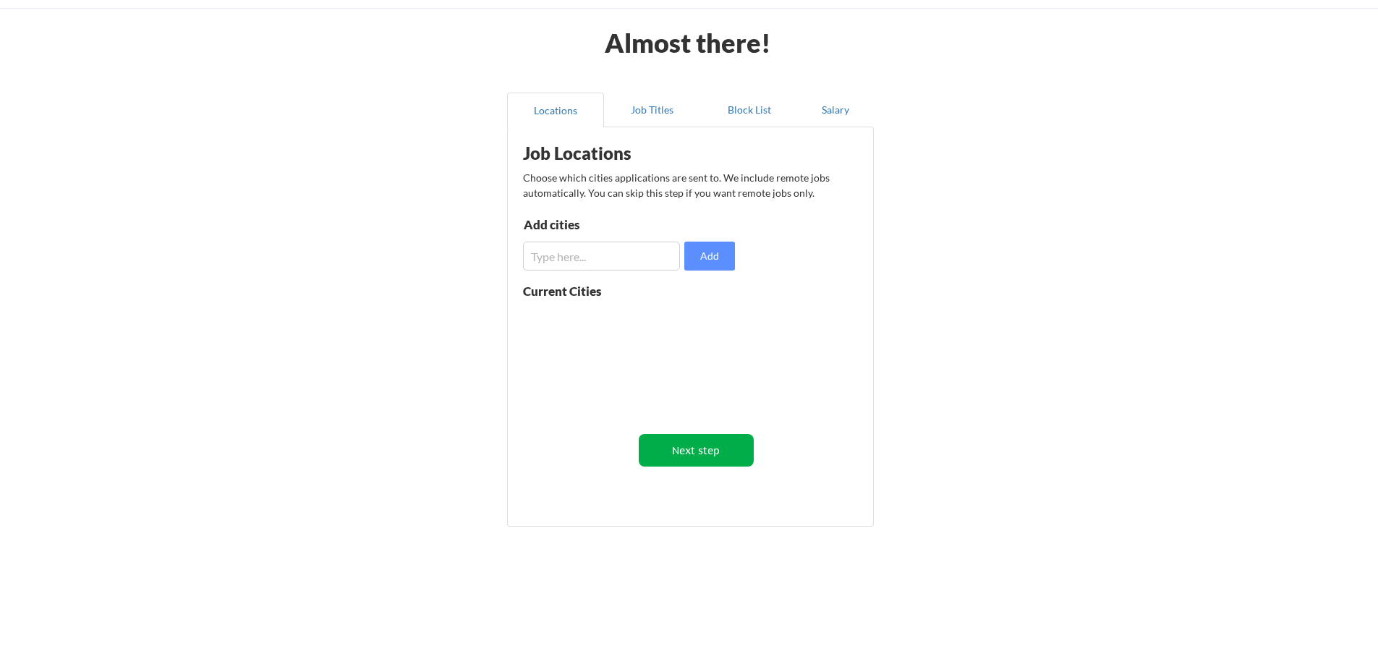
click at [724, 454] on button "Next step" at bounding box center [696, 450] width 115 height 33
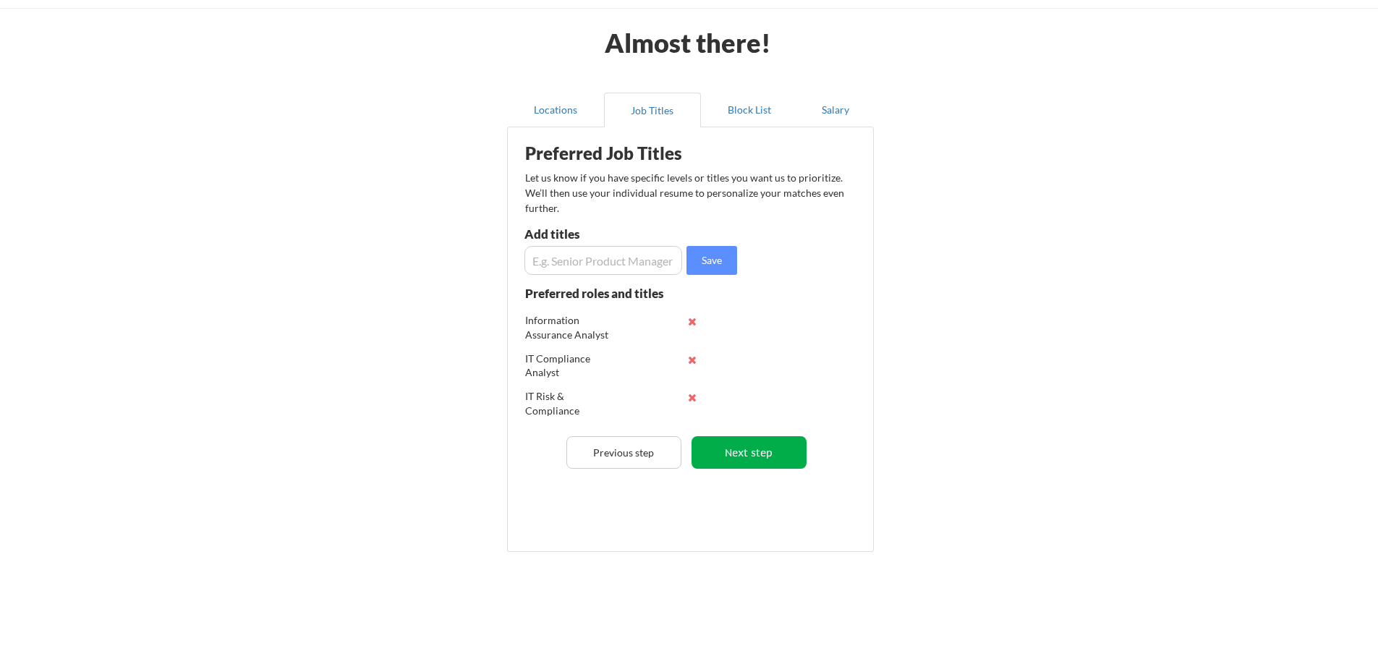
click at [743, 453] on button "Next step" at bounding box center [749, 452] width 115 height 33
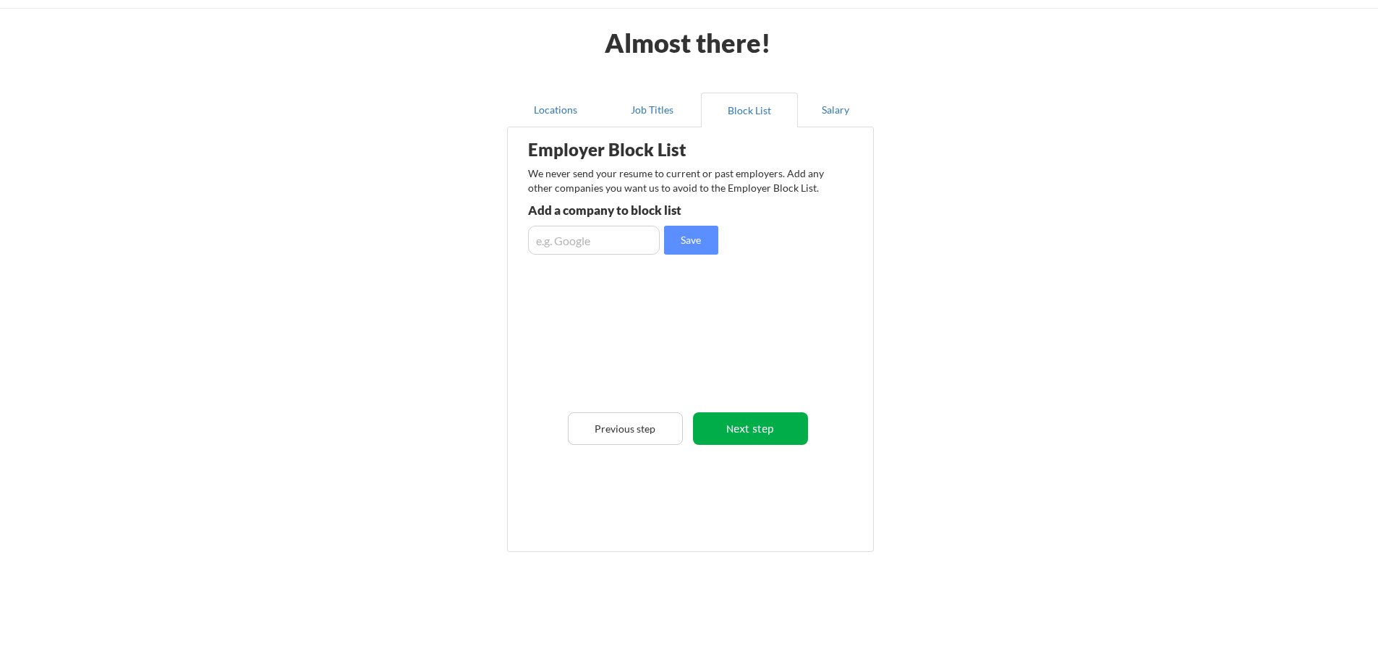
click at [776, 425] on button "Next step" at bounding box center [750, 428] width 115 height 33
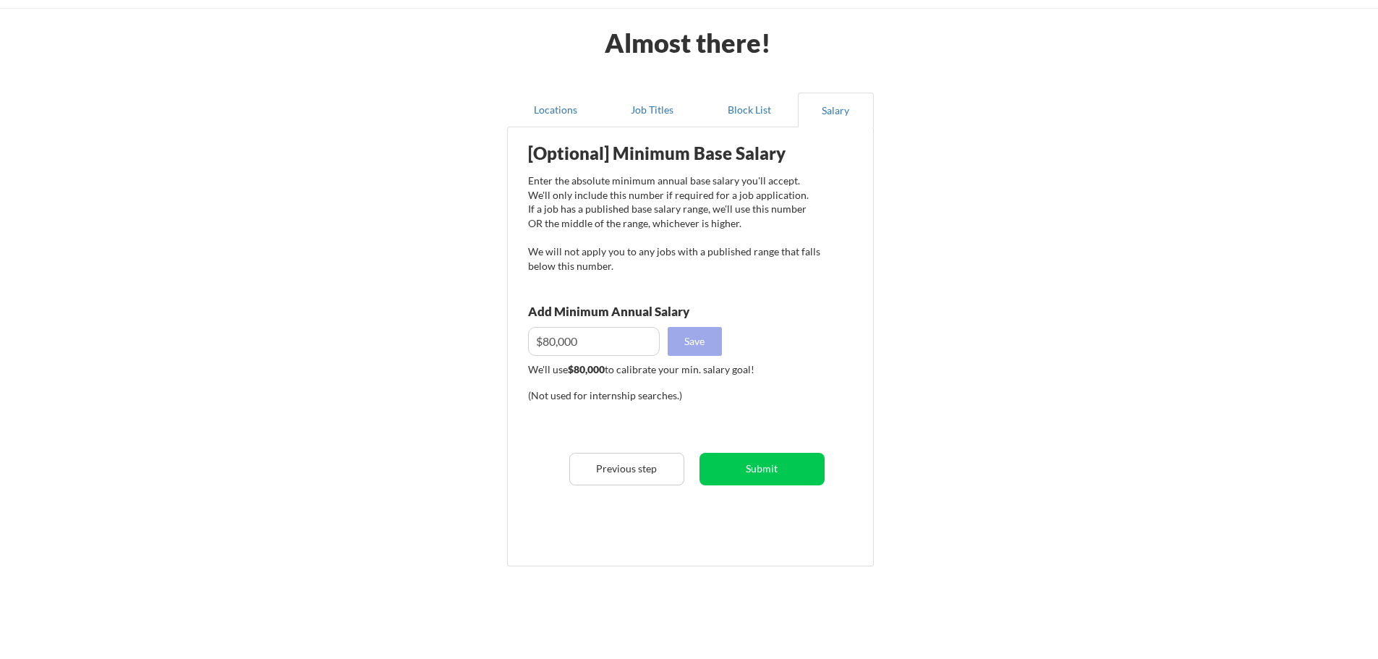
click at [716, 334] on button "Save" at bounding box center [695, 341] width 54 height 29
click at [784, 471] on button "Submit" at bounding box center [762, 469] width 125 height 33
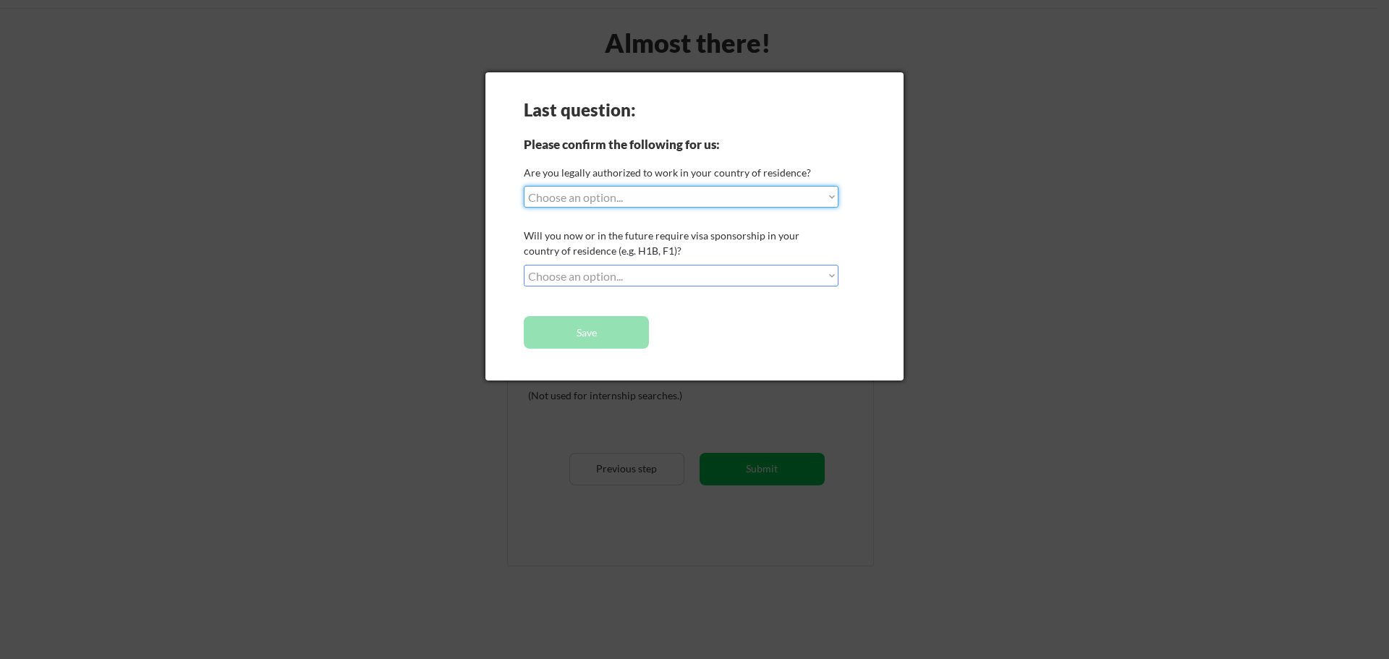
click at [720, 198] on select "Choose an option... Yes, I am a [DEMOGRAPHIC_DATA] Citizen Yes, I am a [DEMOGRA…" at bounding box center [681, 197] width 315 height 22
click at [524, 186] on select "Choose an option... Yes, I am a [DEMOGRAPHIC_DATA] Citizen Yes, I am a [DEMOGRA…" at bounding box center [681, 197] width 315 height 22
select select ""PLACEHOLDER_1427118222253""
click at [933, 145] on div at bounding box center [694, 329] width 1389 height 659
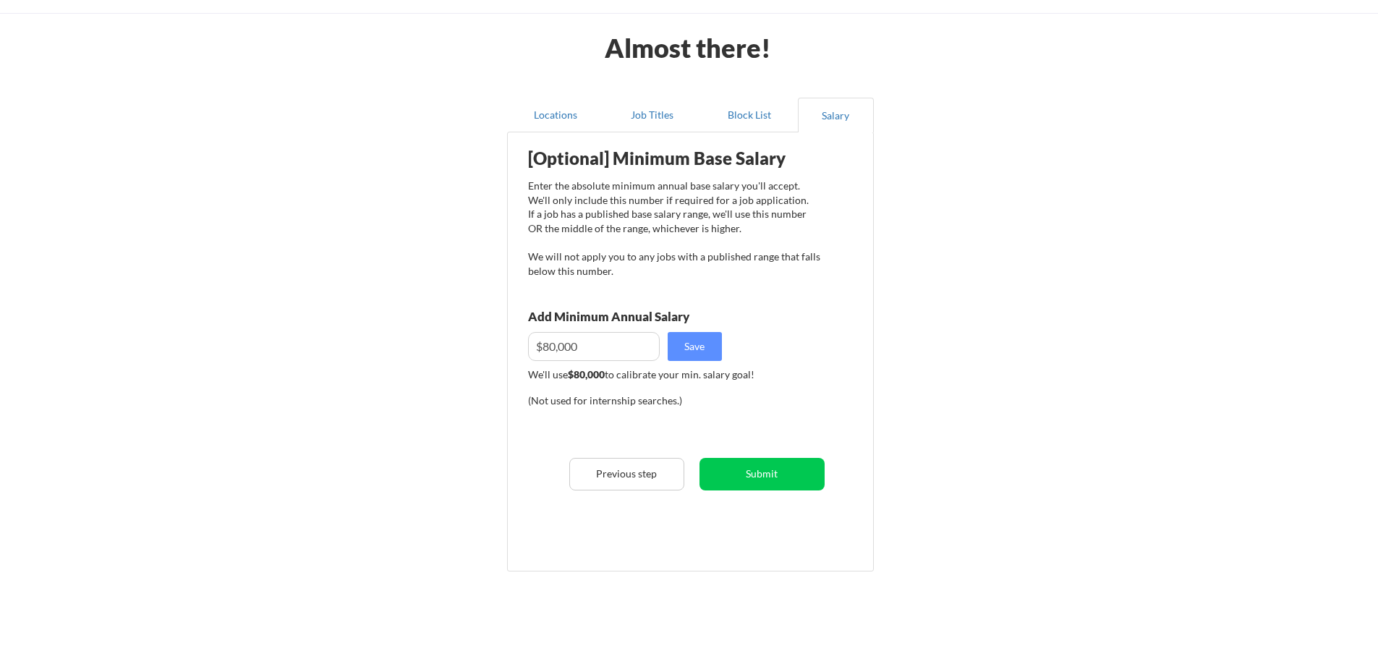
scroll to position [0, 0]
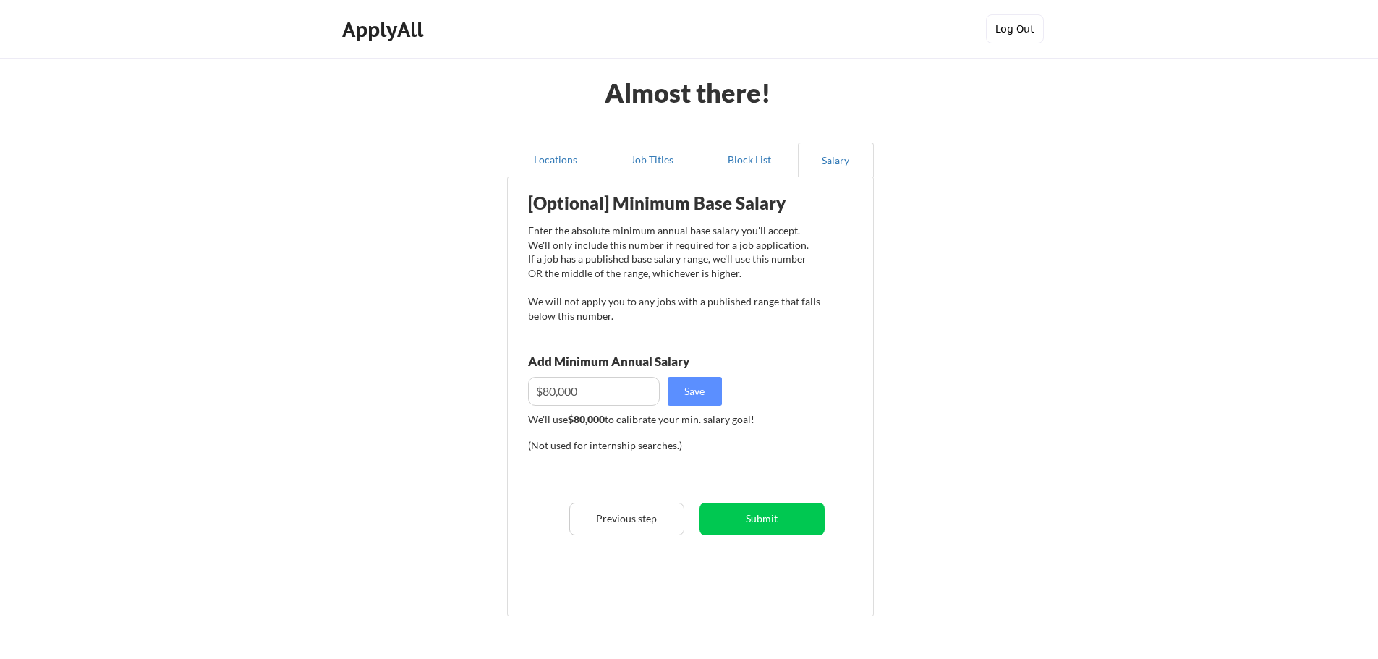
click at [1016, 21] on button "Log Out" at bounding box center [1015, 28] width 58 height 29
